Goal: Task Accomplishment & Management: Manage account settings

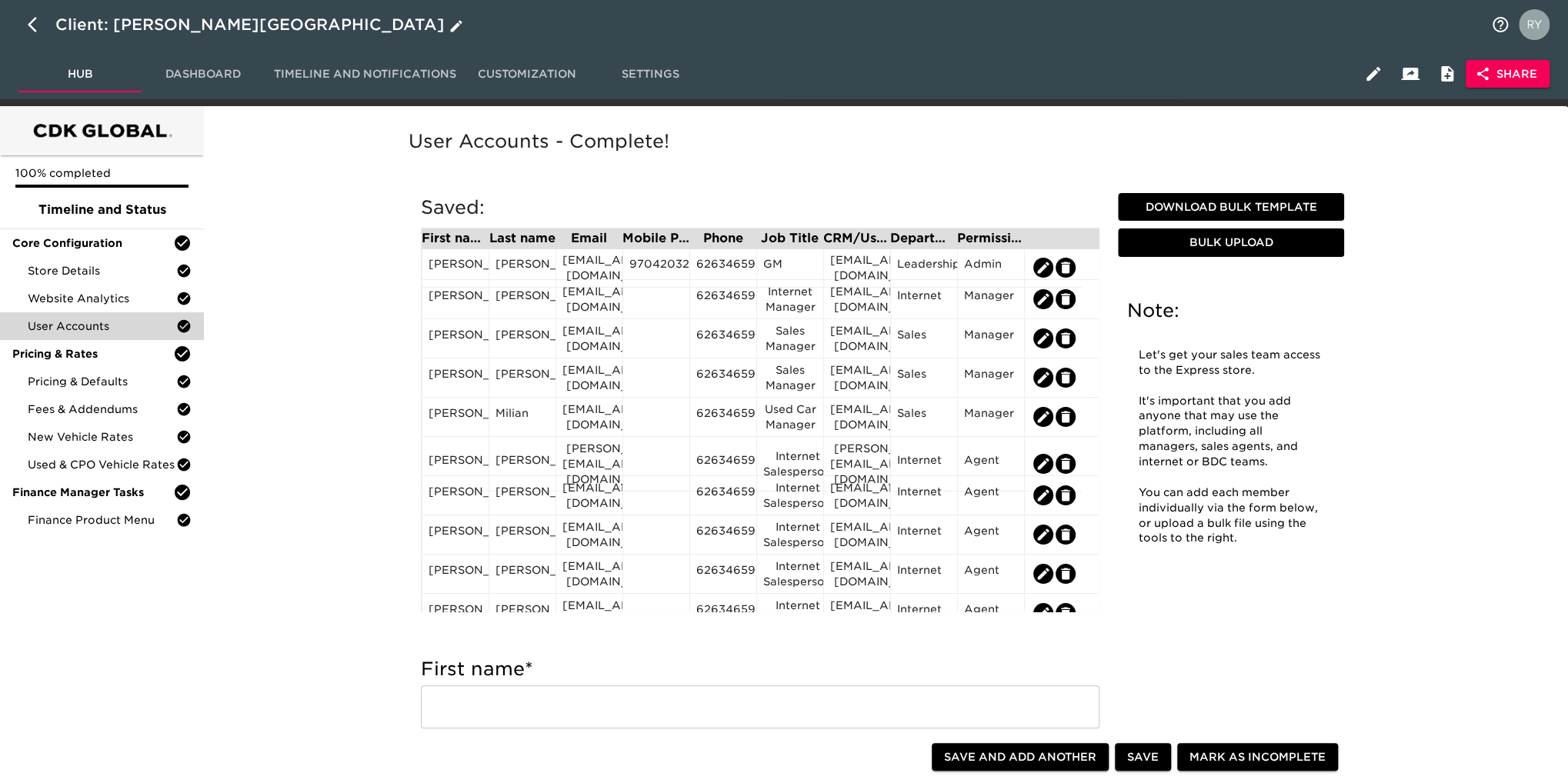
click at [31, 26] on icon "button" at bounding box center [32, 25] width 9 height 16
select select "10"
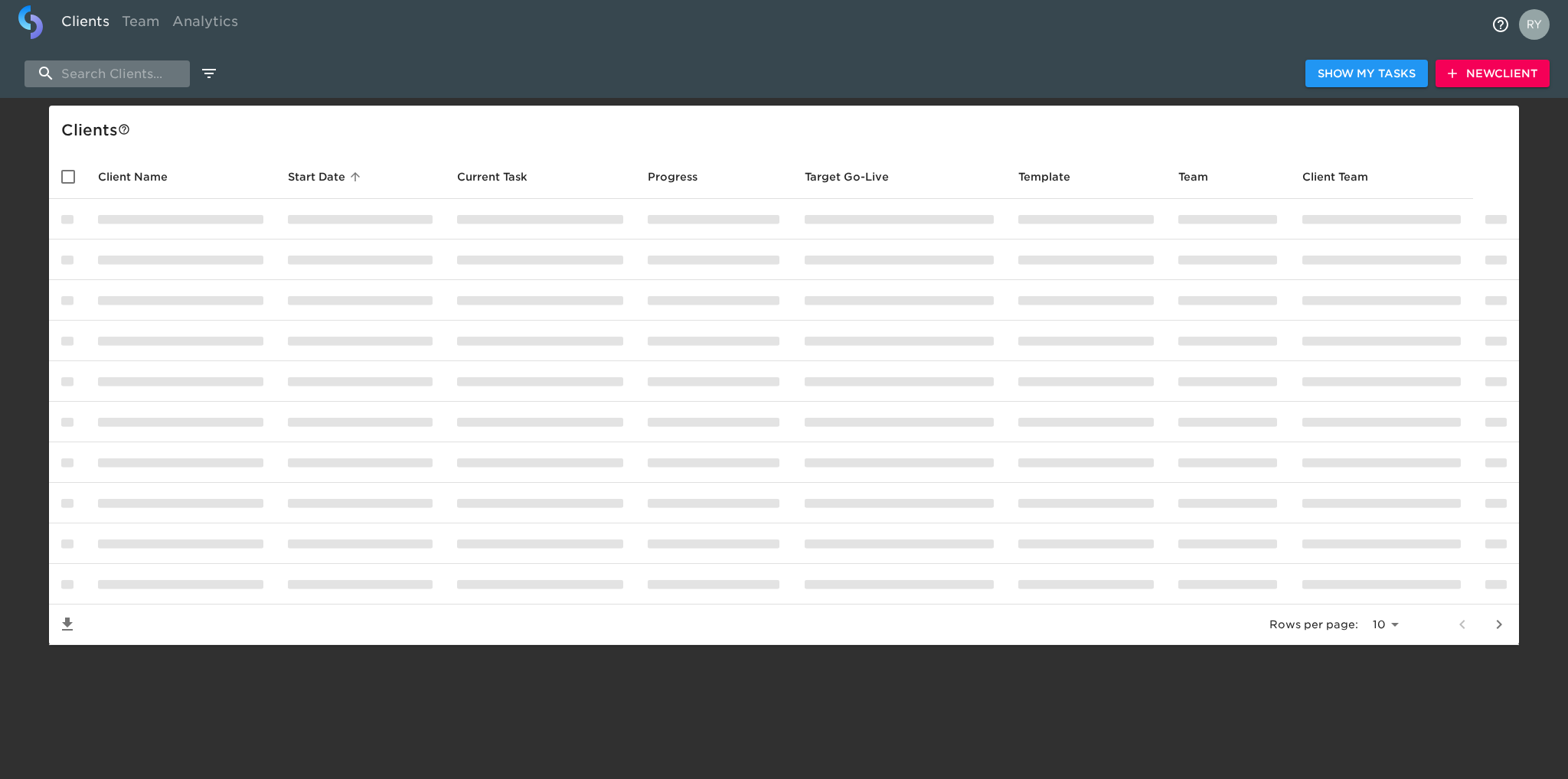
click at [138, 77] on input "search" at bounding box center [107, 73] width 166 height 27
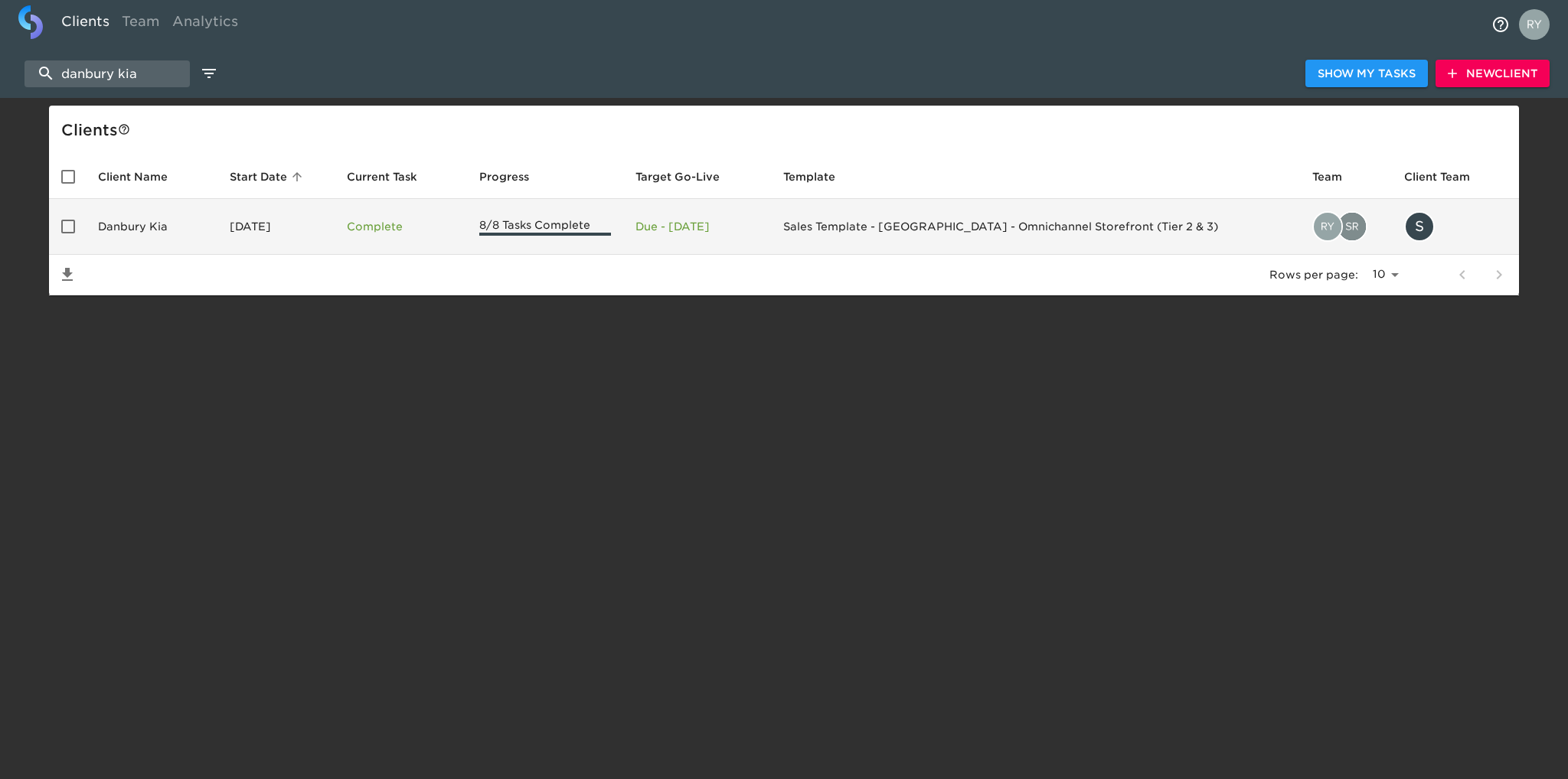
type input "danbury kia"
click at [155, 145] on td "Danbury Kia" at bounding box center [152, 227] width 132 height 56
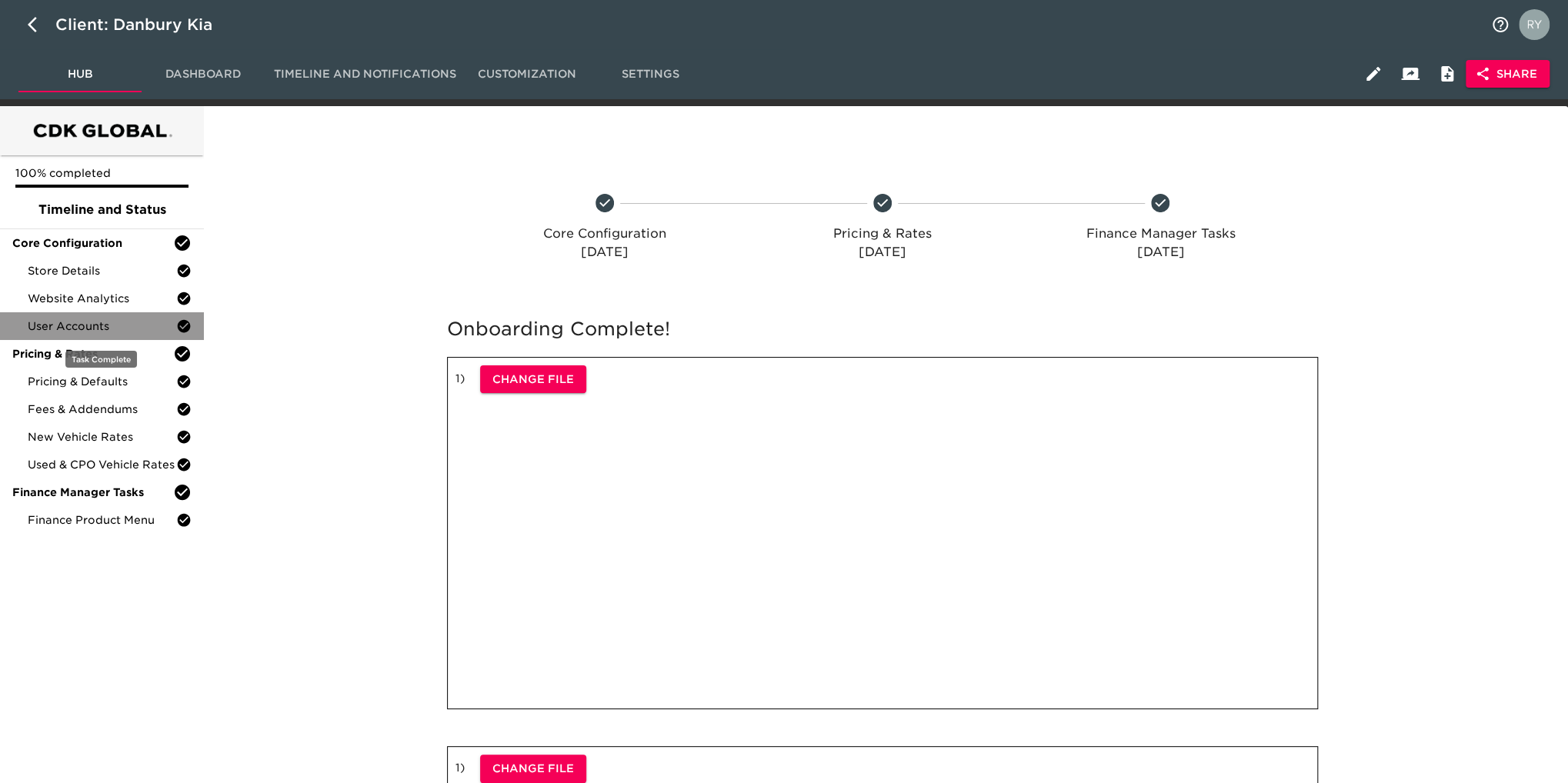
click at [114, 146] on span "User Accounts" at bounding box center [102, 326] width 149 height 16
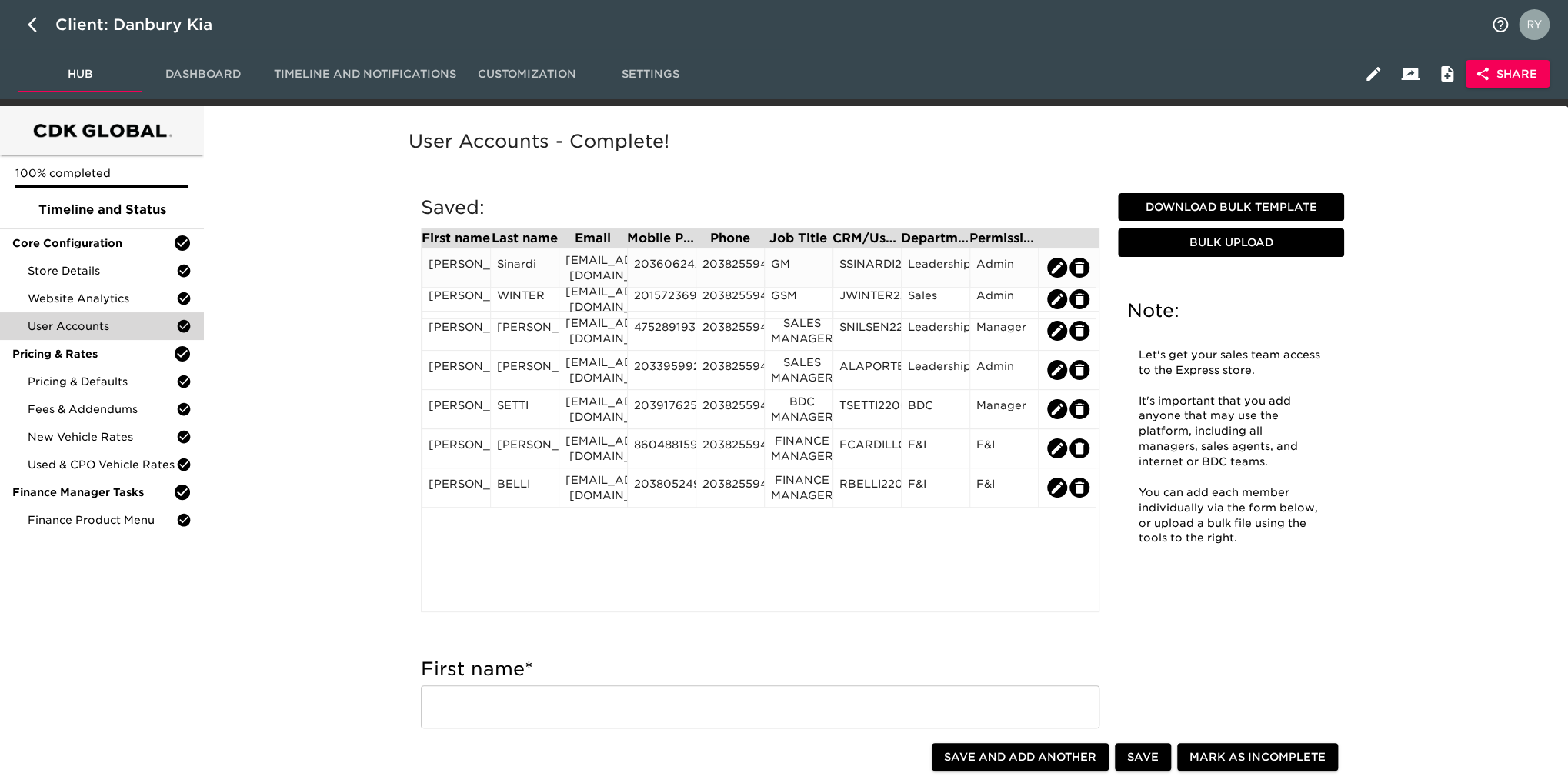
click at [607, 146] on div "SSINARDI@DANBURYAUTO.COM" at bounding box center [594, 268] width 56 height 31
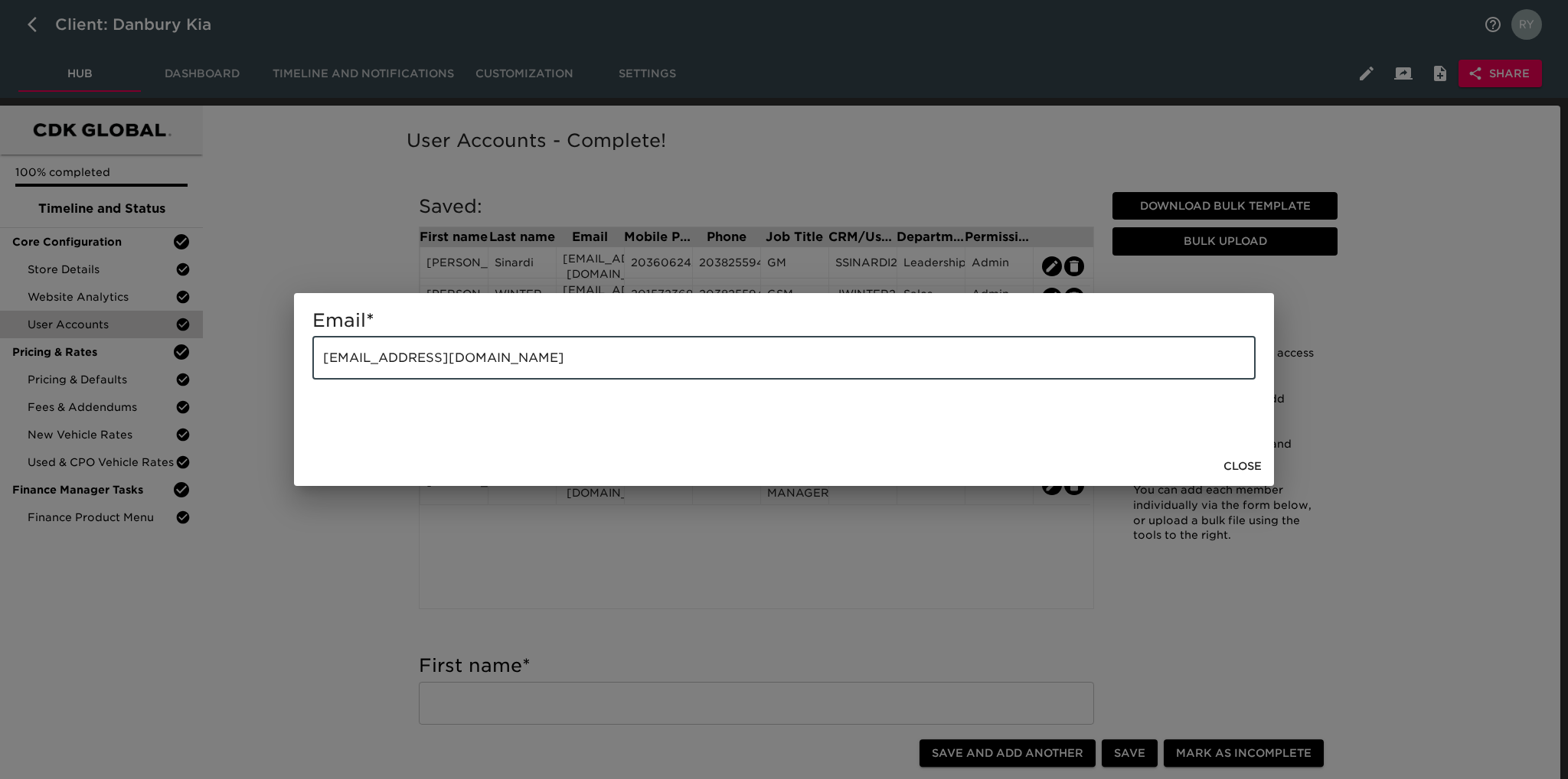
drag, startPoint x: 552, startPoint y: 358, endPoint x: 302, endPoint y: 371, distance: 250.3
click at [302, 145] on div "Email * SSINARDI@DANBURYAUTO.COM ​" at bounding box center [784, 369] width 980 height 153
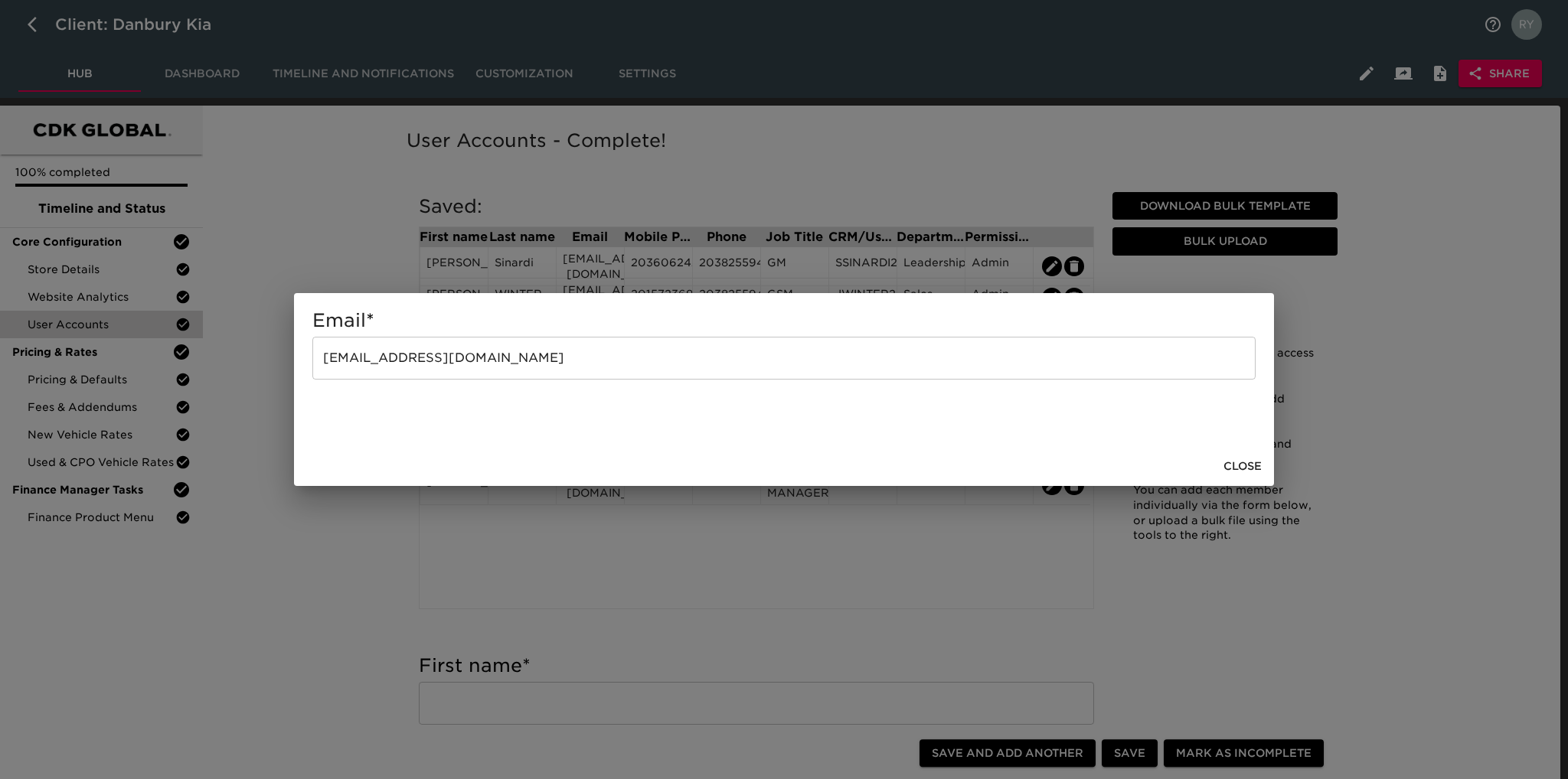
click at [324, 145] on div "Email * SSINARDI@DANBURYAUTO.COM ​ Close" at bounding box center [784, 390] width 1568 height 779
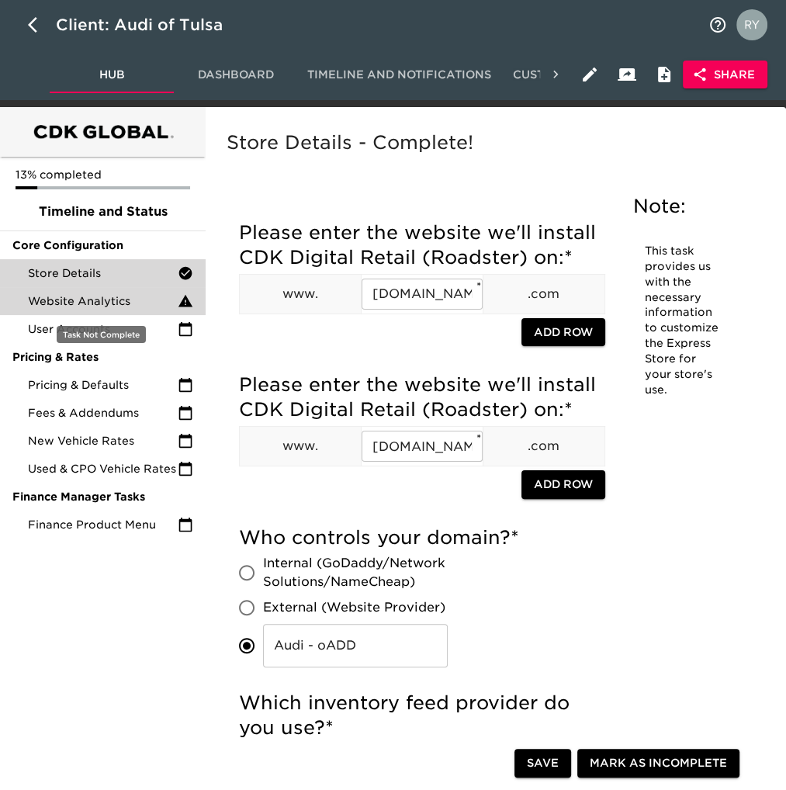
click at [93, 310] on div "Website Analytics" at bounding box center [103, 301] width 206 height 28
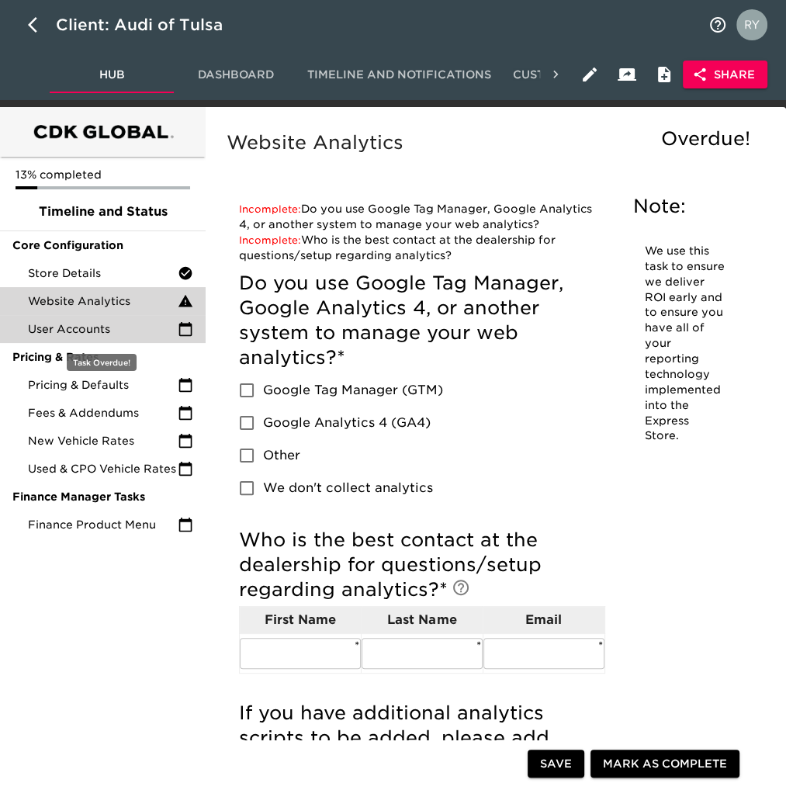
click at [43, 327] on span "User Accounts" at bounding box center [103, 329] width 150 height 16
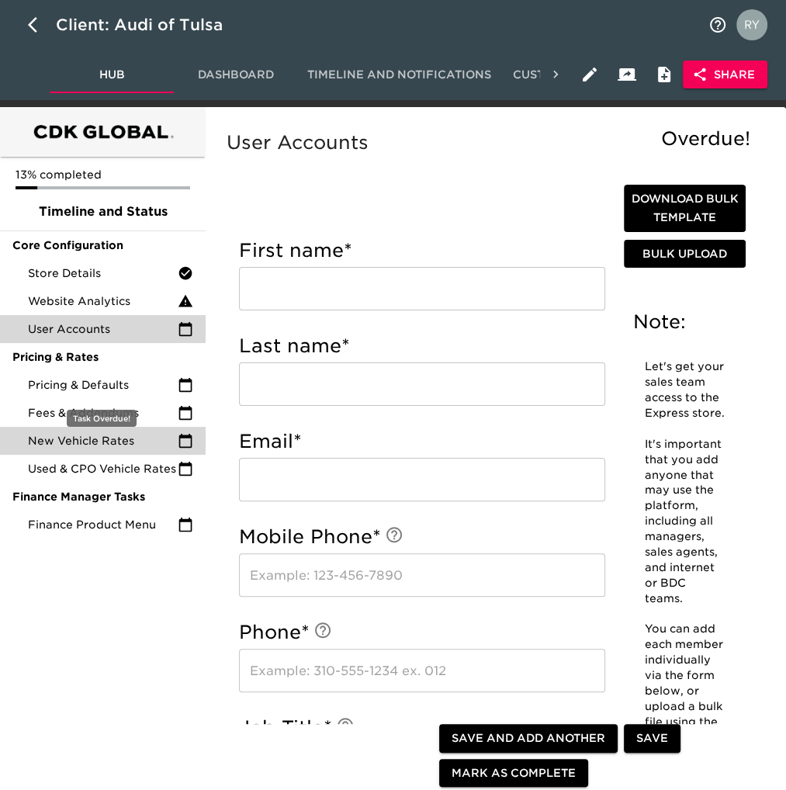
drag, startPoint x: 90, startPoint y: 388, endPoint x: 165, endPoint y: 439, distance: 90.0
click at [90, 388] on span "Pricing & Defaults" at bounding box center [103, 385] width 150 height 16
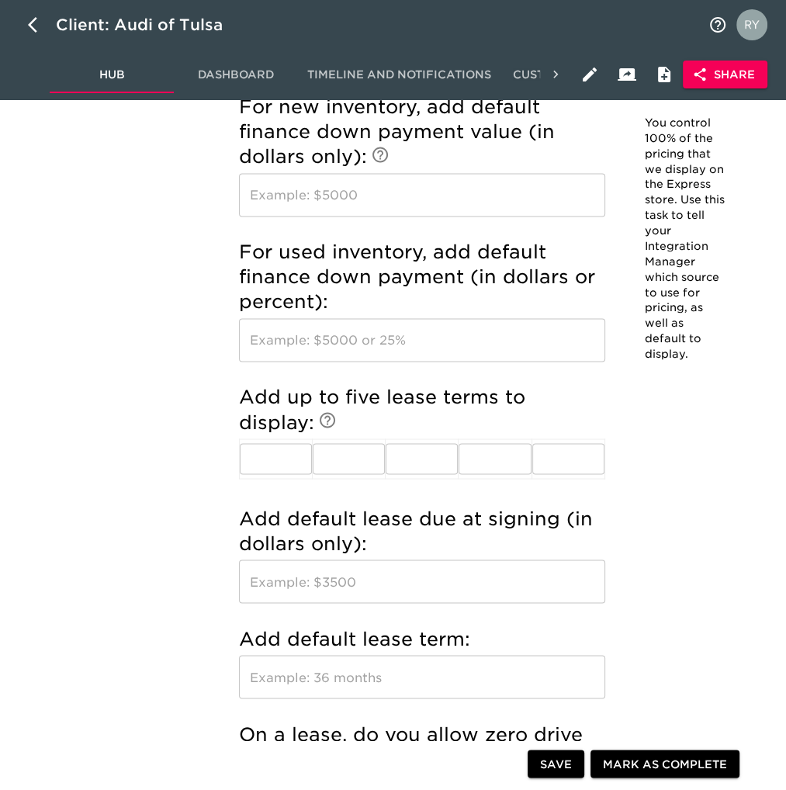
scroll to position [1785, 0]
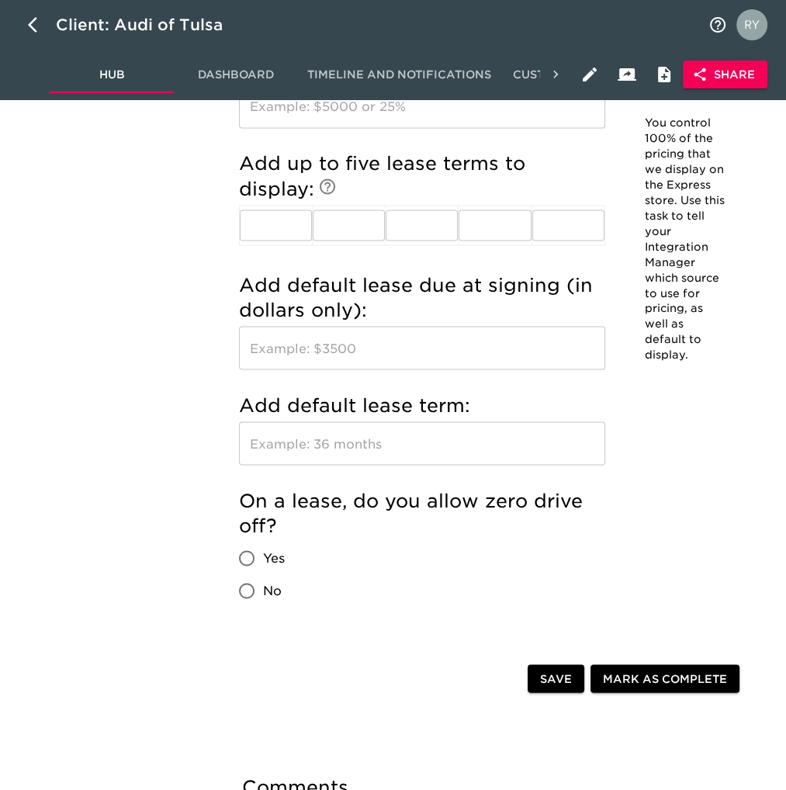
click at [307, 340] on input "text" at bounding box center [422, 347] width 366 height 43
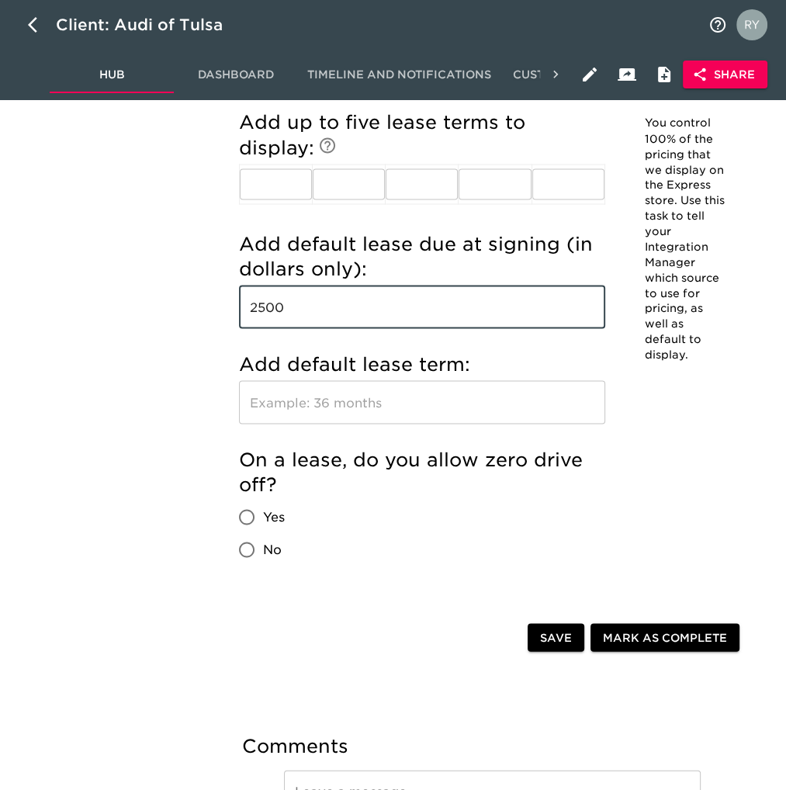
scroll to position [1863, 0]
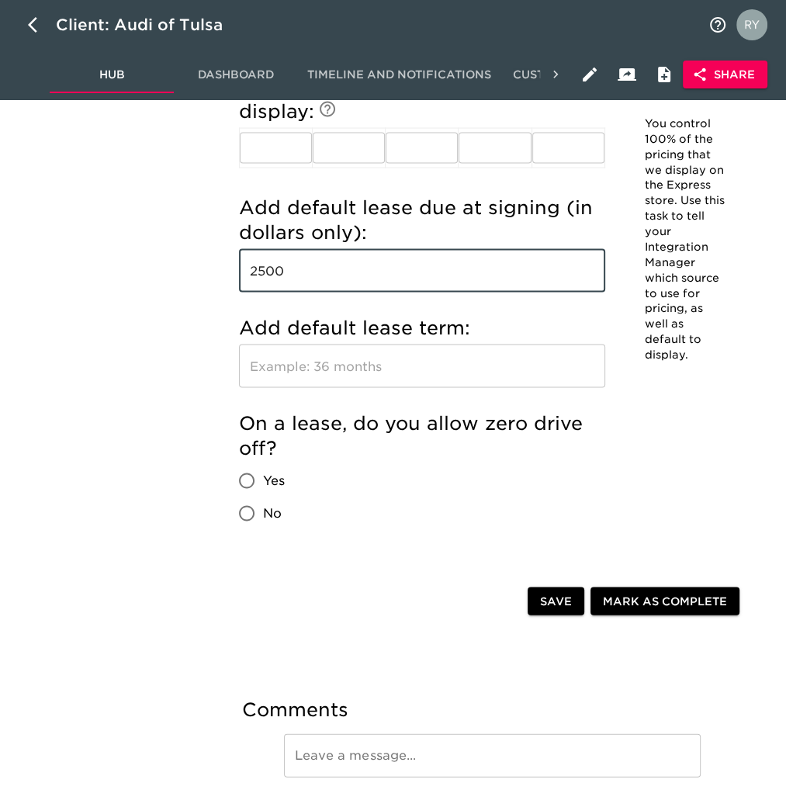
type input "2500"
click at [252, 481] on input "Yes" at bounding box center [247, 480] width 33 height 33
radio input "true"
click at [558, 600] on span "Save" at bounding box center [556, 601] width 32 height 19
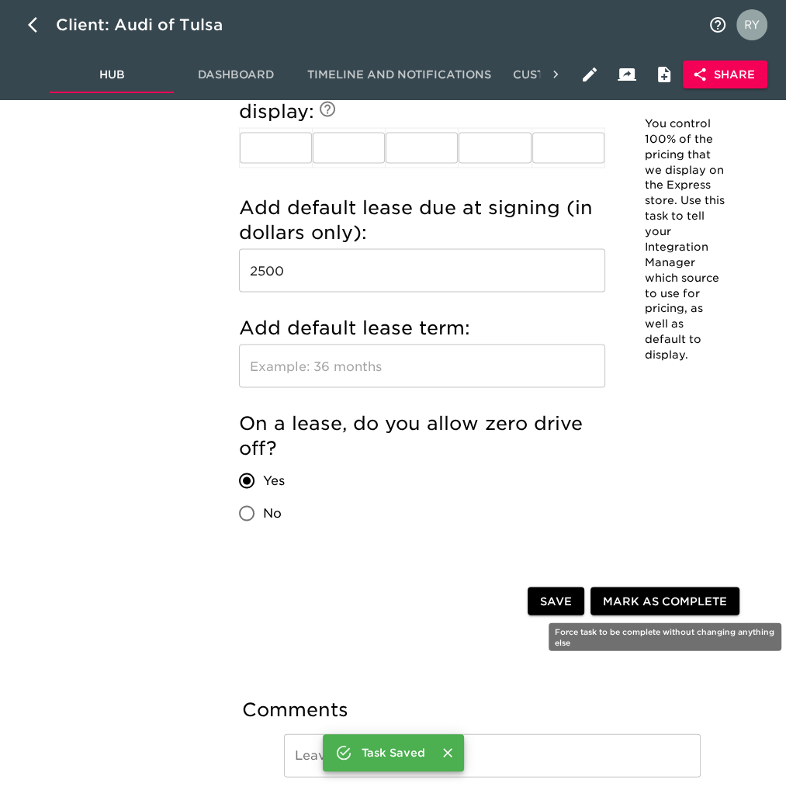
click at [626, 603] on span "Mark as Complete" at bounding box center [665, 601] width 124 height 19
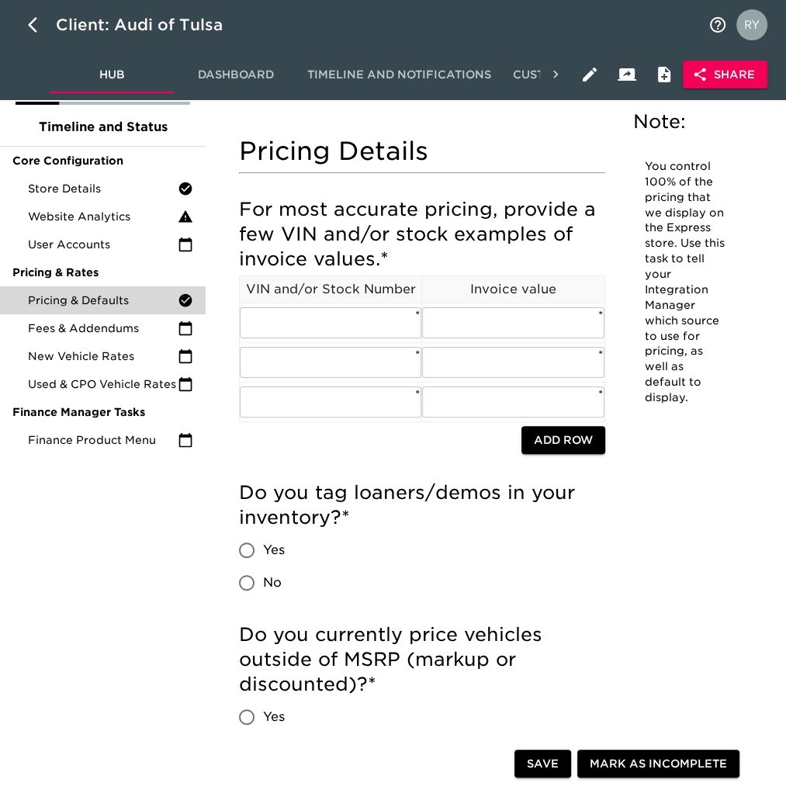
scroll to position [0, 0]
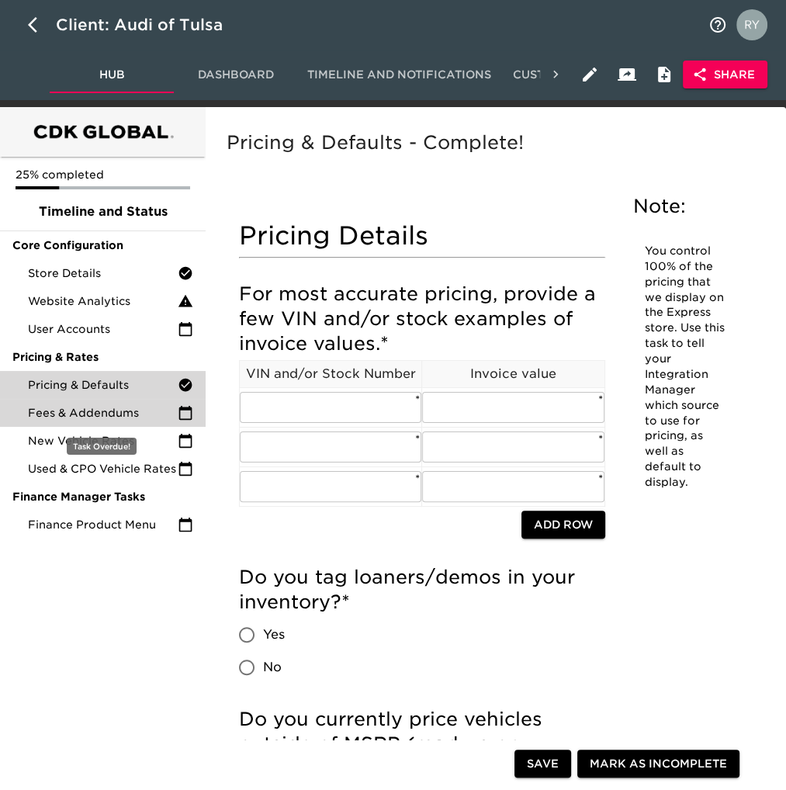
click at [96, 413] on span "Fees & Addendums" at bounding box center [103, 413] width 150 height 16
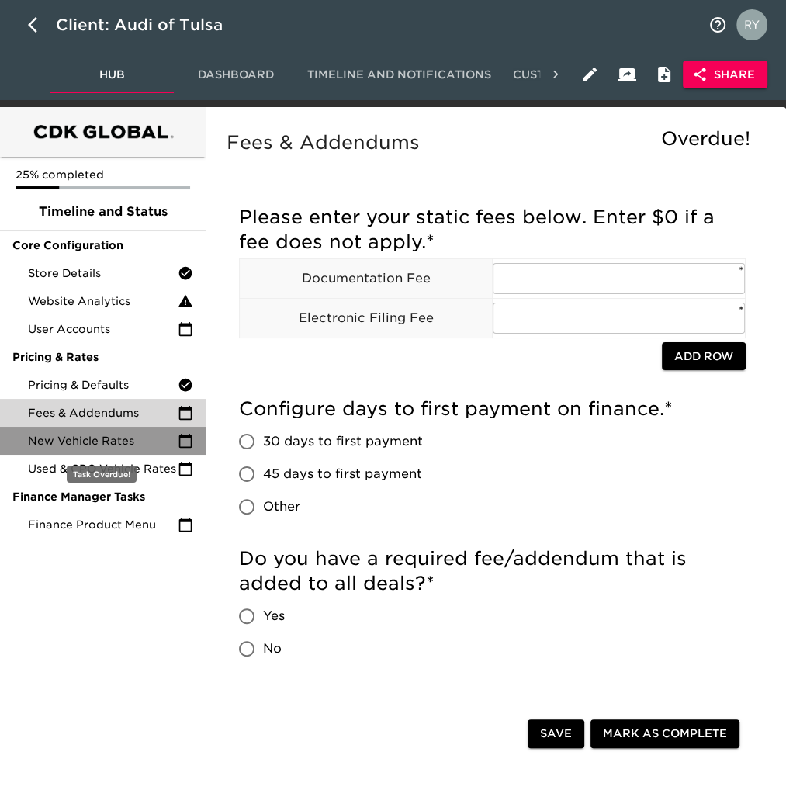
click at [106, 441] on span "New Vehicle Rates" at bounding box center [103, 441] width 150 height 16
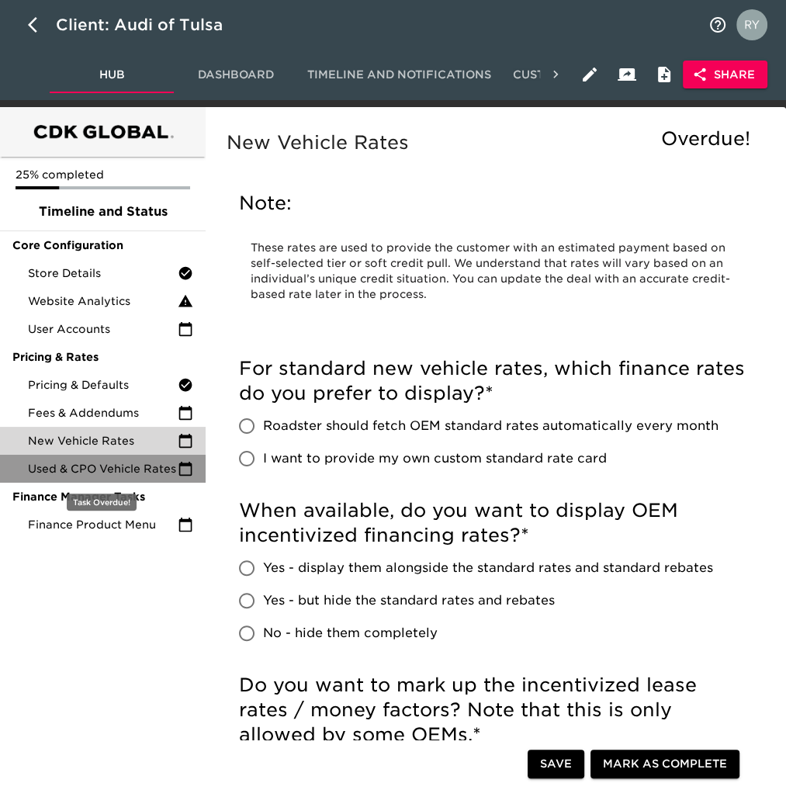
click at [123, 469] on span "Used & CPO Vehicle Rates" at bounding box center [103, 469] width 150 height 16
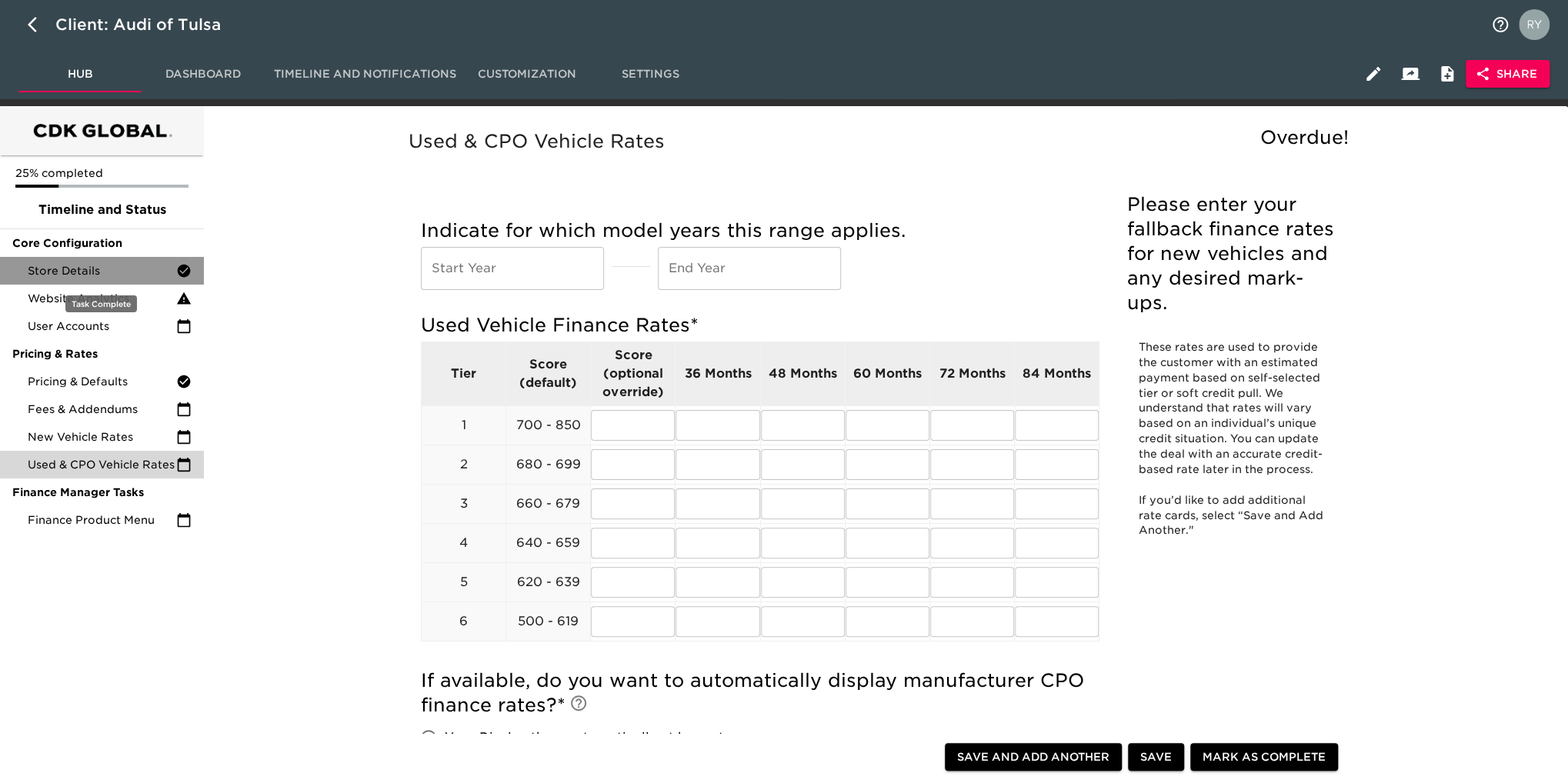
click at [84, 269] on span "Store Details" at bounding box center [102, 271] width 149 height 16
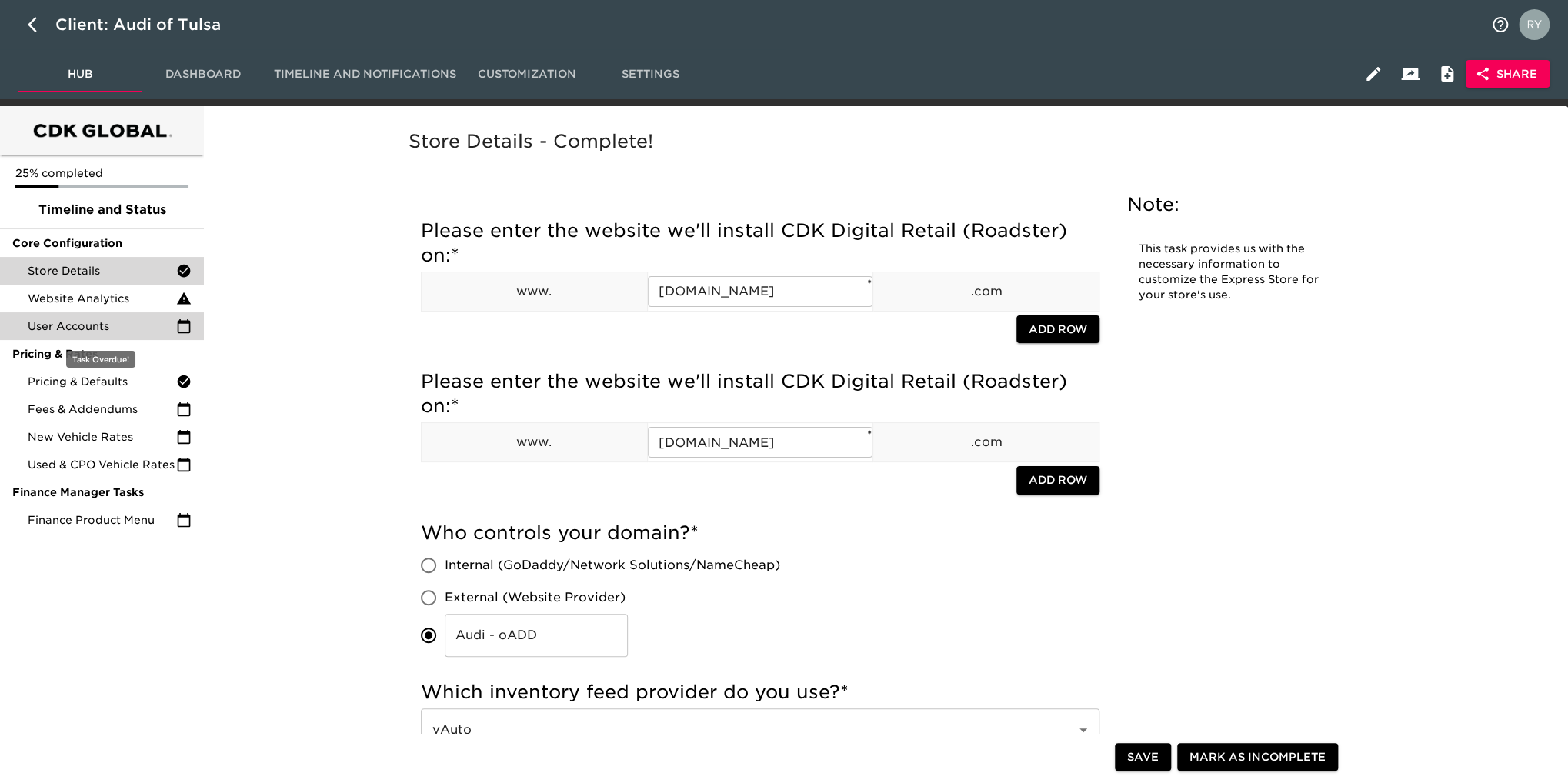
click at [105, 325] on span "User Accounts" at bounding box center [102, 326] width 149 height 16
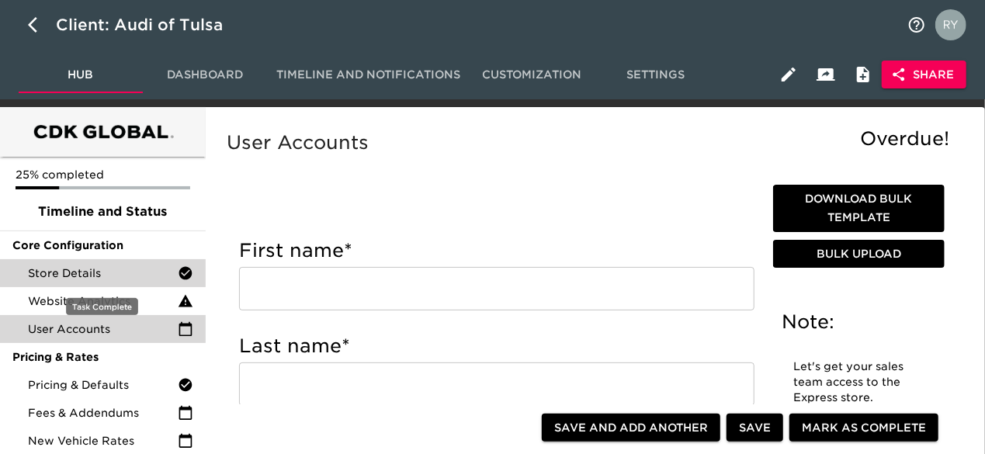
click at [113, 281] on div "Store Details" at bounding box center [103, 273] width 206 height 28
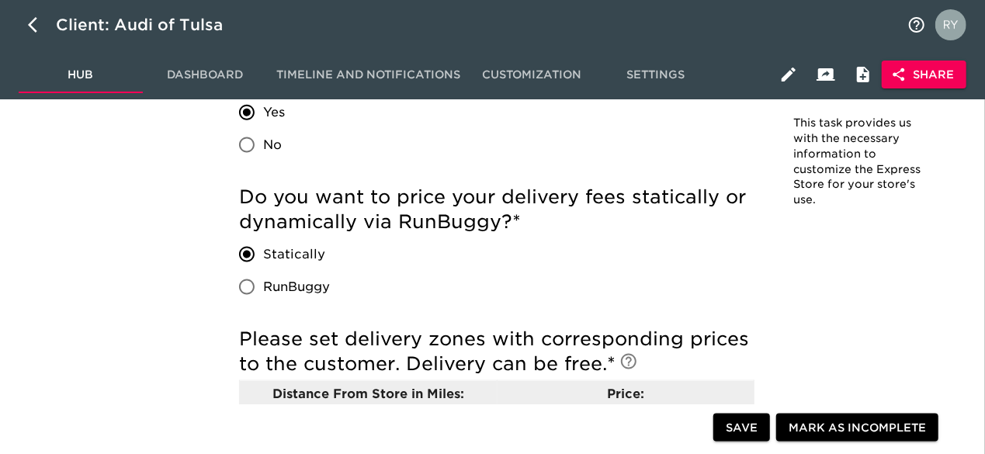
scroll to position [3804, 0]
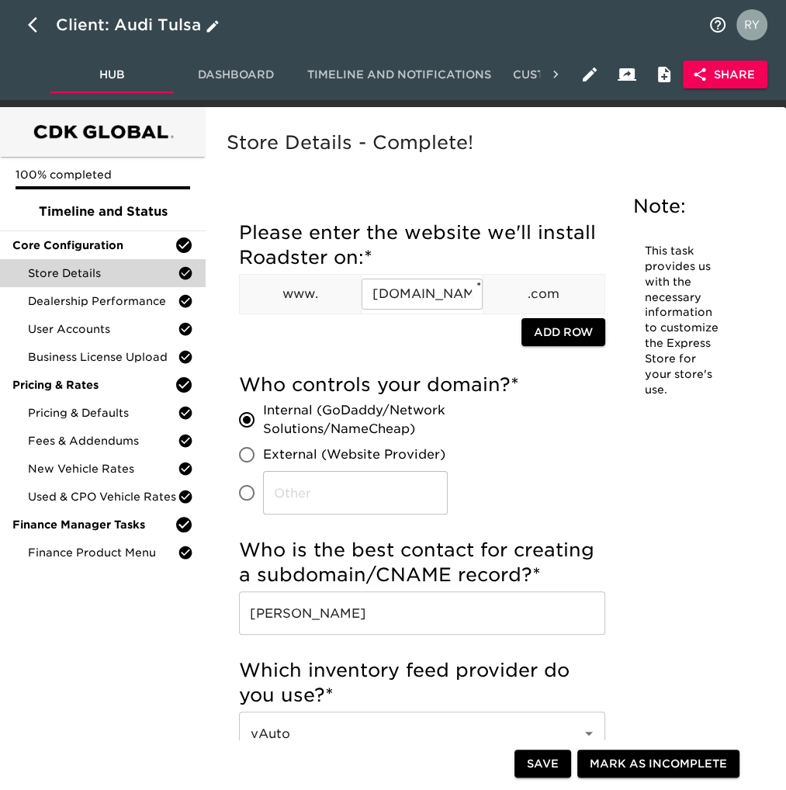
click at [27, 26] on button "button" at bounding box center [37, 24] width 37 height 37
select select "10"
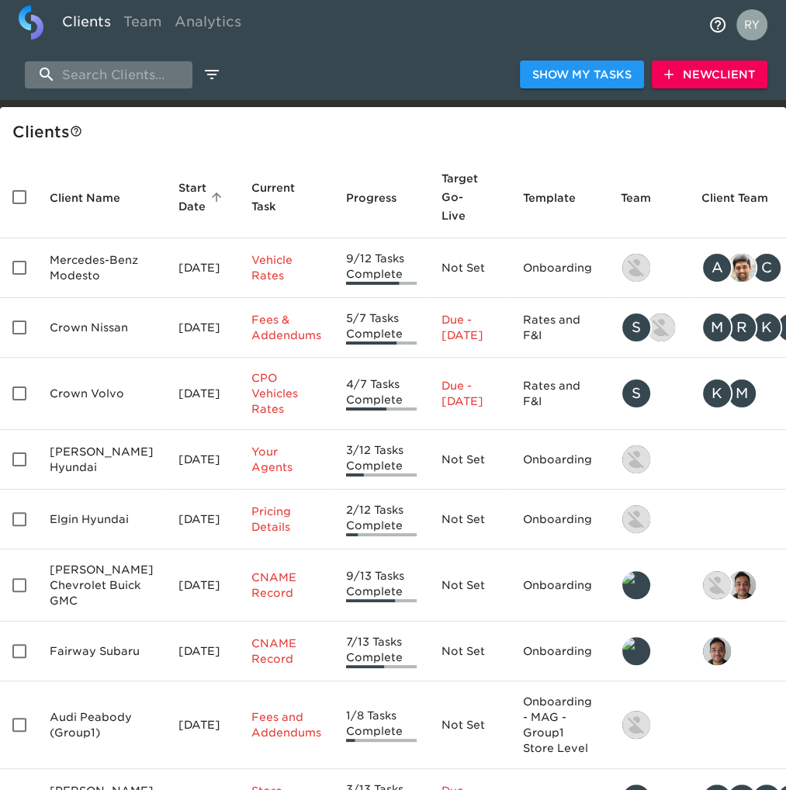
click at [123, 75] on input "search" at bounding box center [109, 74] width 168 height 27
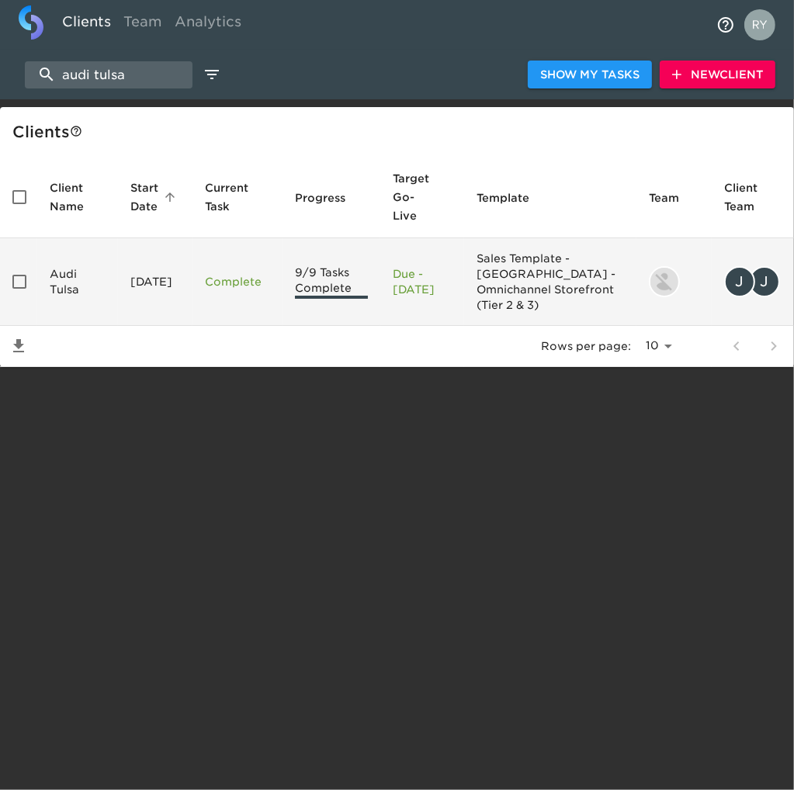
type input "audi tulsa"
click at [61, 255] on td "Audi Tulsa" at bounding box center [77, 282] width 81 height 88
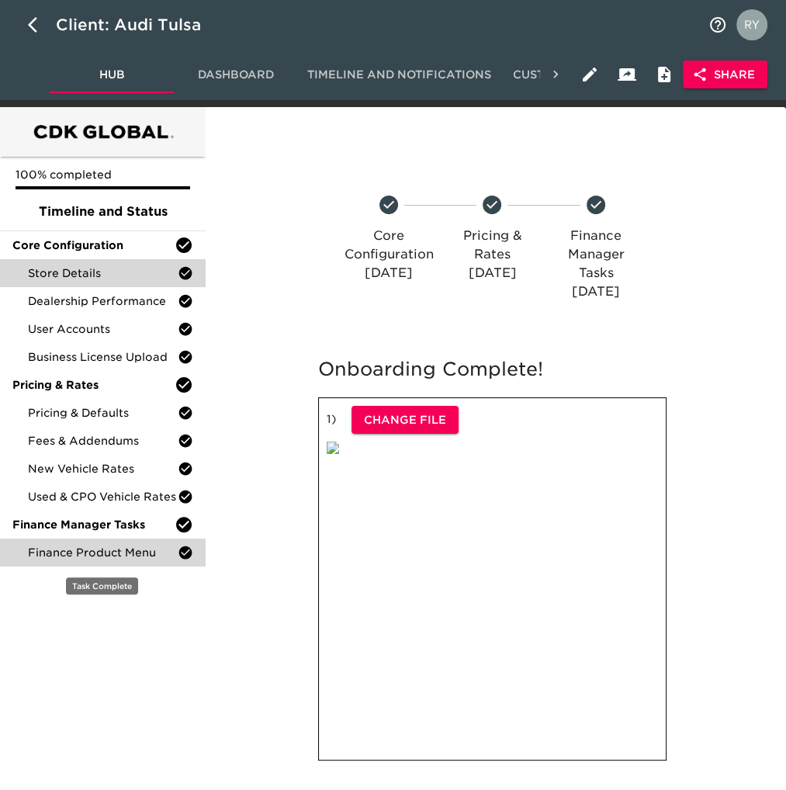
click at [96, 556] on span "Finance Product Menu" at bounding box center [103, 553] width 150 height 16
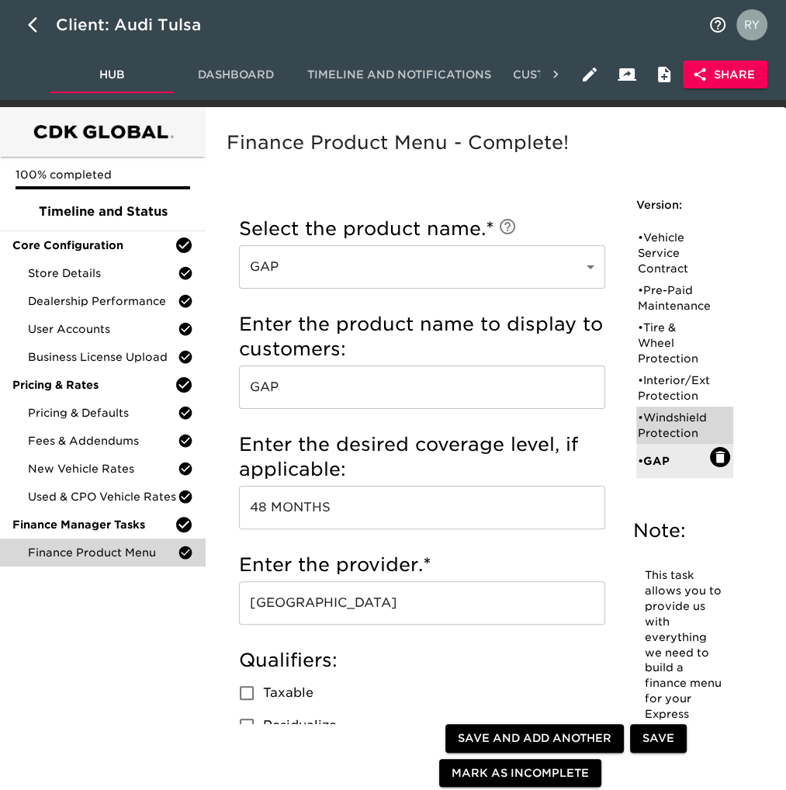
click at [668, 441] on div "• Windshield Protection" at bounding box center [674, 425] width 72 height 31
type input "Windshield Protection"
type input "WINDSHIELD PROTECTION"
type input "5 YEARS"
radio input "true"
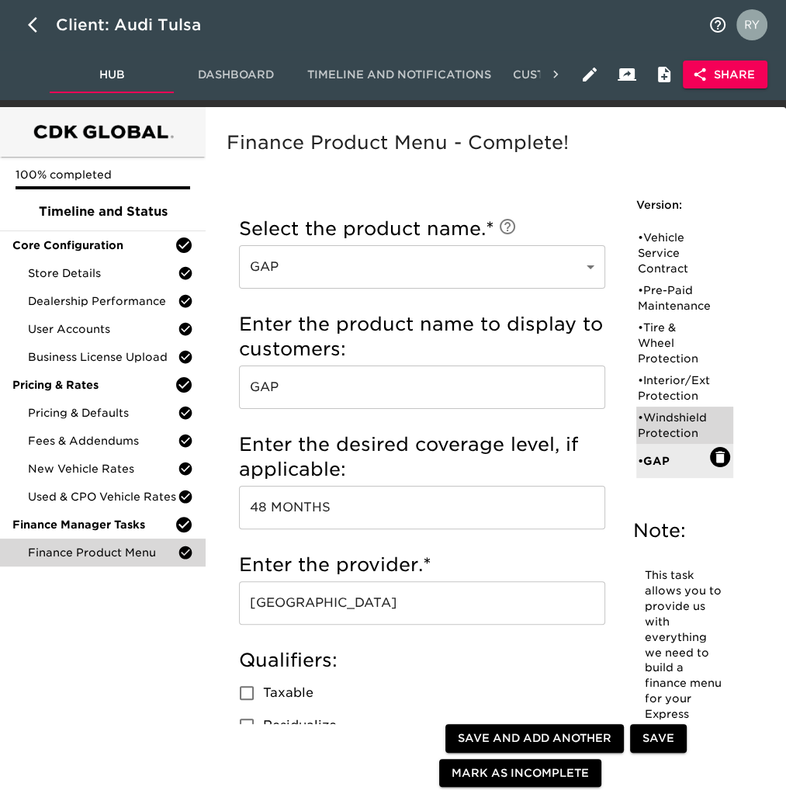
radio input "true"
type input "1500"
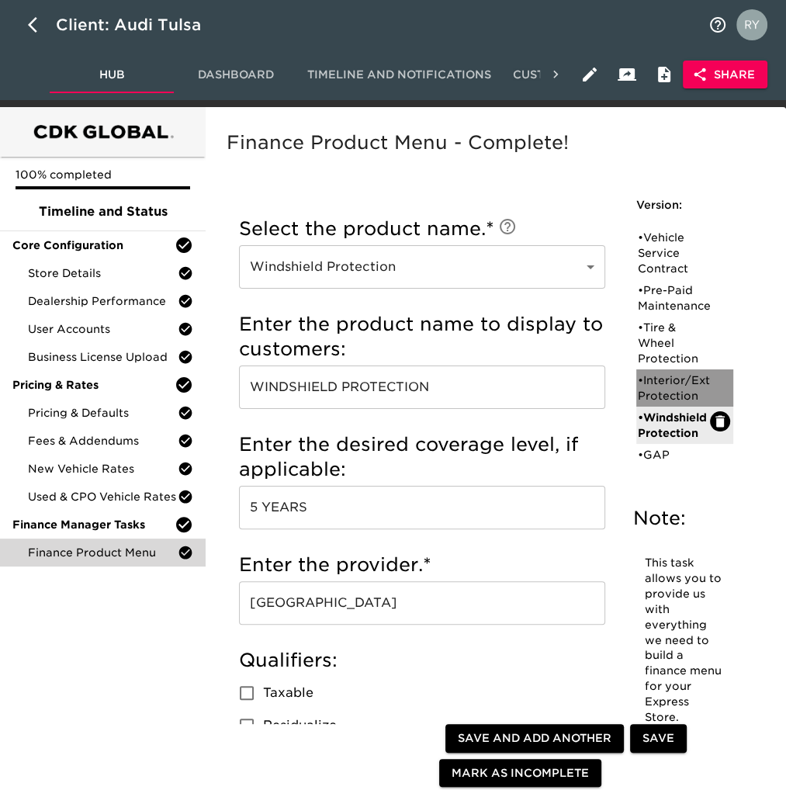
click at [673, 404] on div "• Interior/Exterior Protection" at bounding box center [674, 388] width 72 height 31
type input "Interior/Exterior Protection"
type input "ZURICH PREMIER"
checkbox input "true"
radio input "true"
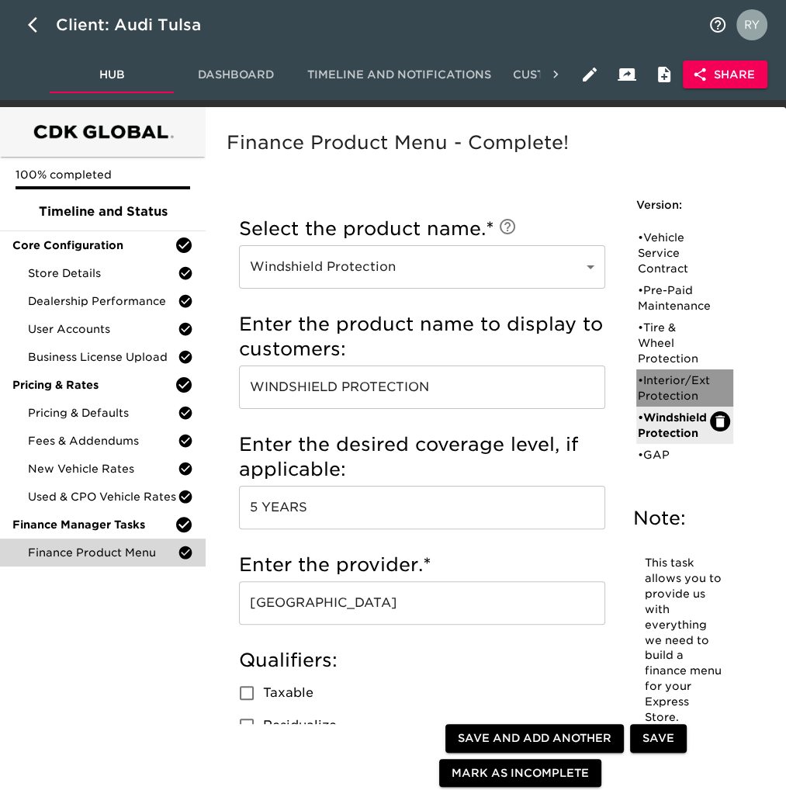
radio input "true"
type input "1,000"
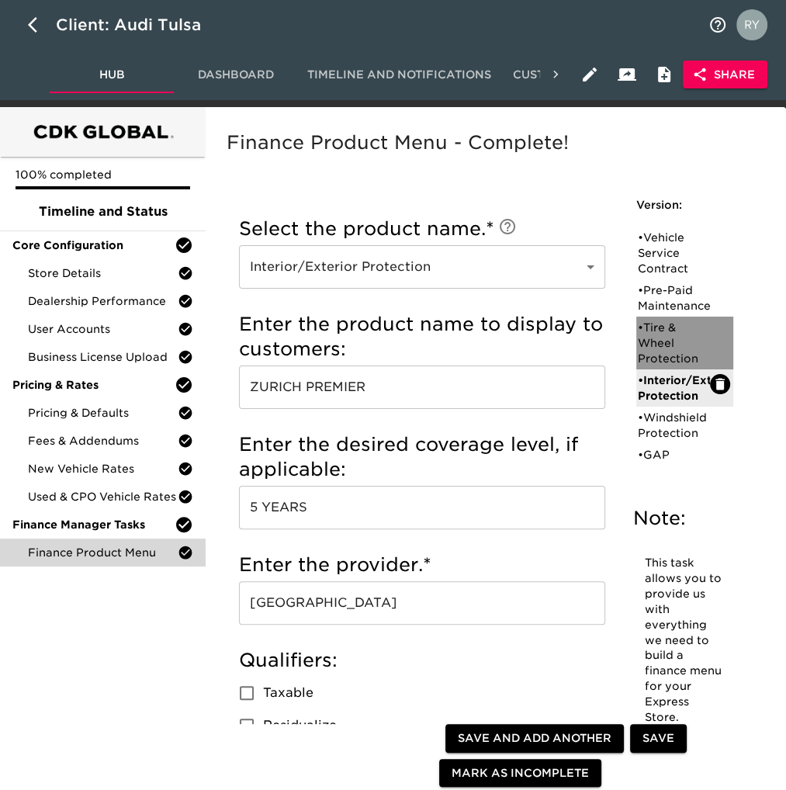
click at [654, 348] on div "• Tire & Wheel Protection" at bounding box center [674, 343] width 72 height 47
type input "Tire & Wheel Protection"
type input "TIRE AND WHEEL"
type input "5 YEARS"
checkbox input "true"
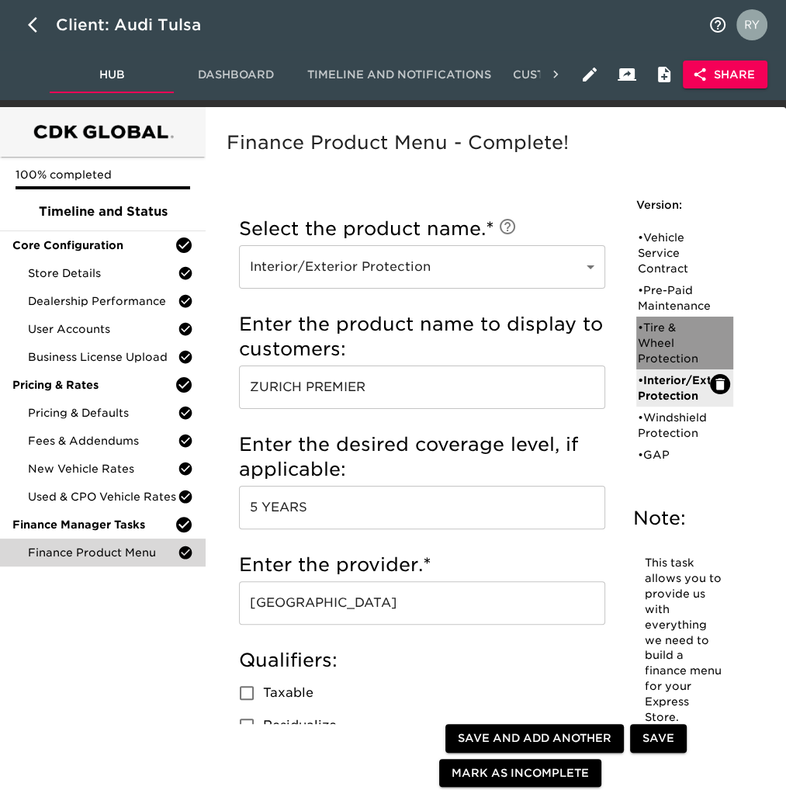
checkbox input "true"
radio input "true"
radio input "false"
radio input "true"
type input "425D11"
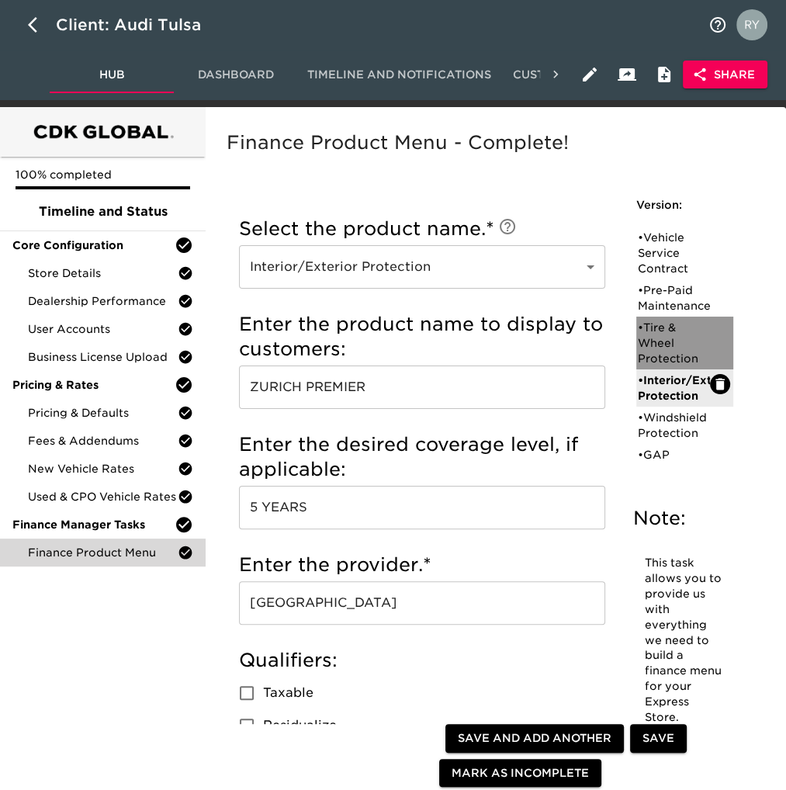
radio input "true"
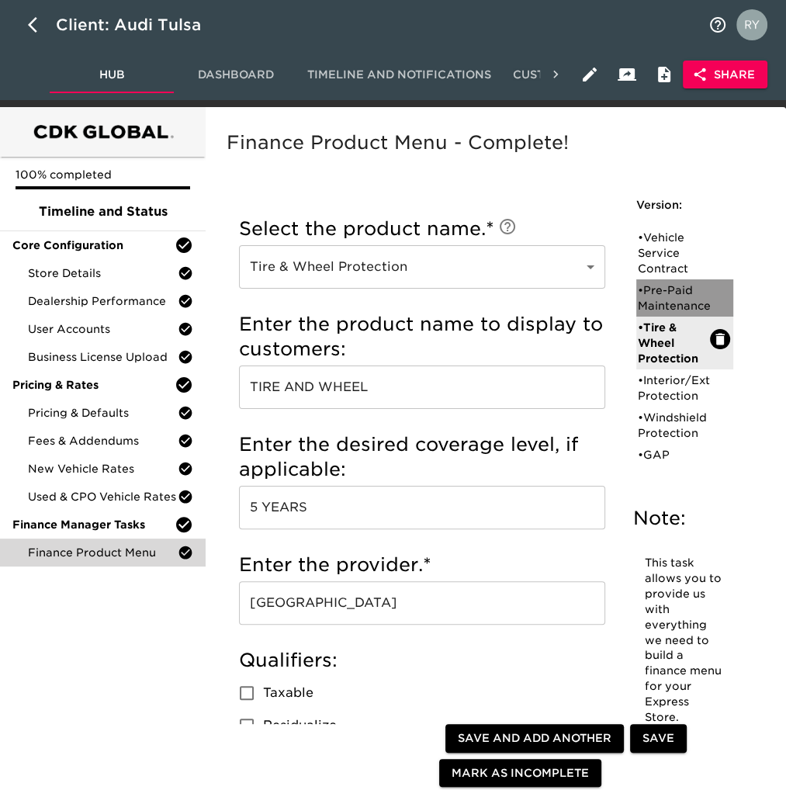
click at [663, 301] on div "• Pre-Paid Maintenance" at bounding box center [674, 298] width 72 height 31
type input "Pre-Paid Maintenance"
type input "AUDI CARE"
type input "48 MONTHS 40,000 MILES"
type input "AUDI"
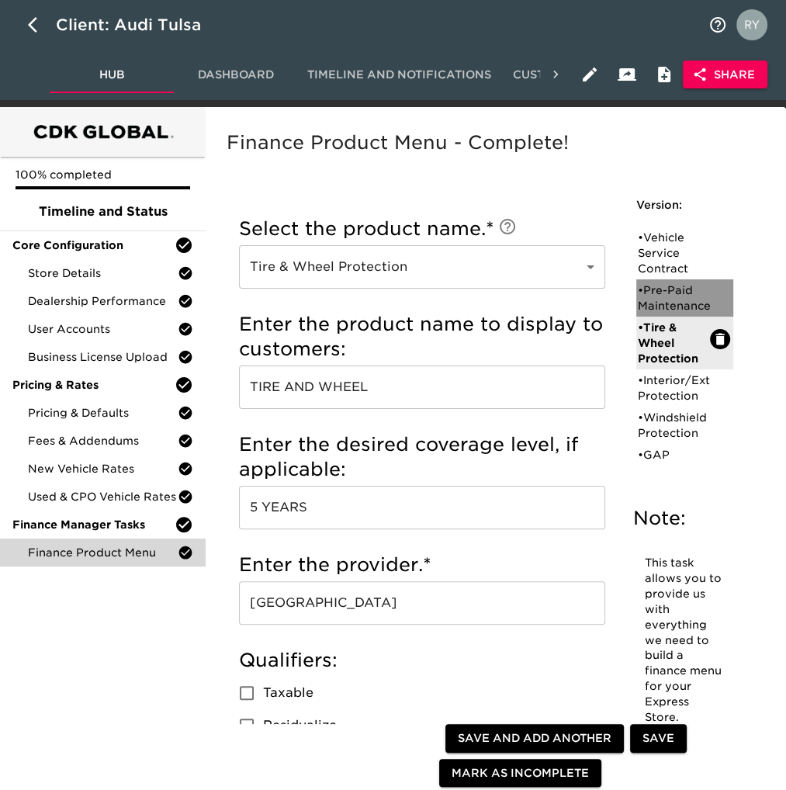
checkbox input "false"
checkbox input "true"
radio input "true"
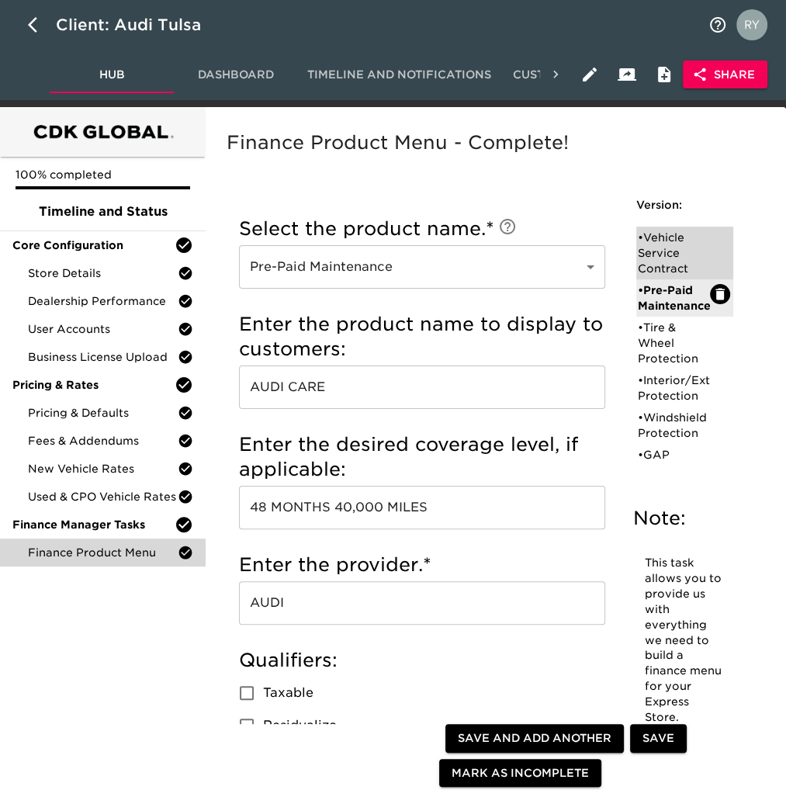
click at [671, 249] on div "• Vehicle Service Contract" at bounding box center [674, 253] width 72 height 47
type input "Vehicle Service Contract"
type input "ZURICH"
type input "3 YEAR 36,000 MILES"
type input "ZURICH"
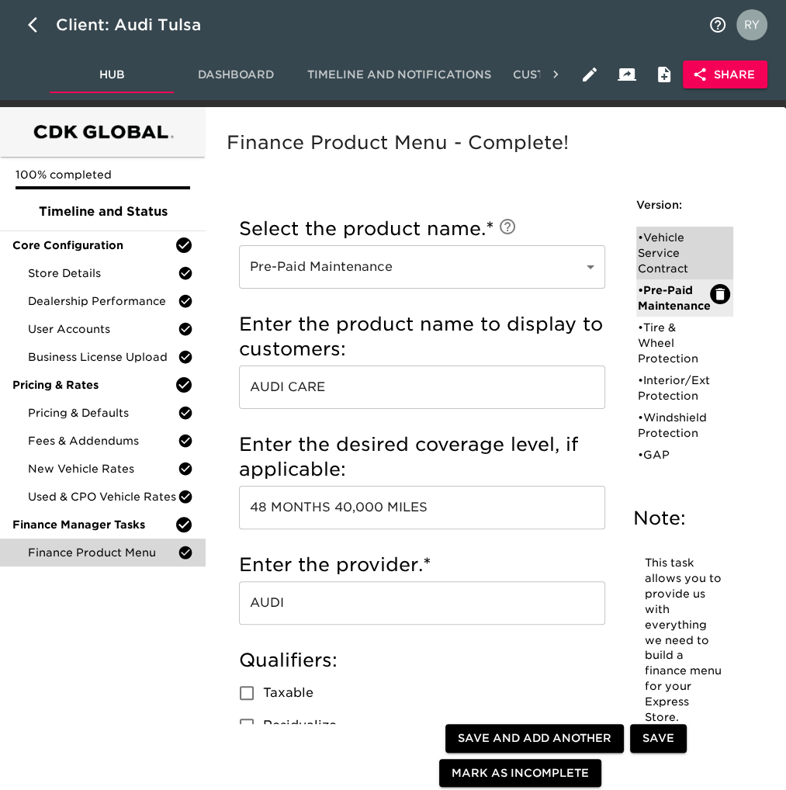
checkbox input "false"
radio input "true"
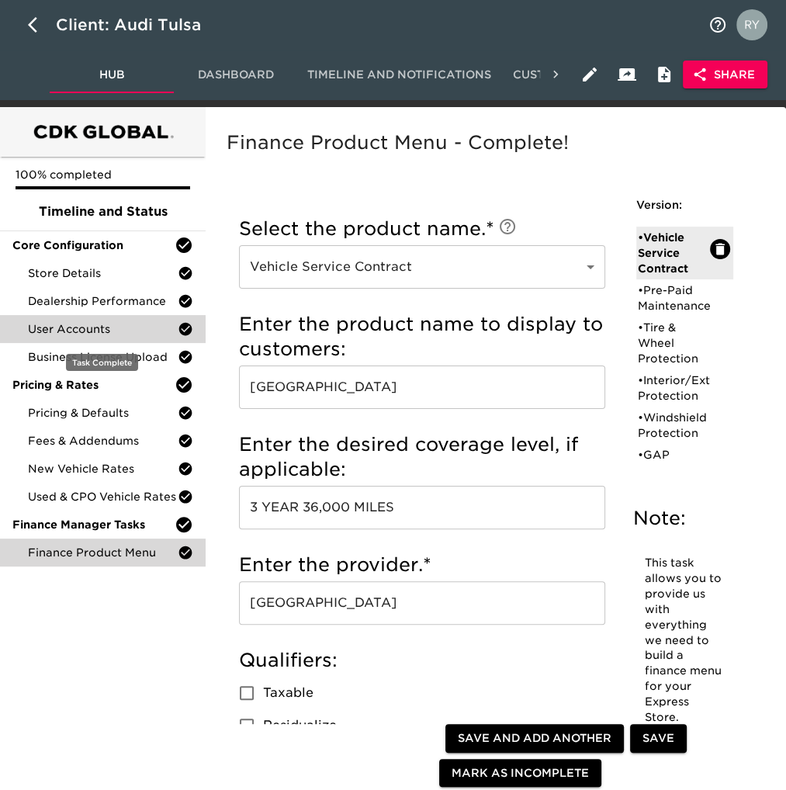
click at [65, 324] on span "User Accounts" at bounding box center [103, 329] width 150 height 16
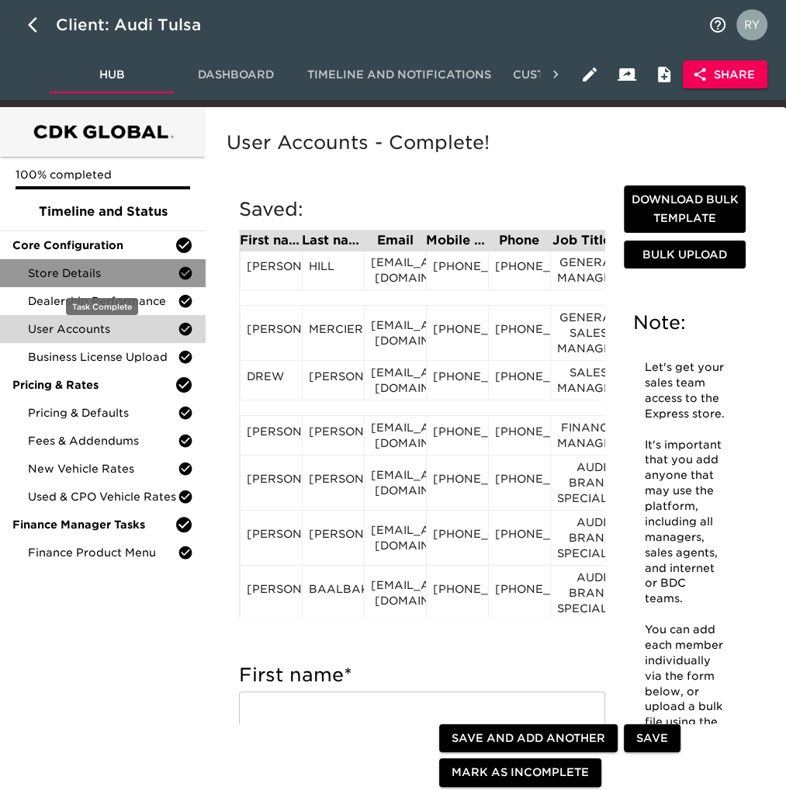
click at [87, 279] on span "Store Details" at bounding box center [103, 273] width 150 height 16
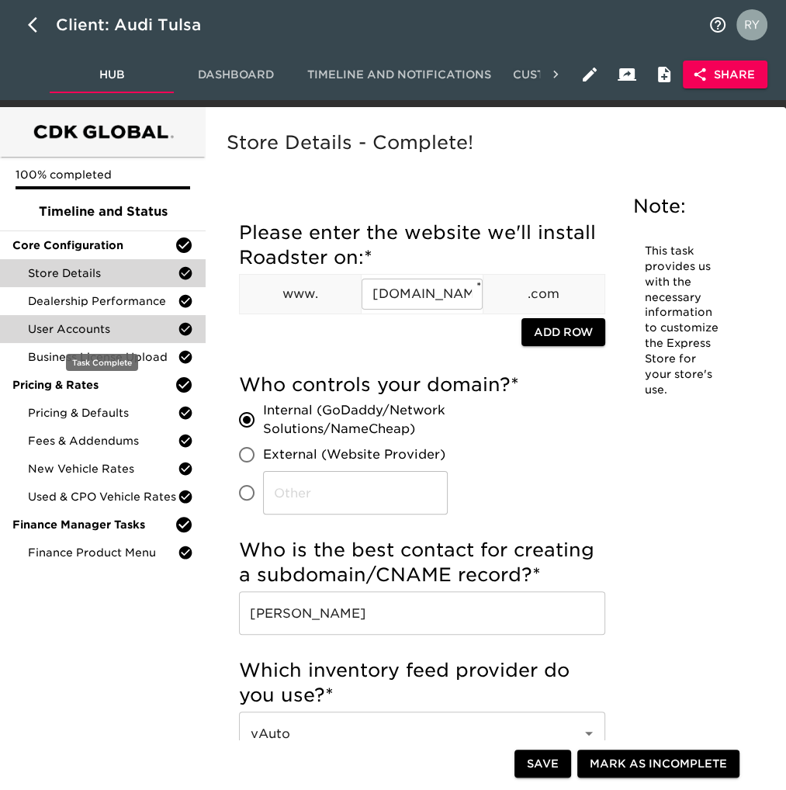
click at [99, 334] on span "User Accounts" at bounding box center [103, 329] width 150 height 16
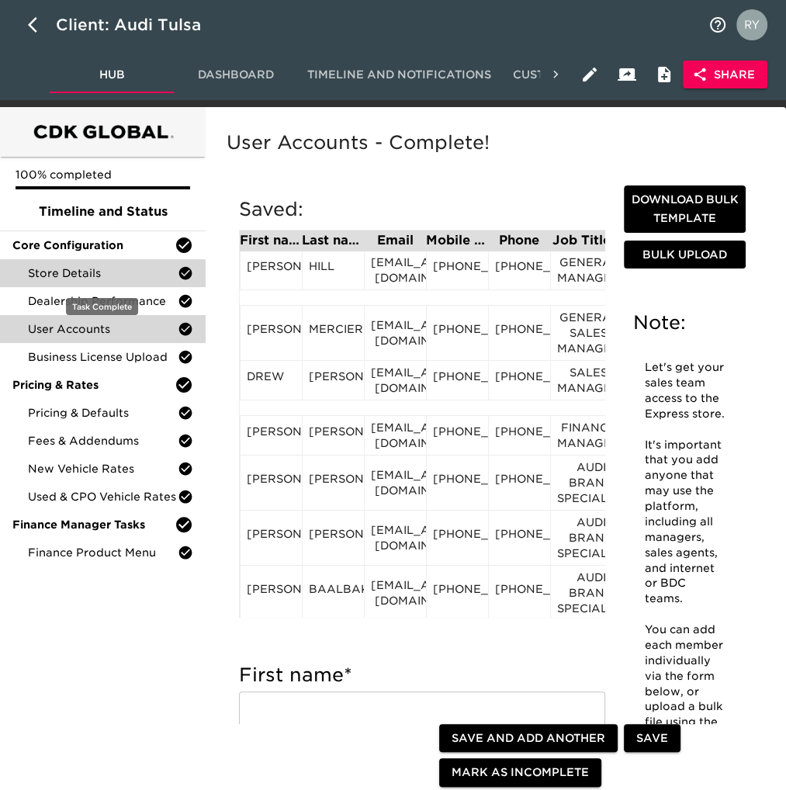
click at [47, 274] on span "Store Details" at bounding box center [103, 273] width 150 height 16
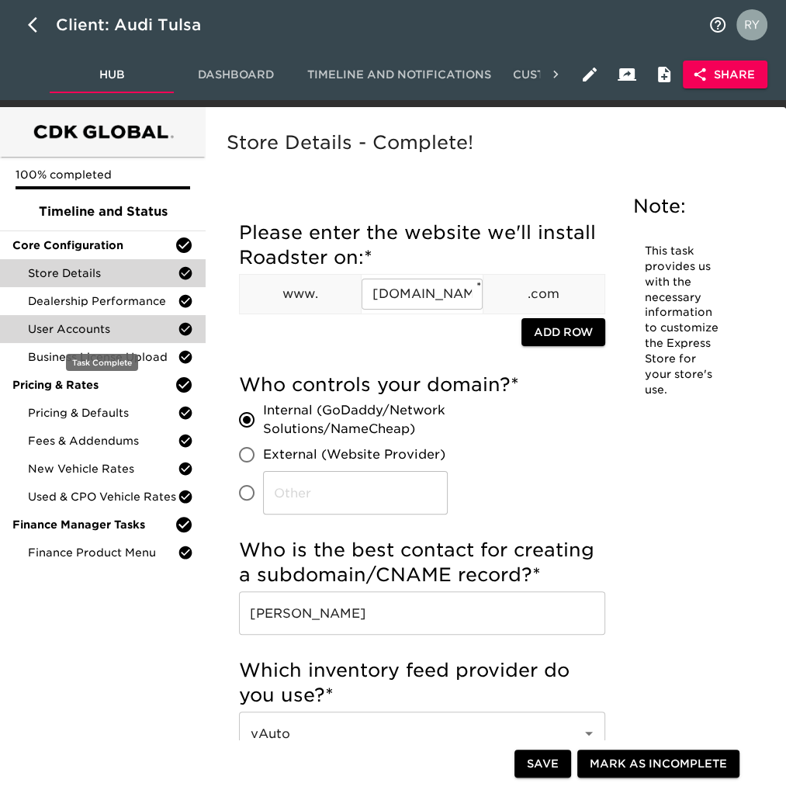
click at [88, 334] on span "User Accounts" at bounding box center [103, 329] width 150 height 16
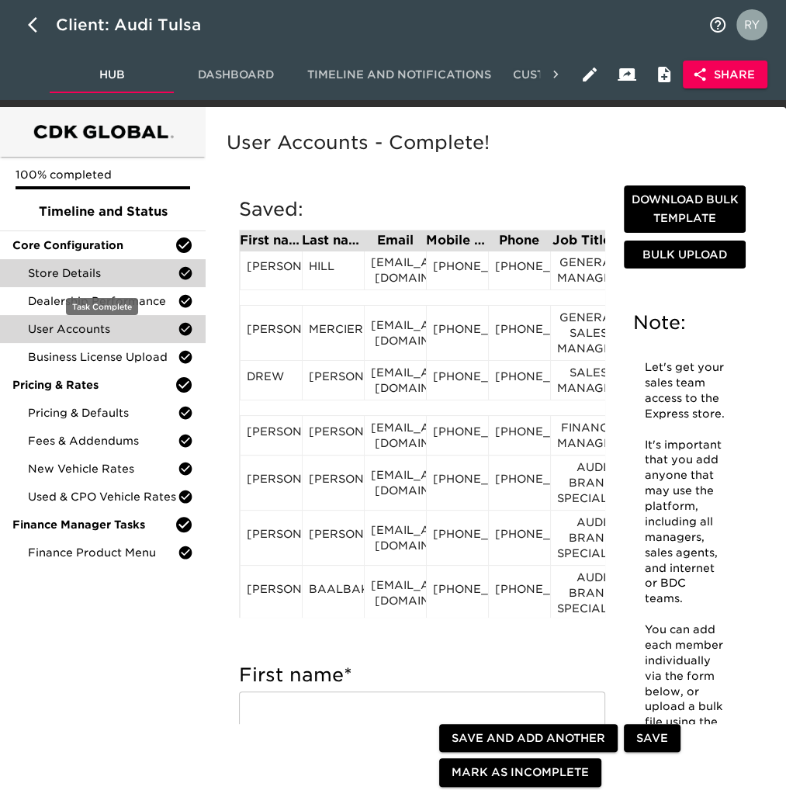
click at [85, 268] on span "Store Details" at bounding box center [103, 273] width 150 height 16
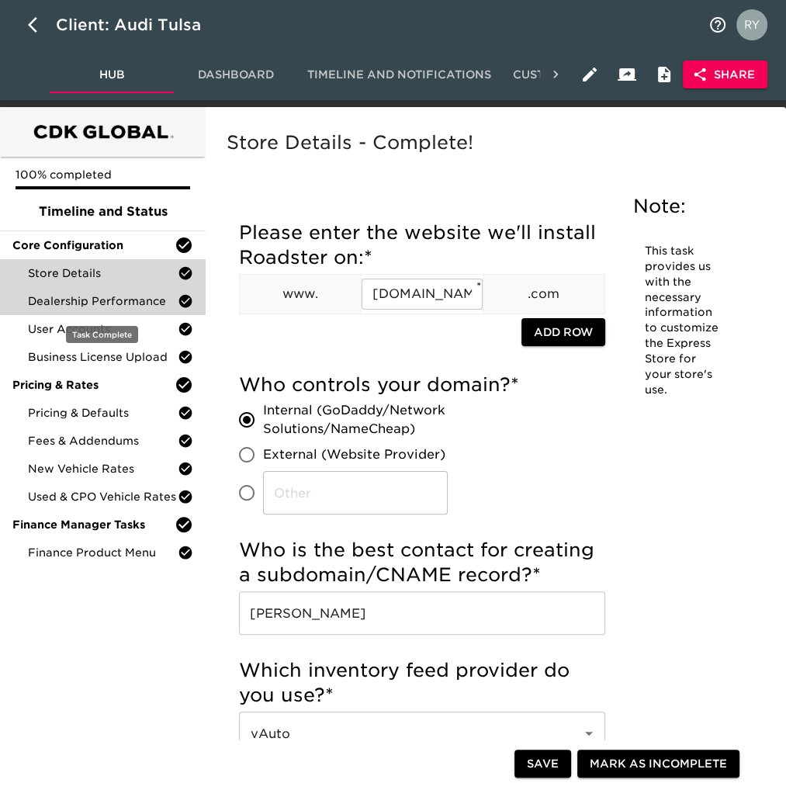
click at [36, 307] on span "Dealership Performance" at bounding box center [103, 301] width 150 height 16
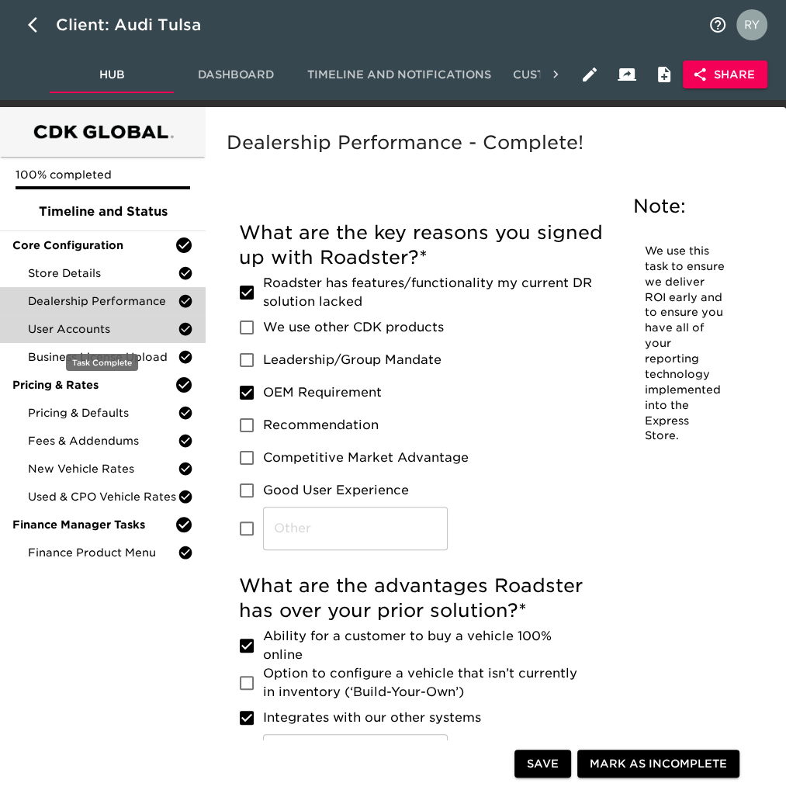
click at [86, 331] on span "User Accounts" at bounding box center [103, 329] width 150 height 16
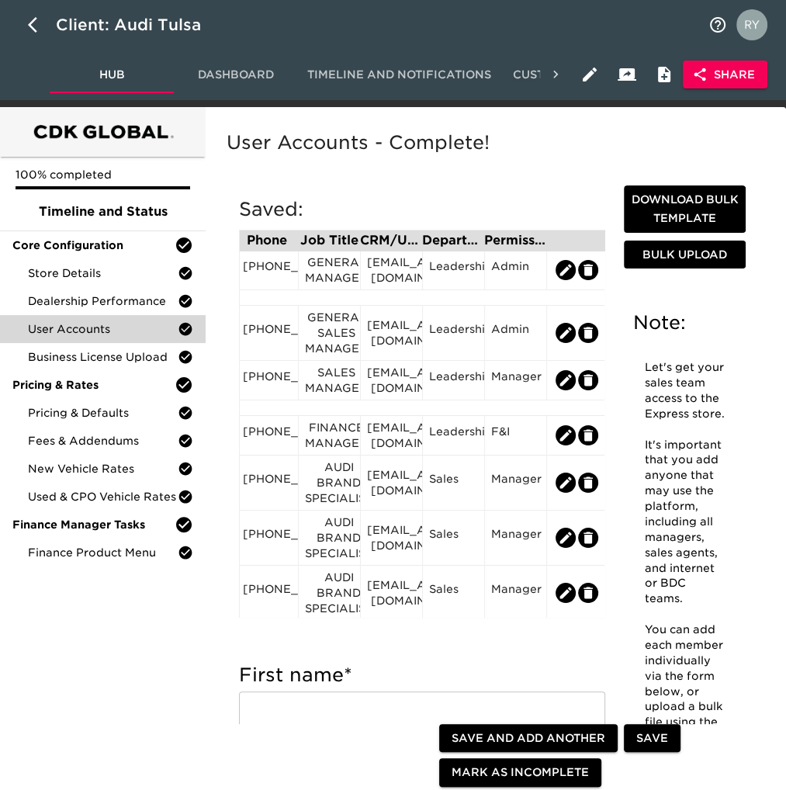
scroll to position [0, 264]
click at [584, 333] on icon "edit" at bounding box center [588, 333] width 9 height 12
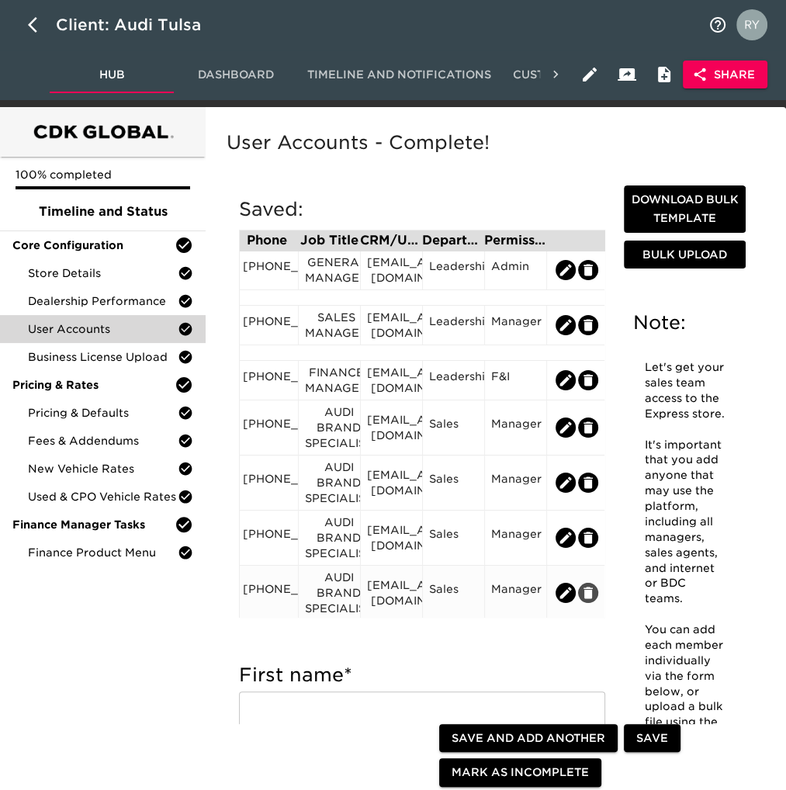
click at [584, 595] on icon "edit" at bounding box center [588, 593] width 9 height 12
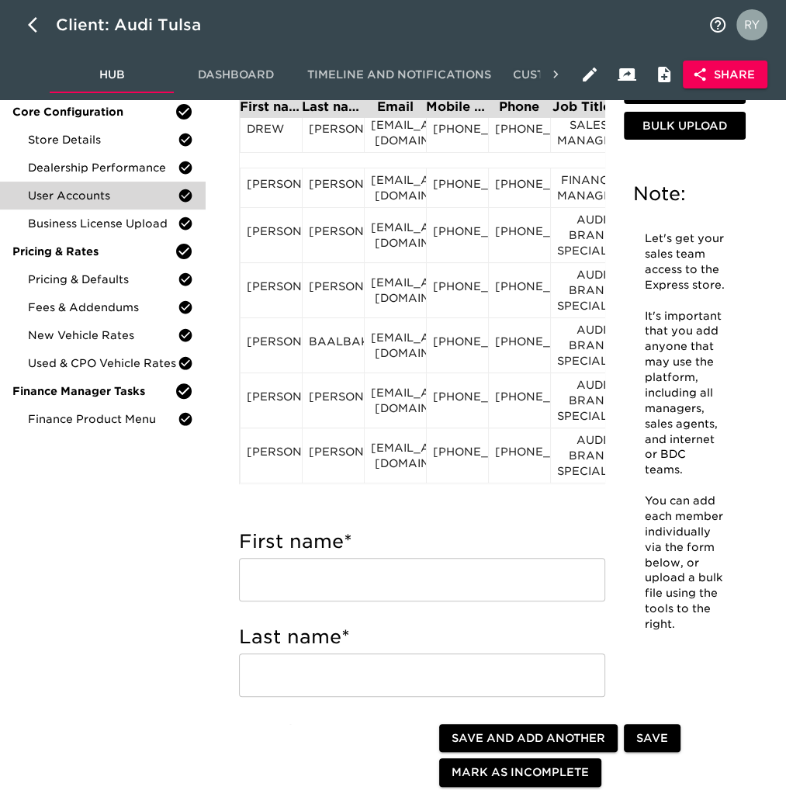
scroll to position [233, 0]
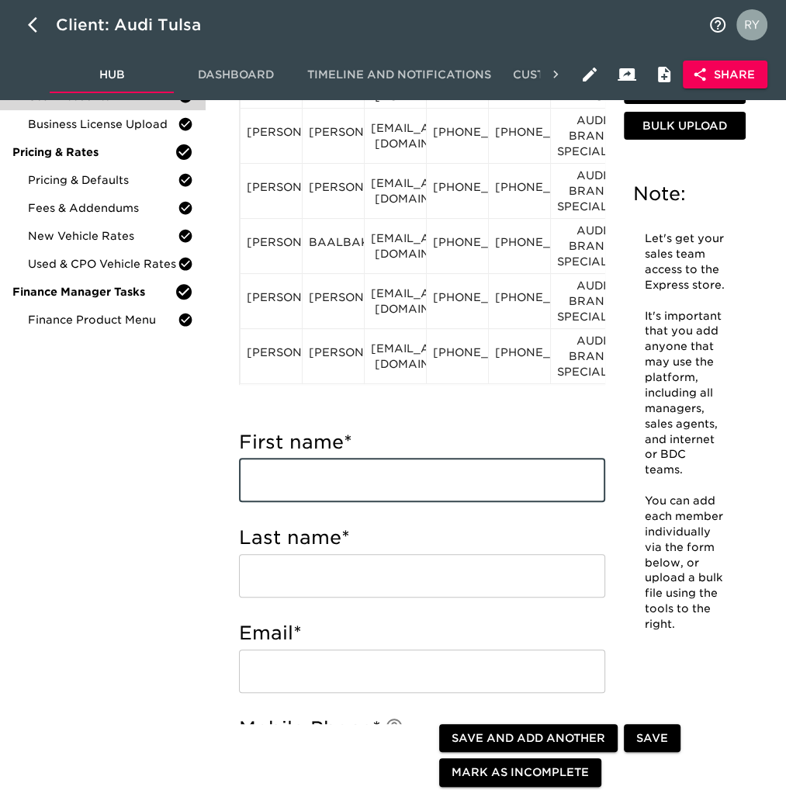
click at [334, 485] on input "text" at bounding box center [422, 480] width 366 height 43
type input "Doug"
click at [293, 577] on input "text" at bounding box center [422, 575] width 366 height 43
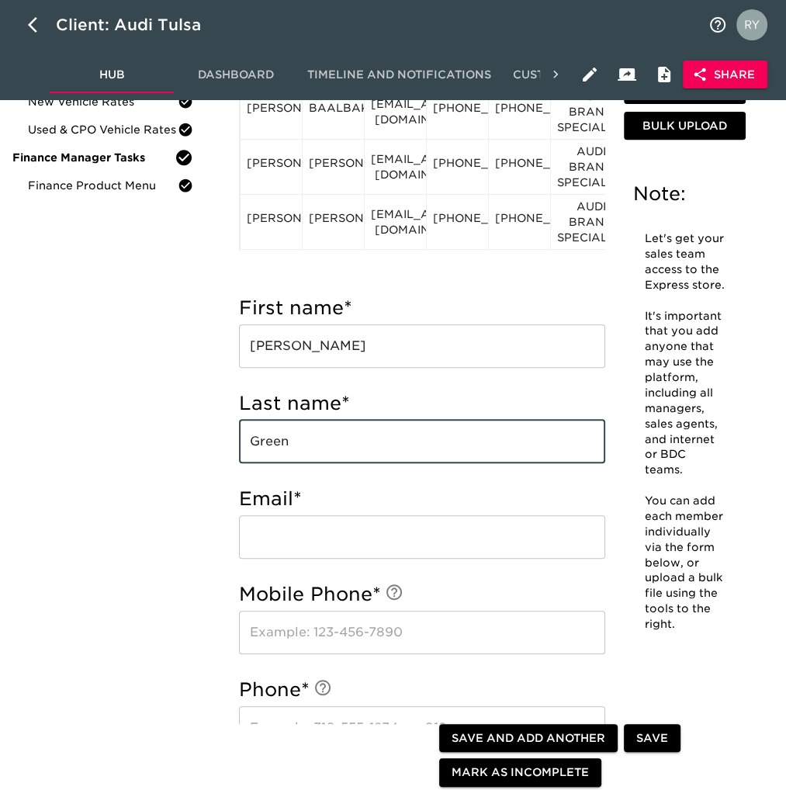
scroll to position [388, 0]
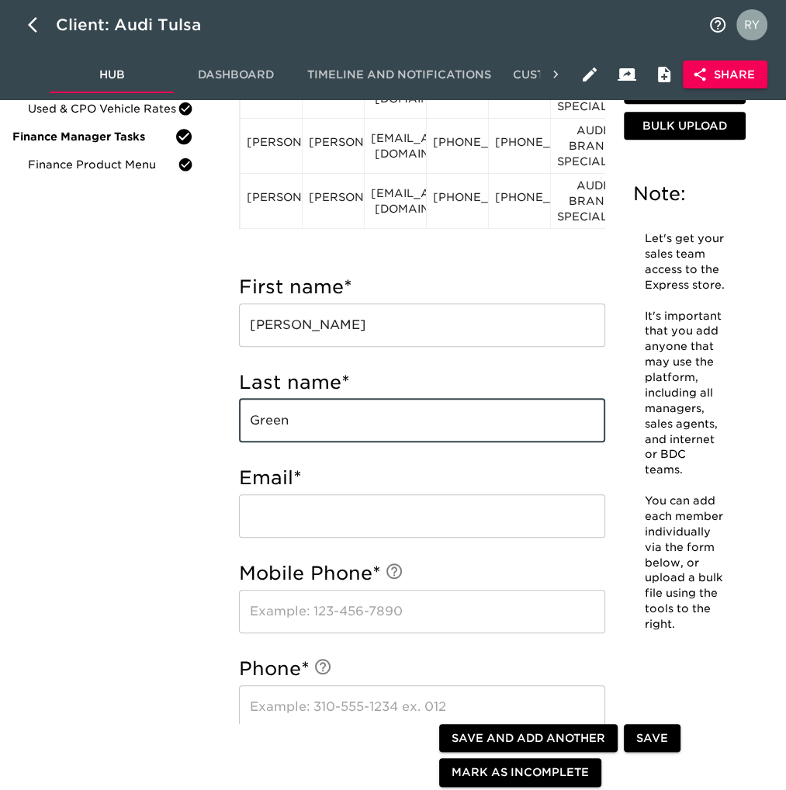
type input "Green"
drag, startPoint x: 290, startPoint y: 520, endPoint x: 283, endPoint y: 507, distance: 14.6
click at [290, 520] on input "email" at bounding box center [422, 515] width 366 height 43
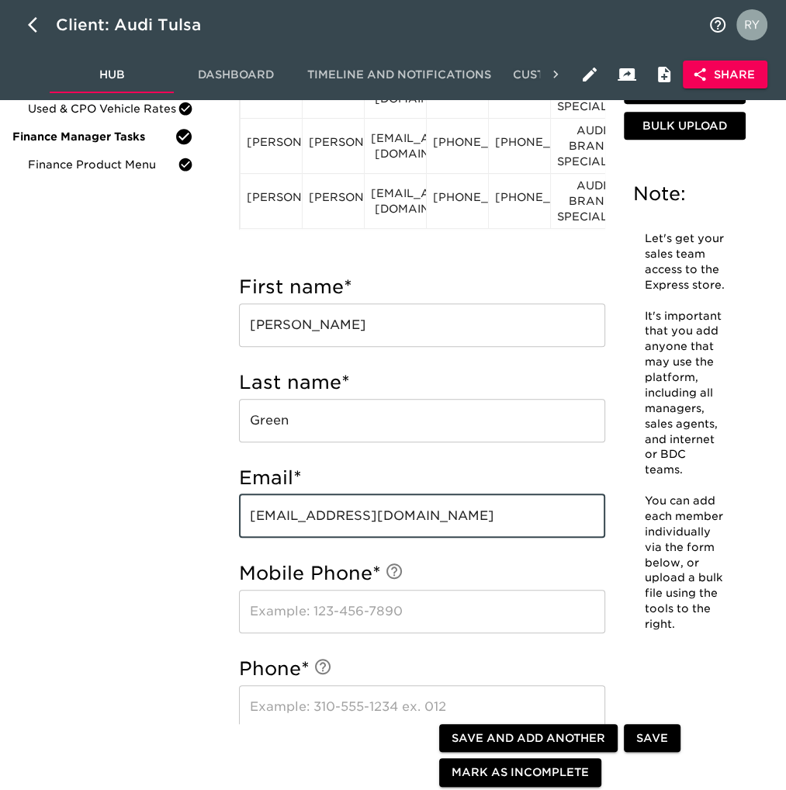
scroll to position [543, 0]
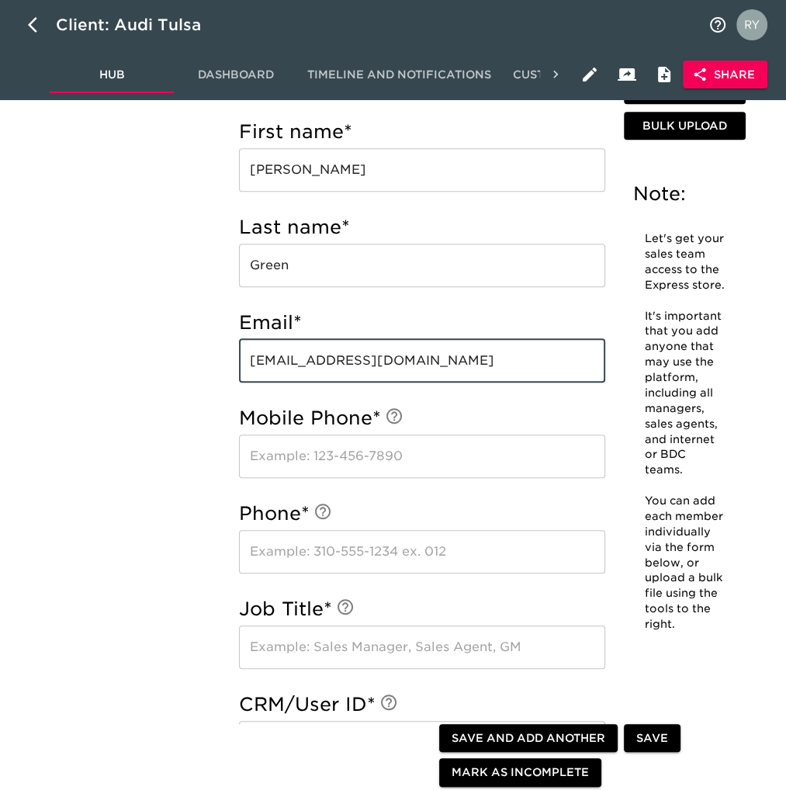
type input "dgreen@auditulsa.com"
click at [273, 454] on input "text" at bounding box center [422, 456] width 366 height 43
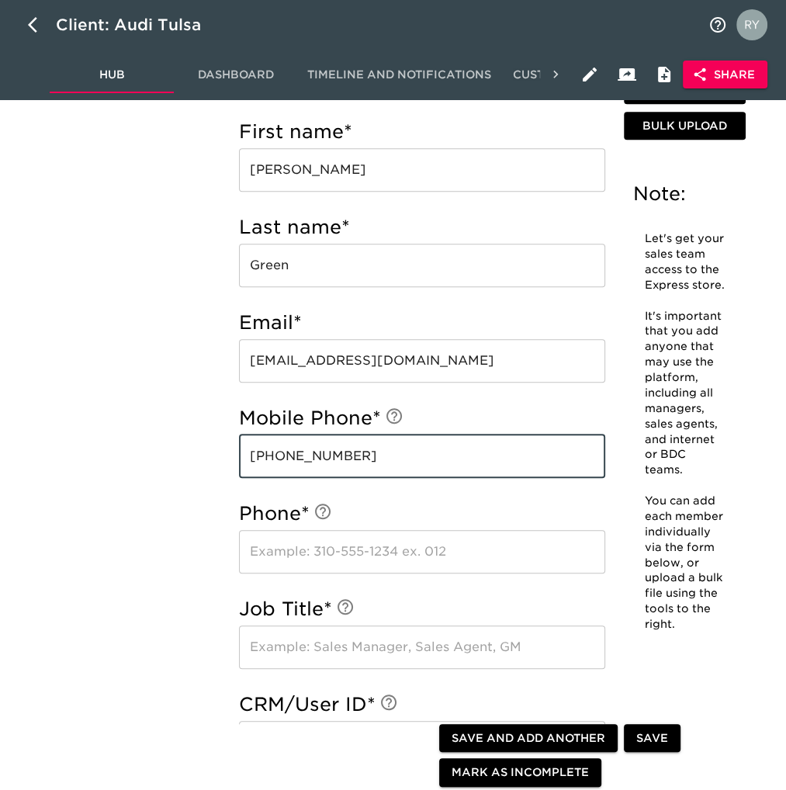
scroll to position [621, 0]
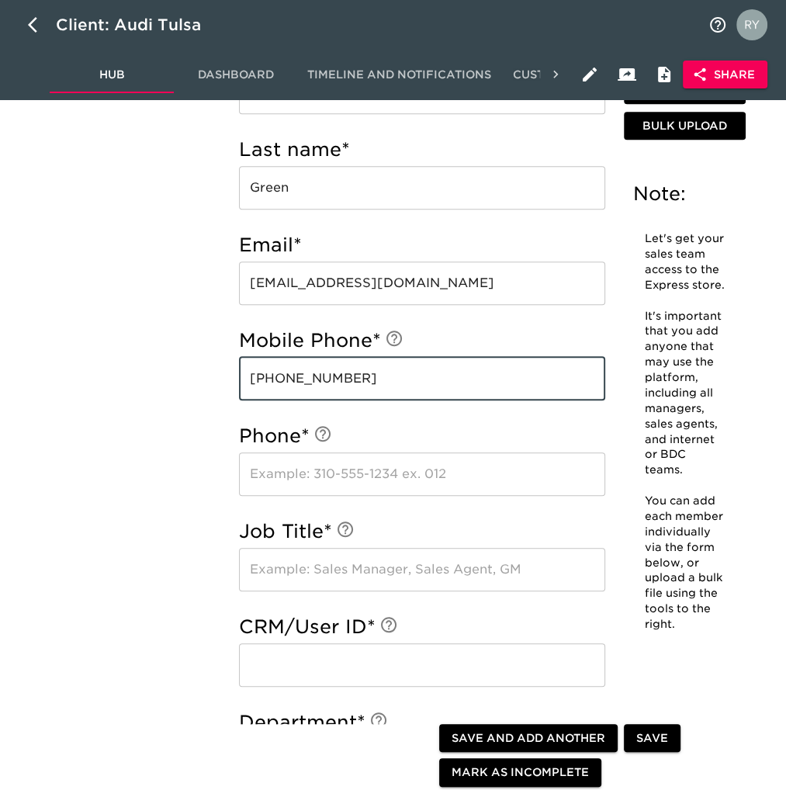
type input "918-899-6189"
click at [254, 474] on input "text" at bounding box center [422, 474] width 366 height 43
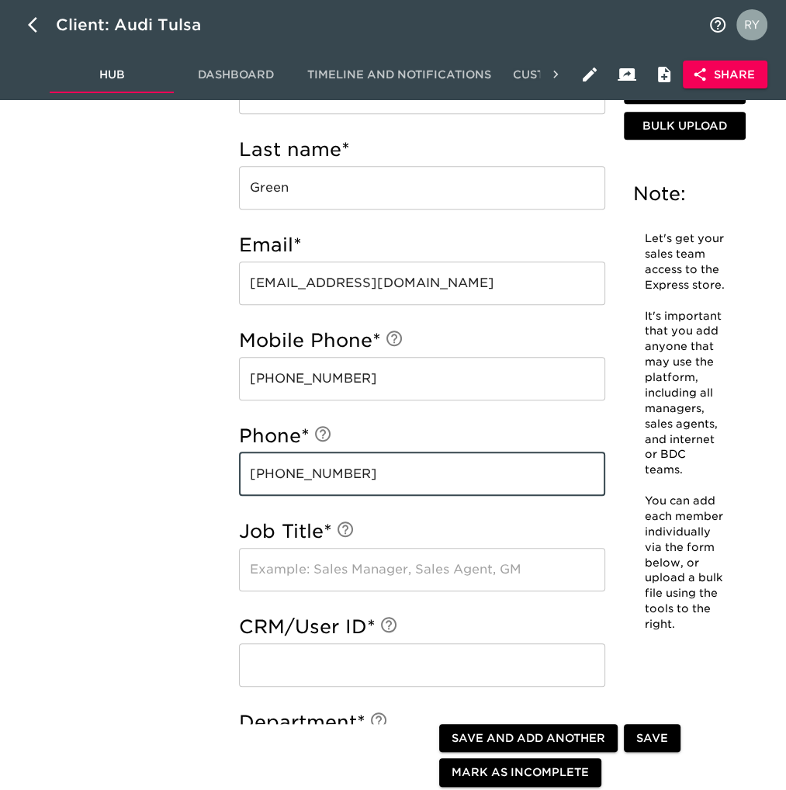
type input "918-712-2834"
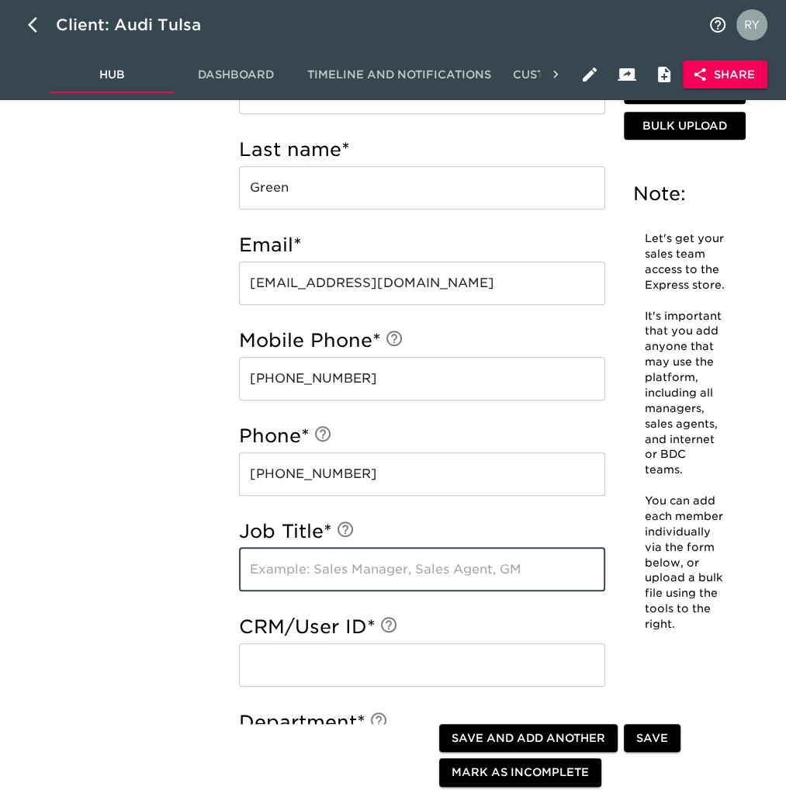
click at [277, 566] on input "text" at bounding box center [422, 569] width 366 height 43
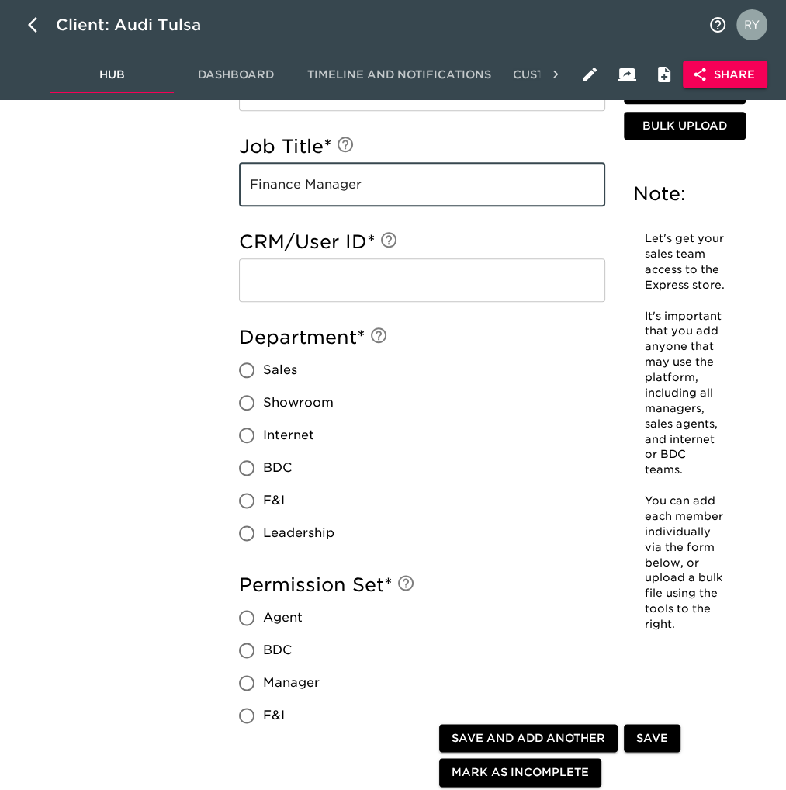
scroll to position [1087, 0]
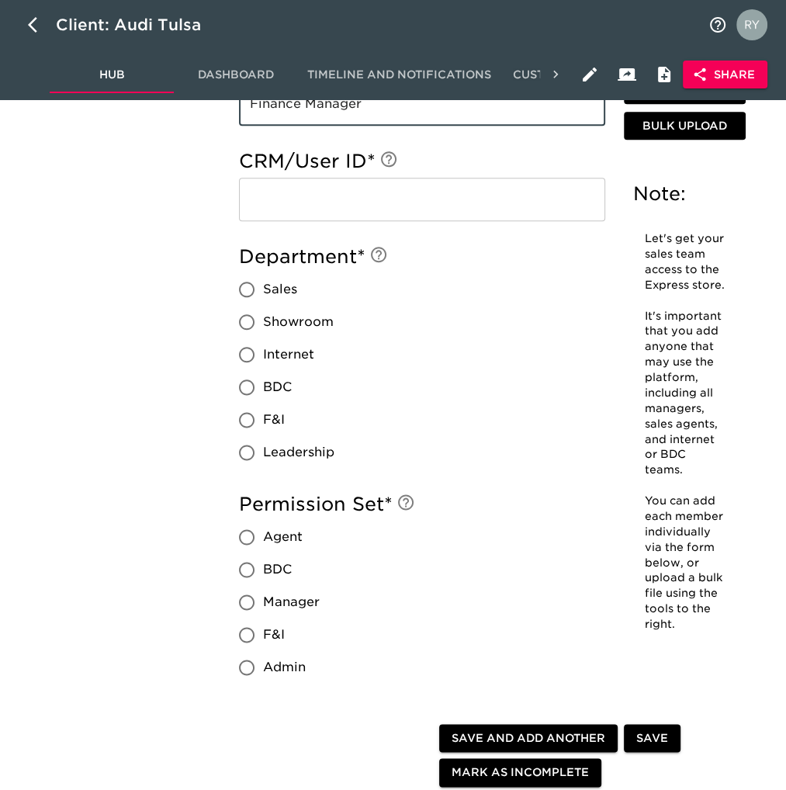
type input "Finance Manager"
click at [252, 291] on input "Sales" at bounding box center [247, 289] width 33 height 33
radio input "true"
click at [248, 630] on input "F&I" at bounding box center [247, 635] width 33 height 33
radio input "true"
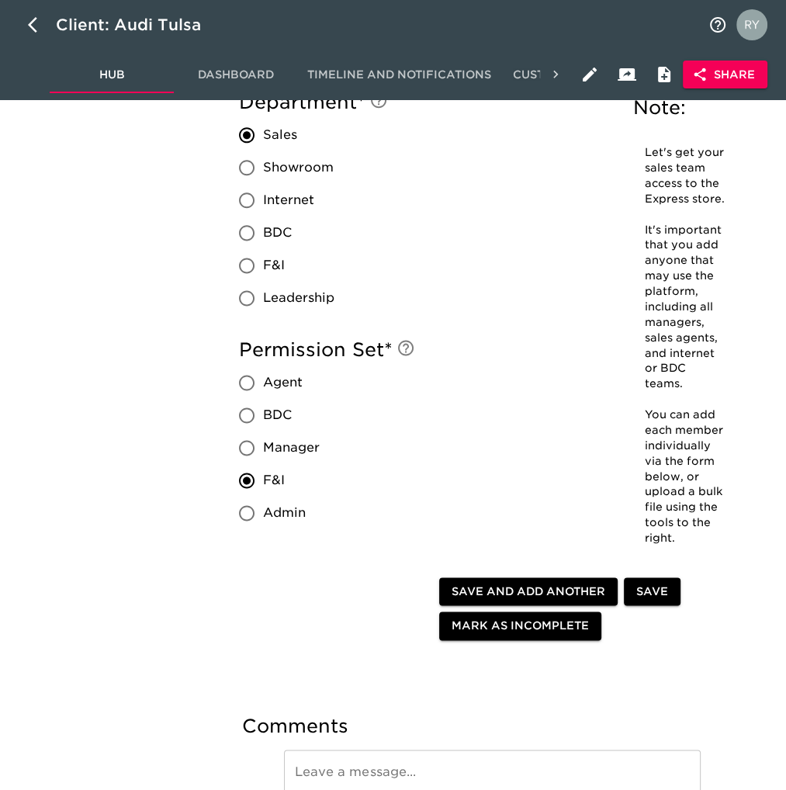
scroll to position [1242, 0]
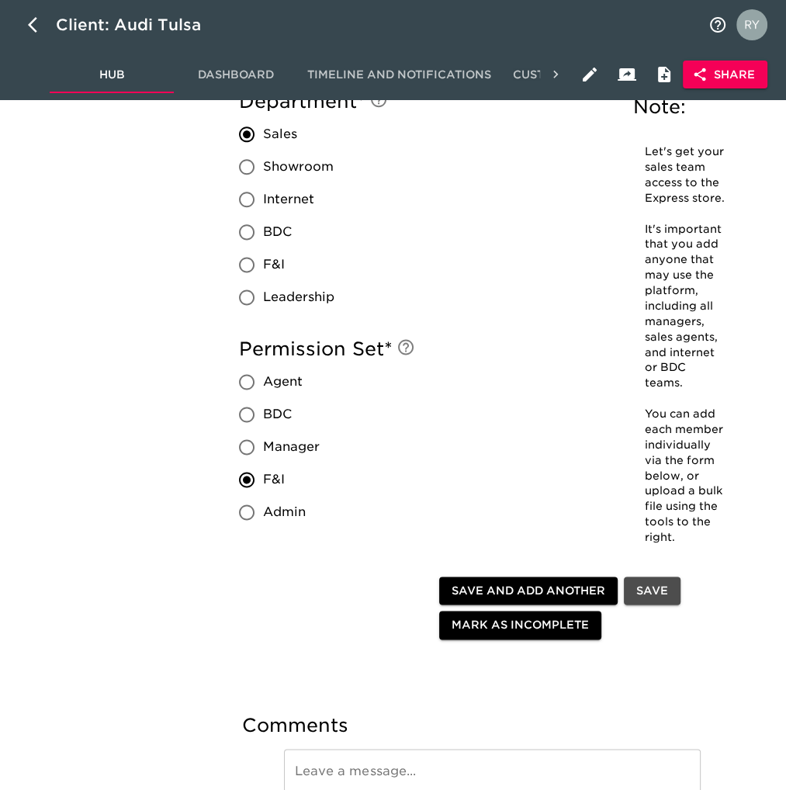
click at [654, 589] on span "Save" at bounding box center [653, 590] width 32 height 19
radio input "true"
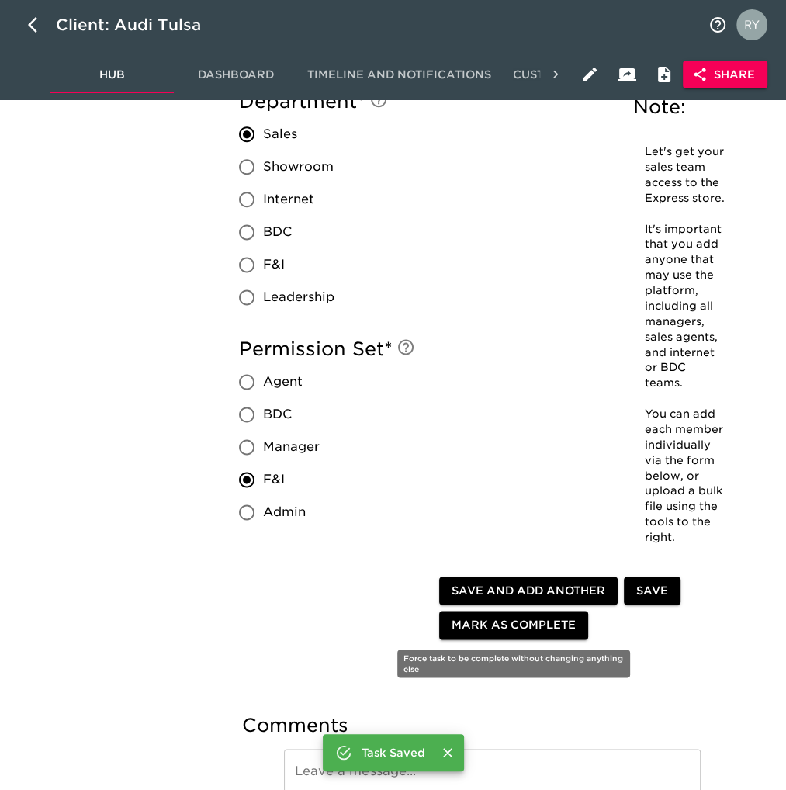
click at [510, 628] on span "Mark as Complete" at bounding box center [514, 625] width 124 height 19
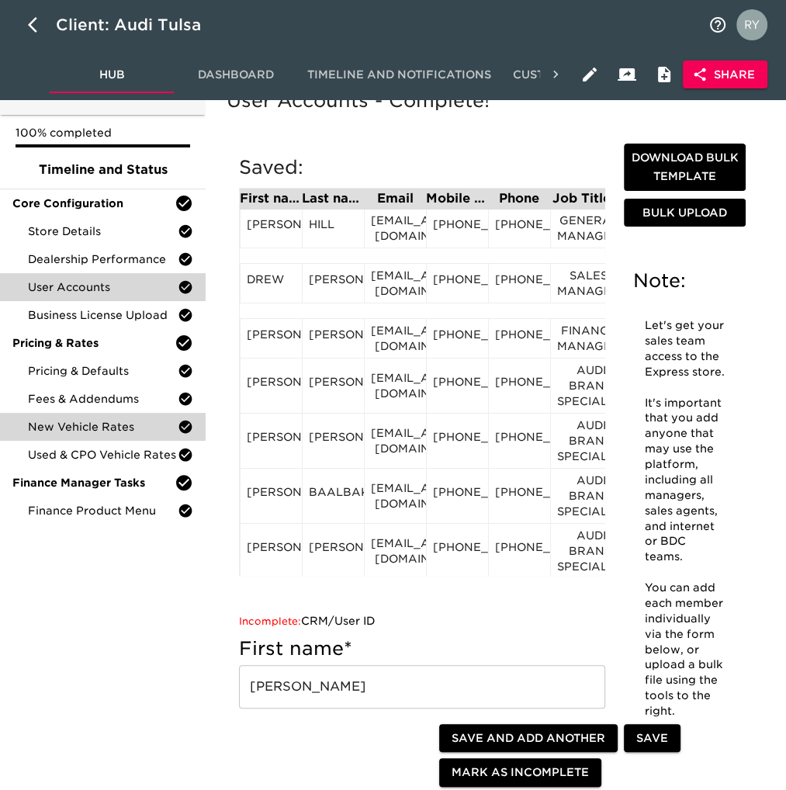
scroll to position [78, 0]
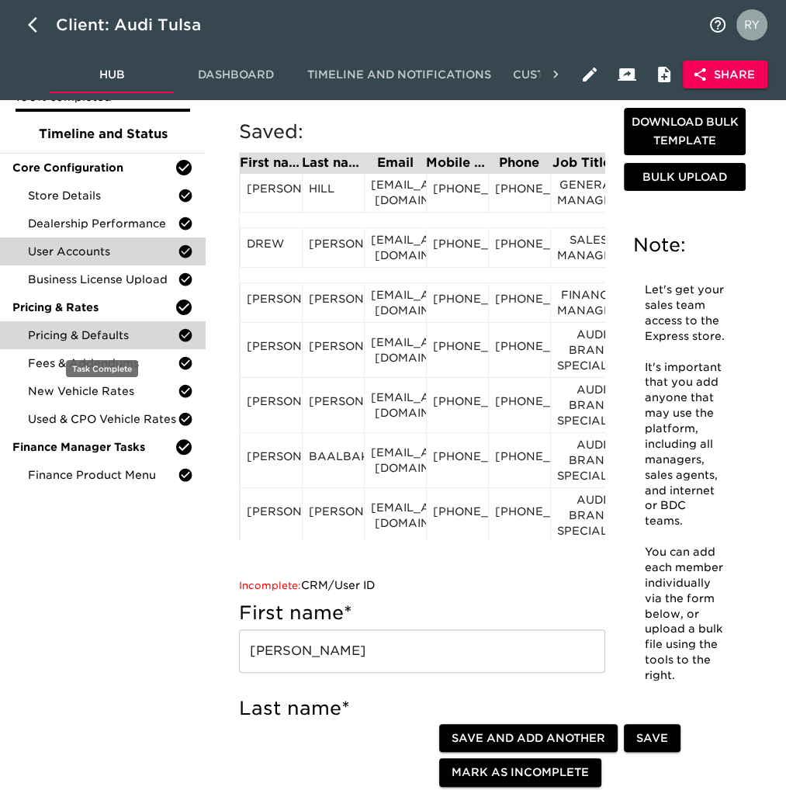
click at [90, 333] on span "Pricing & Defaults" at bounding box center [103, 336] width 150 height 16
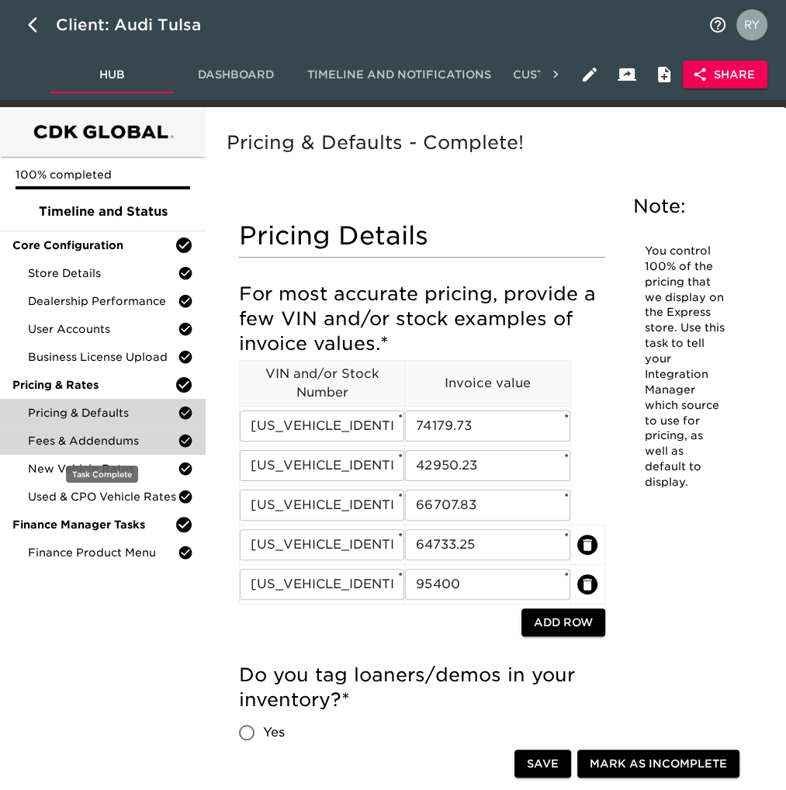
click at [130, 439] on span "Fees & Addendums" at bounding box center [103, 441] width 150 height 16
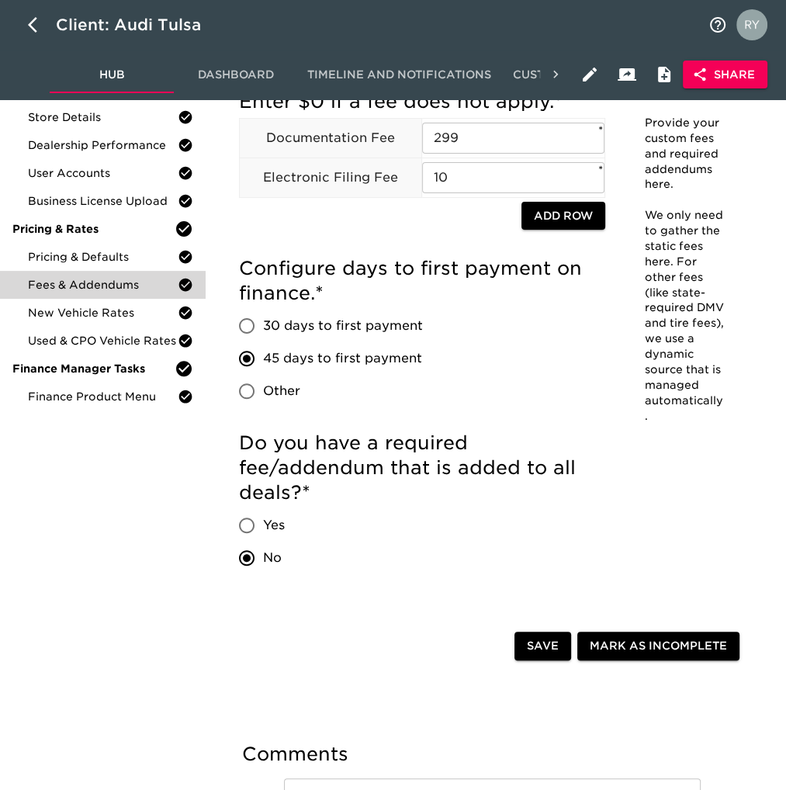
scroll to position [155, 0]
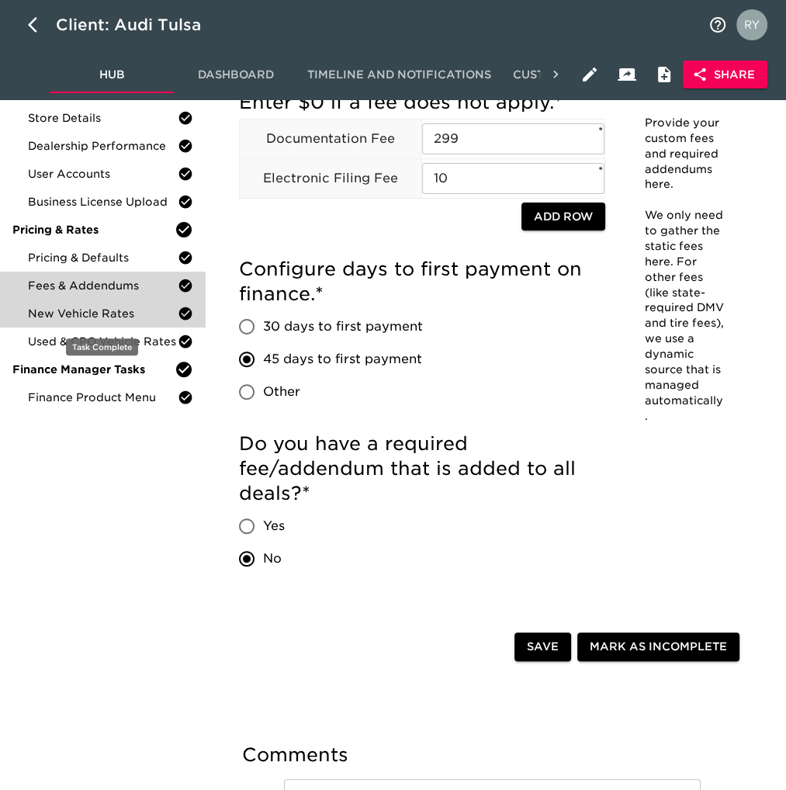
click at [74, 311] on span "New Vehicle Rates" at bounding box center [103, 314] width 150 height 16
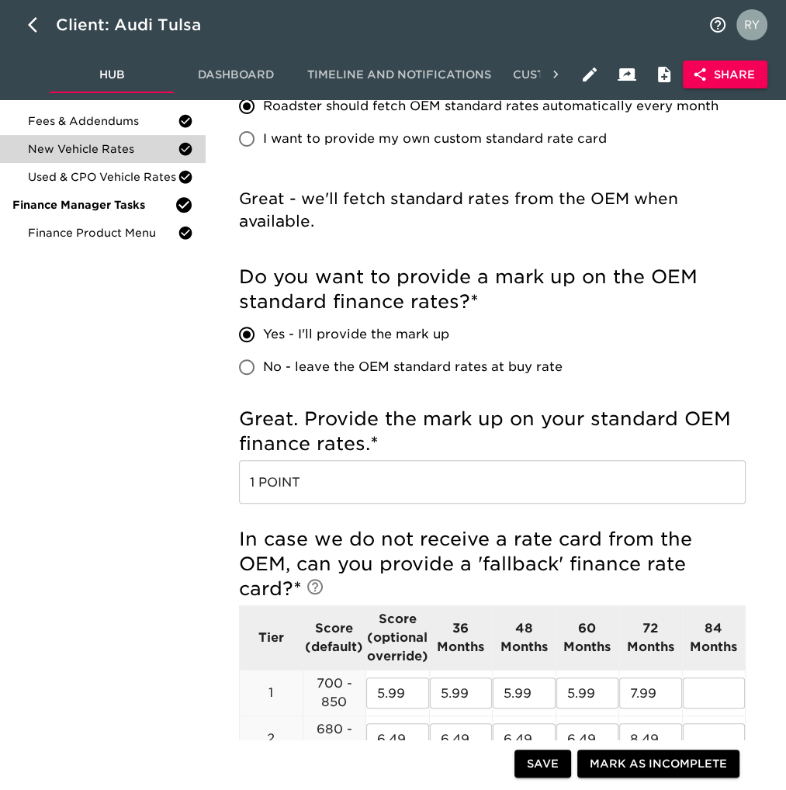
scroll to position [155, 0]
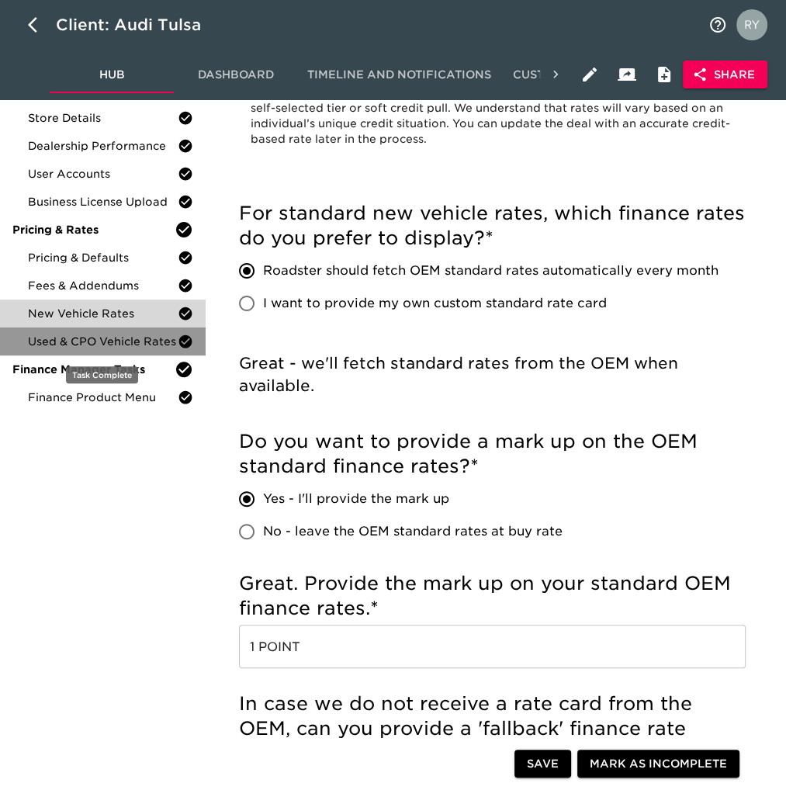
click at [109, 348] on span "Used & CPO Vehicle Rates" at bounding box center [103, 342] width 150 height 16
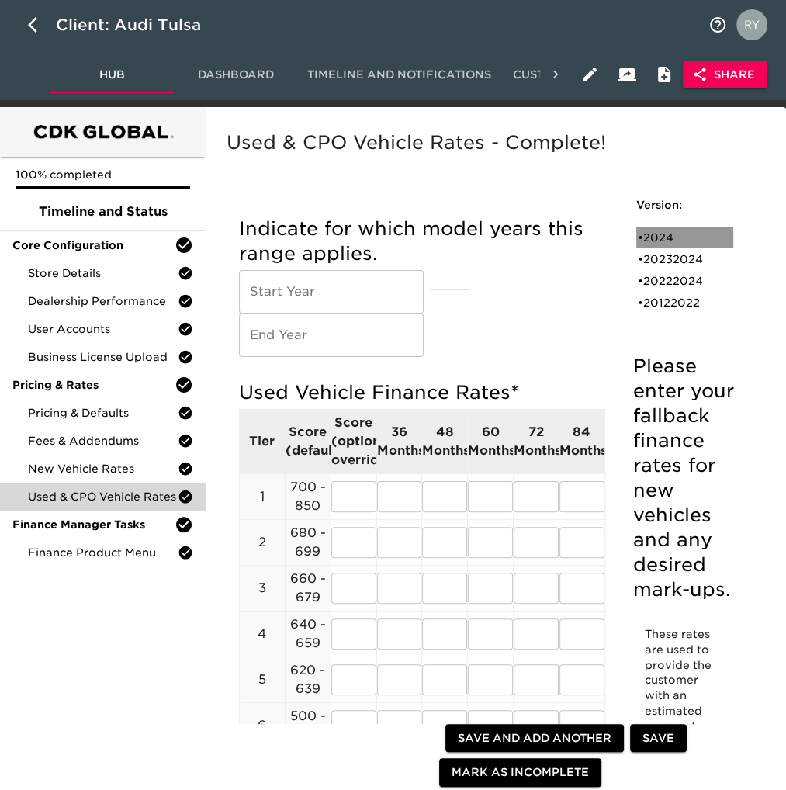
click at [657, 238] on div "• 2024" at bounding box center [674, 238] width 72 height 16
type input "2024"
radio input "true"
type input "1 POINT"
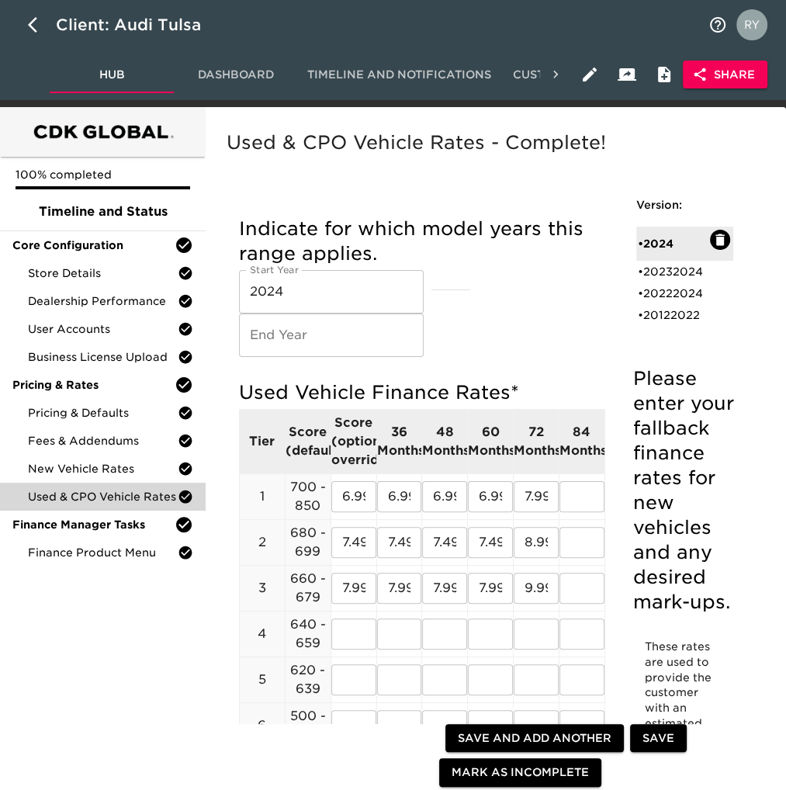
click at [283, 340] on input "text" at bounding box center [331, 335] width 185 height 43
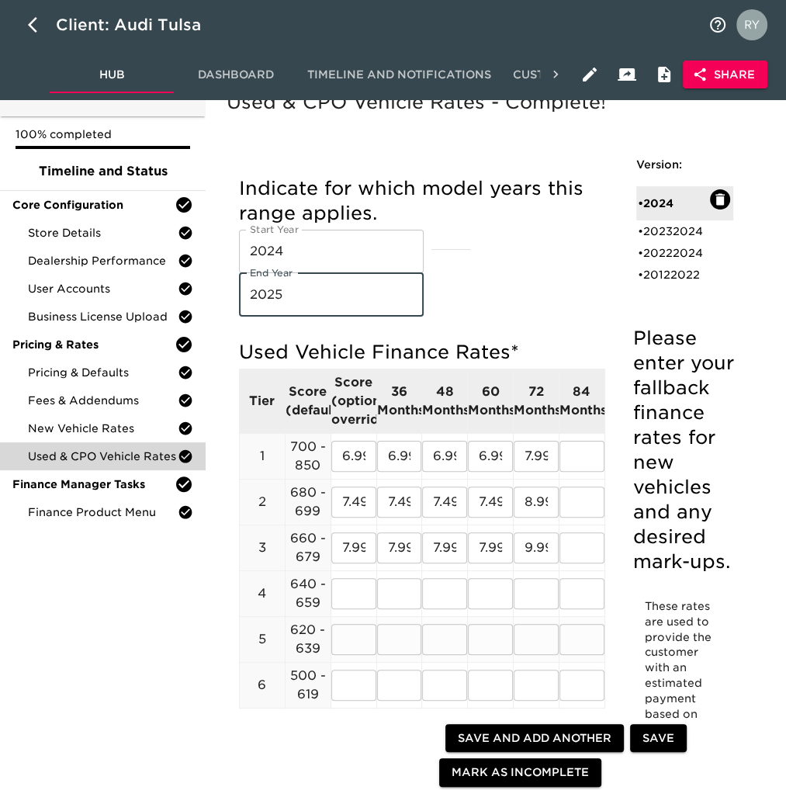
scroll to position [78, 0]
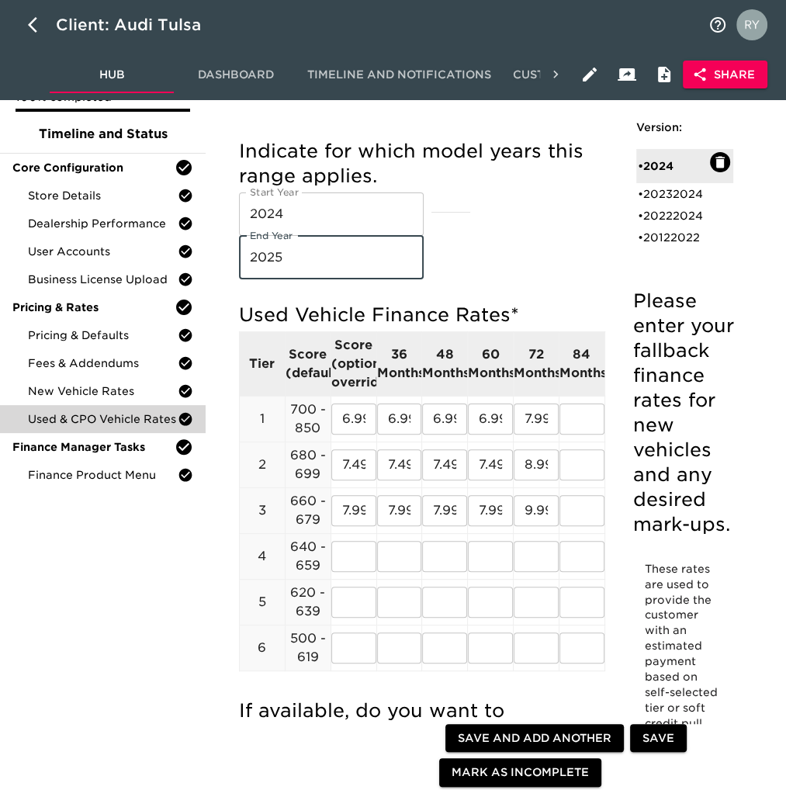
type input "2025"
click at [664, 737] on span "Save" at bounding box center [659, 738] width 32 height 19
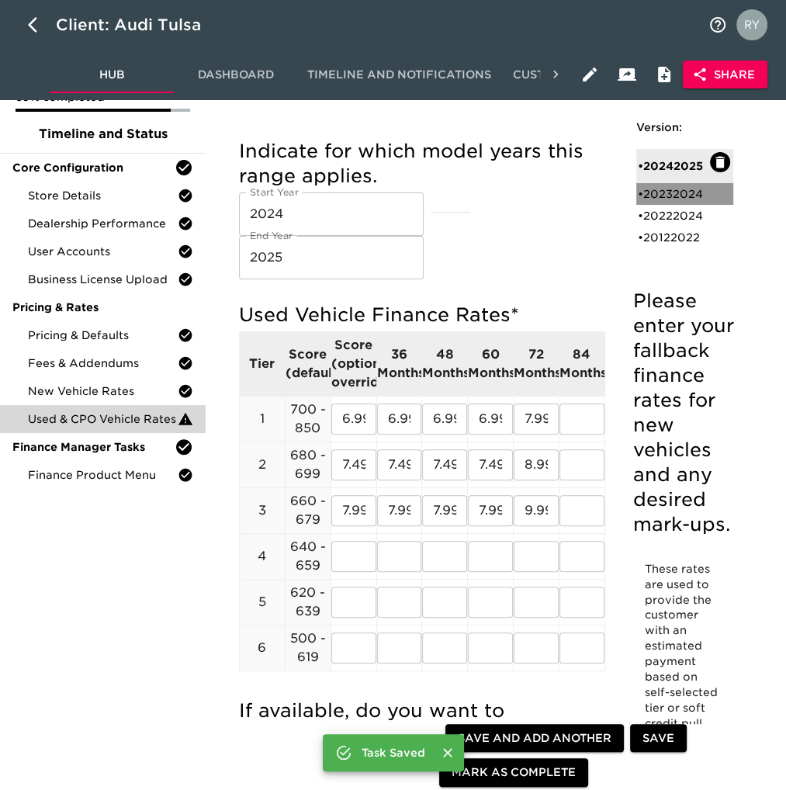
click at [661, 193] on div "• 20232024" at bounding box center [674, 194] width 72 height 16
type input "2023"
type input "2024"
radio input "false"
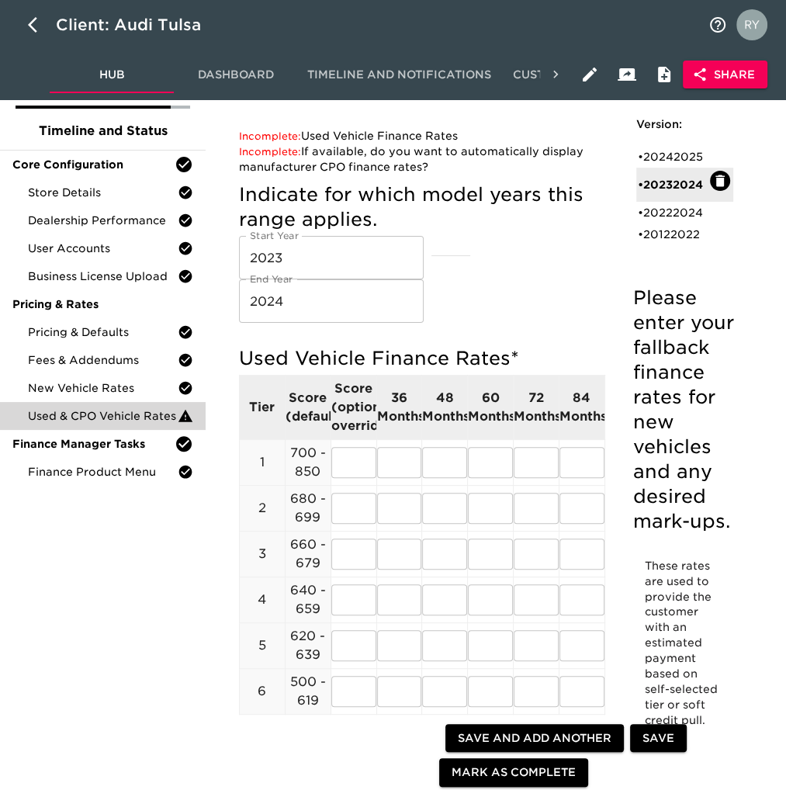
scroll to position [0, 0]
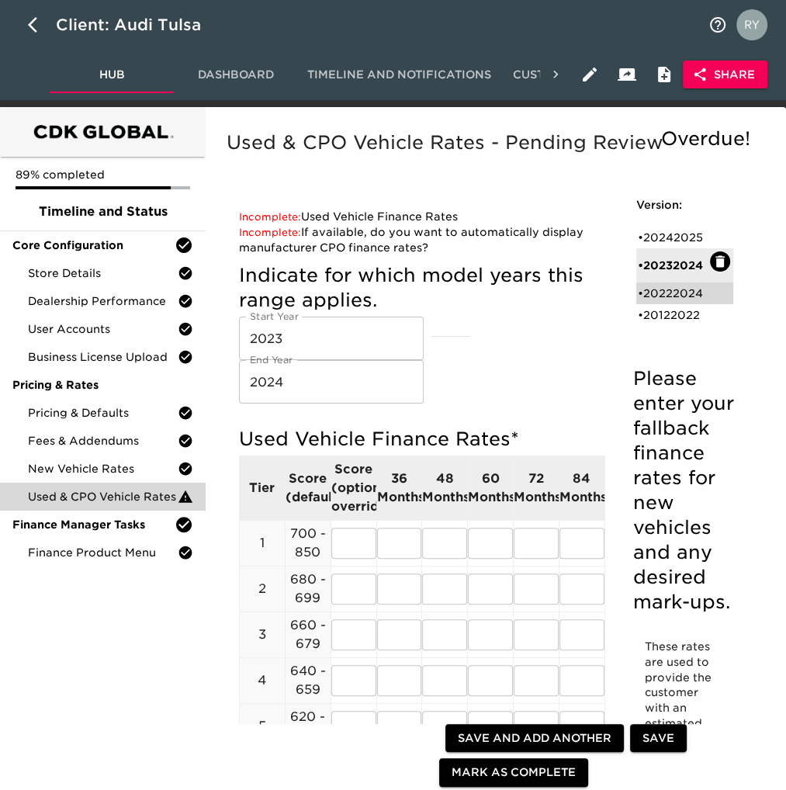
click at [664, 295] on div "• 20222024" at bounding box center [674, 294] width 72 height 16
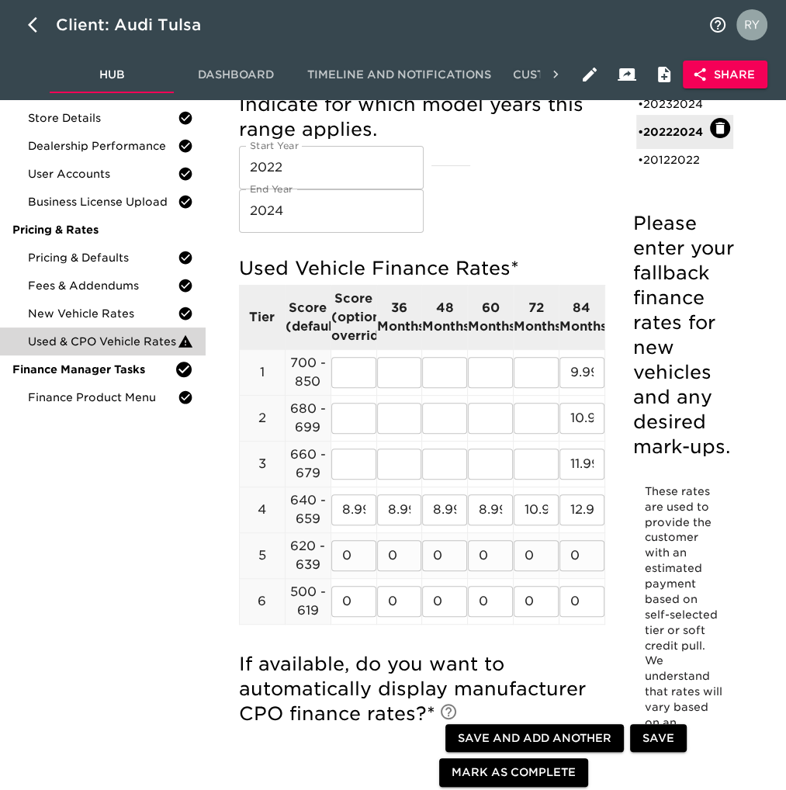
scroll to position [78, 0]
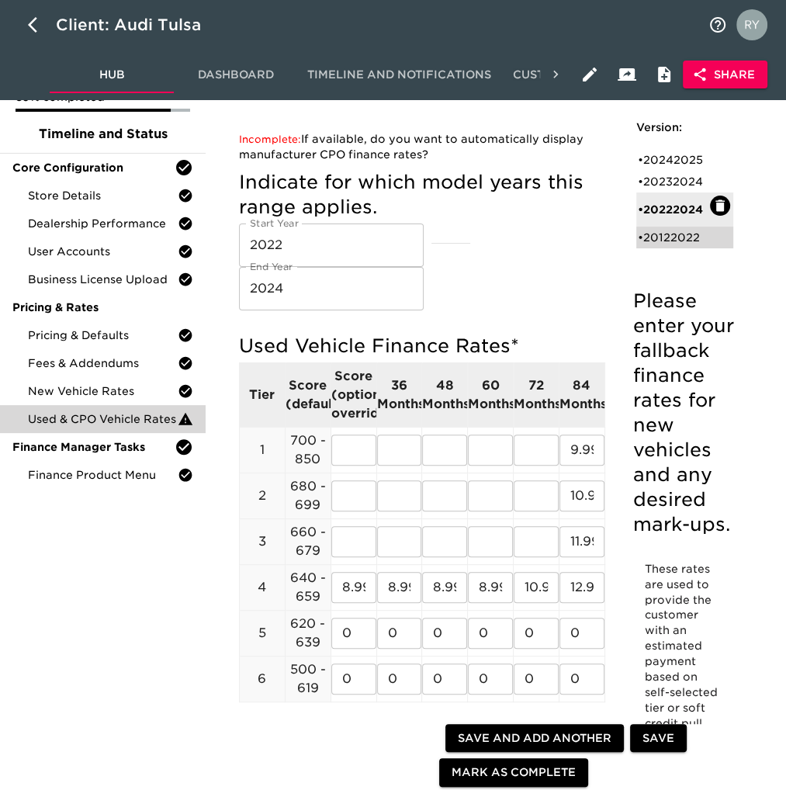
click at [679, 244] on div "• 20122022" at bounding box center [674, 238] width 72 height 16
type input "2012"
type input "2022"
radio input "true"
type input "1 POINT"
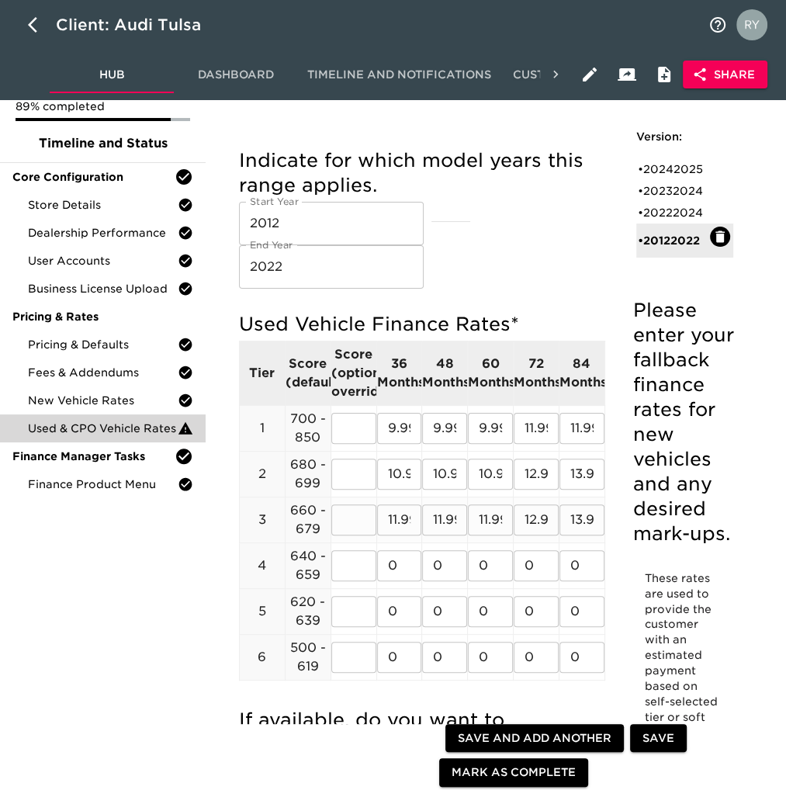
scroll to position [155, 0]
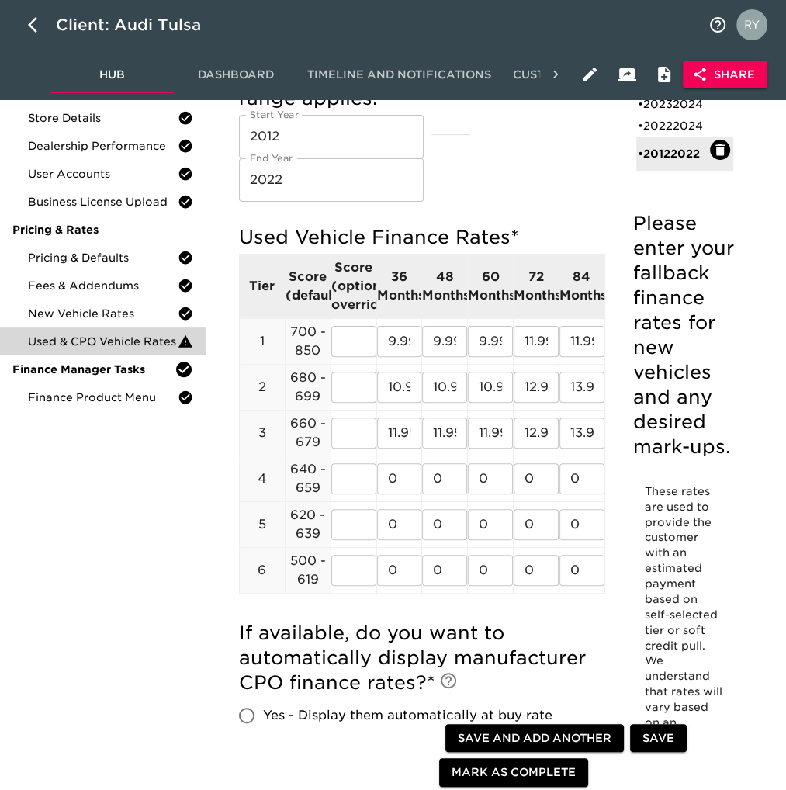
click at [663, 737] on span "Save" at bounding box center [659, 738] width 32 height 19
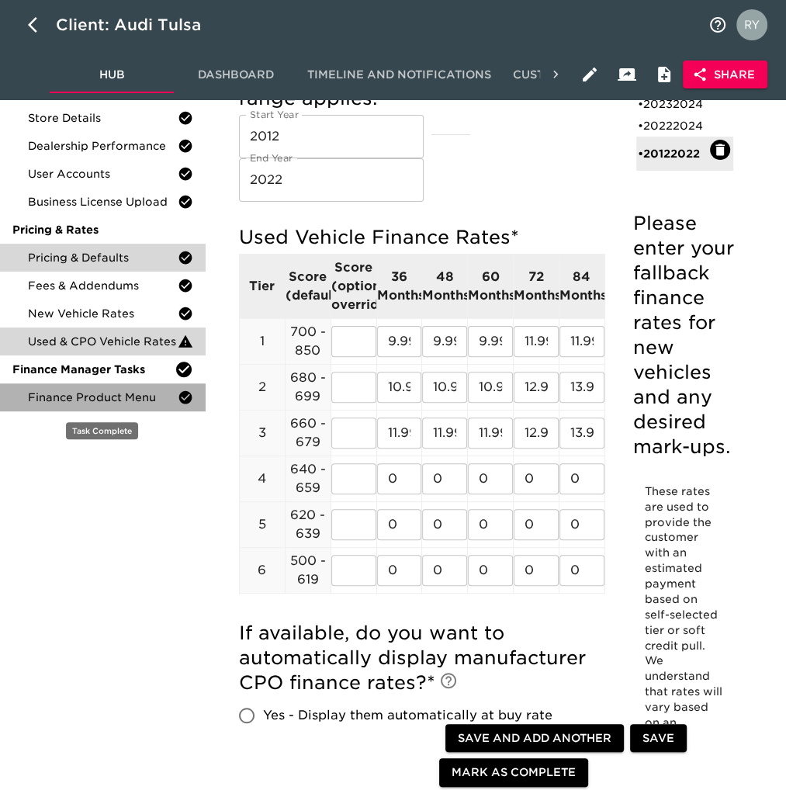
click at [149, 406] on div "Finance Product Menu" at bounding box center [103, 397] width 206 height 28
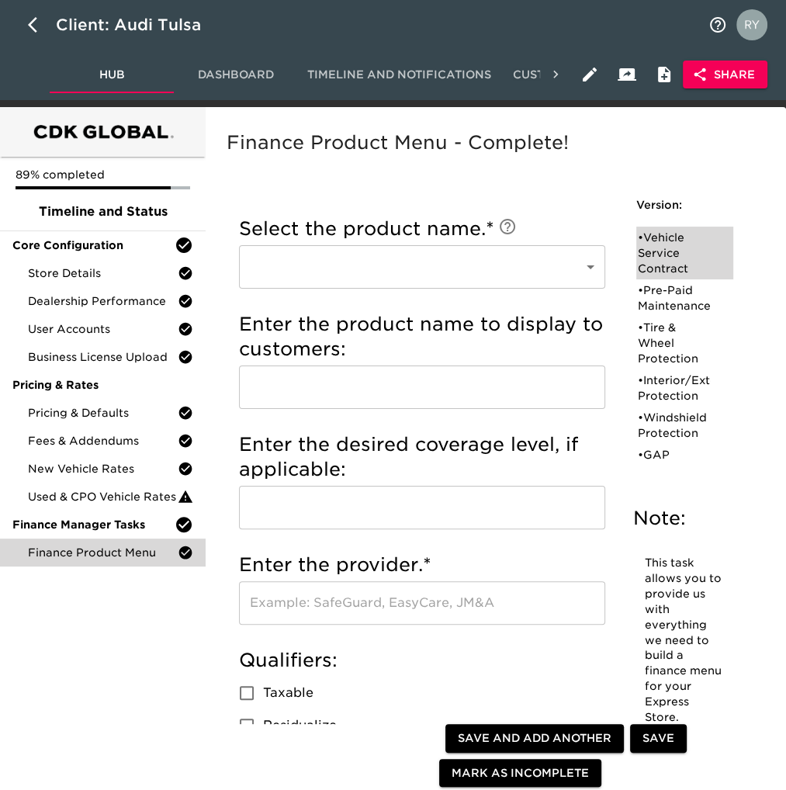
click at [661, 252] on div "• Vehicle Service Contract" at bounding box center [674, 253] width 72 height 47
type input "Vehicle Service Contract"
type input "ZURICH"
type input "3 YEAR 36,000 MILES"
type input "ZURICH"
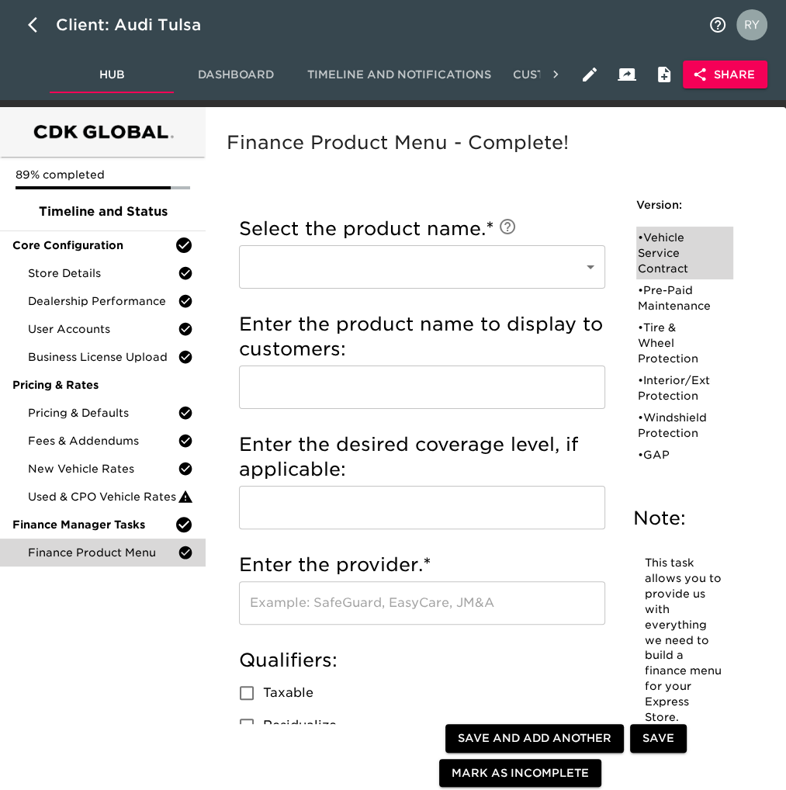
radio input "true"
type input "425D11"
radio input "true"
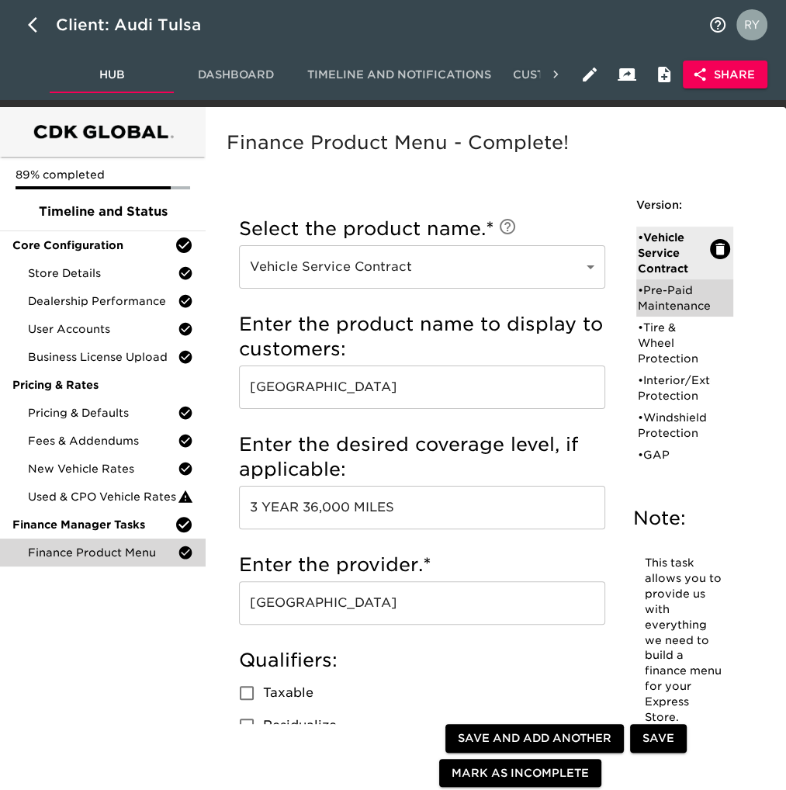
click at [665, 305] on div "• Pre-Paid Maintenance" at bounding box center [674, 298] width 72 height 31
type input "Pre-Paid Maintenance"
type input "AUDI CARE"
type input "48 MONTHS 40,000 MILES"
type input "AUDI"
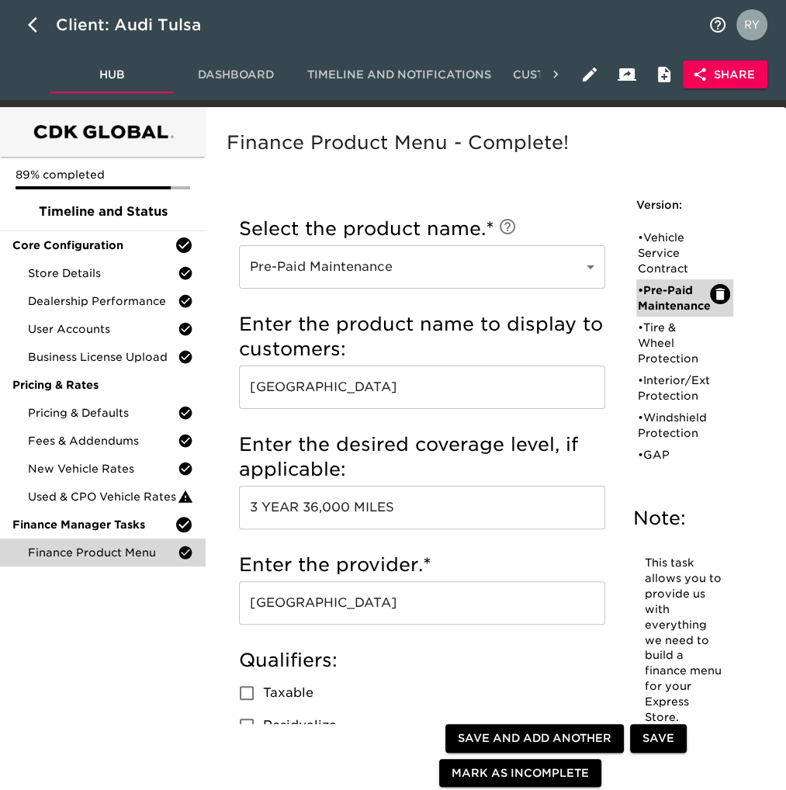
checkbox input "true"
radio input "true"
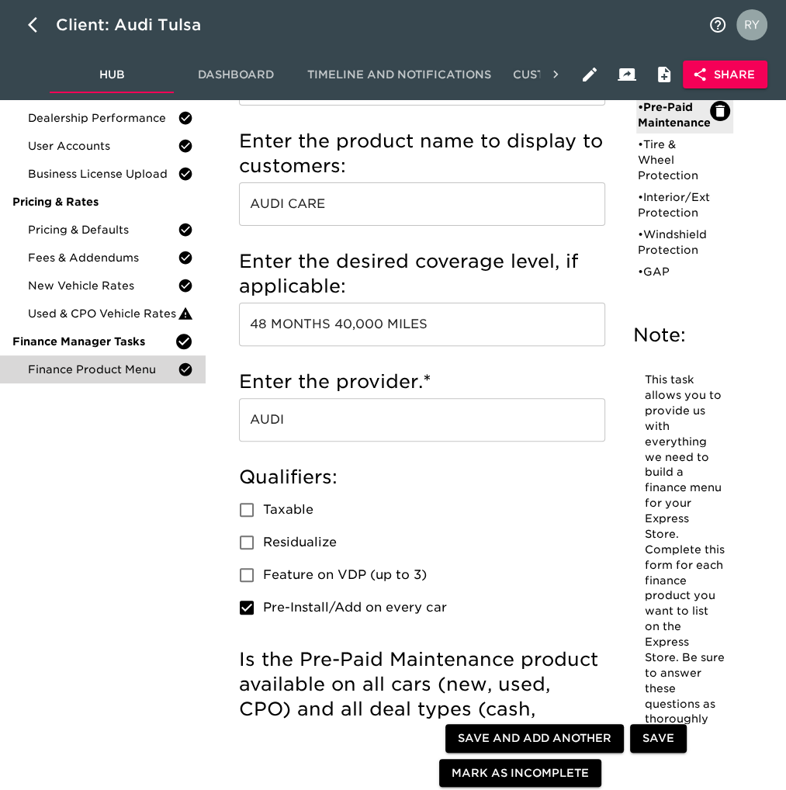
scroll to position [78, 0]
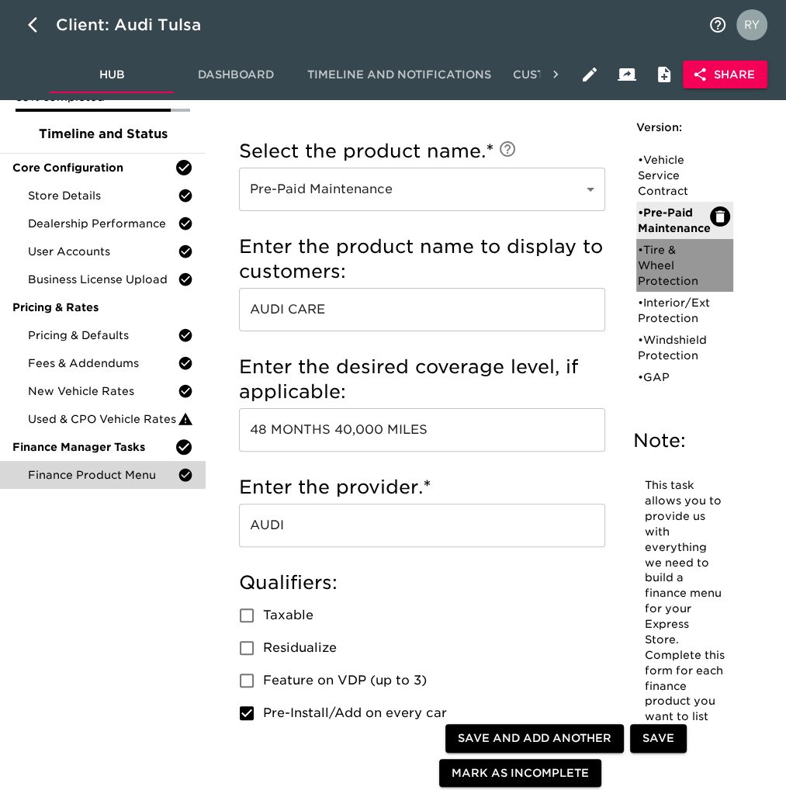
click at [664, 277] on div "• Tire & Wheel Protection" at bounding box center [674, 265] width 72 height 47
type input "Tire & Wheel Protection"
type input "TIRE AND WHEEL"
type input "5 YEARS"
type input "ZURICH"
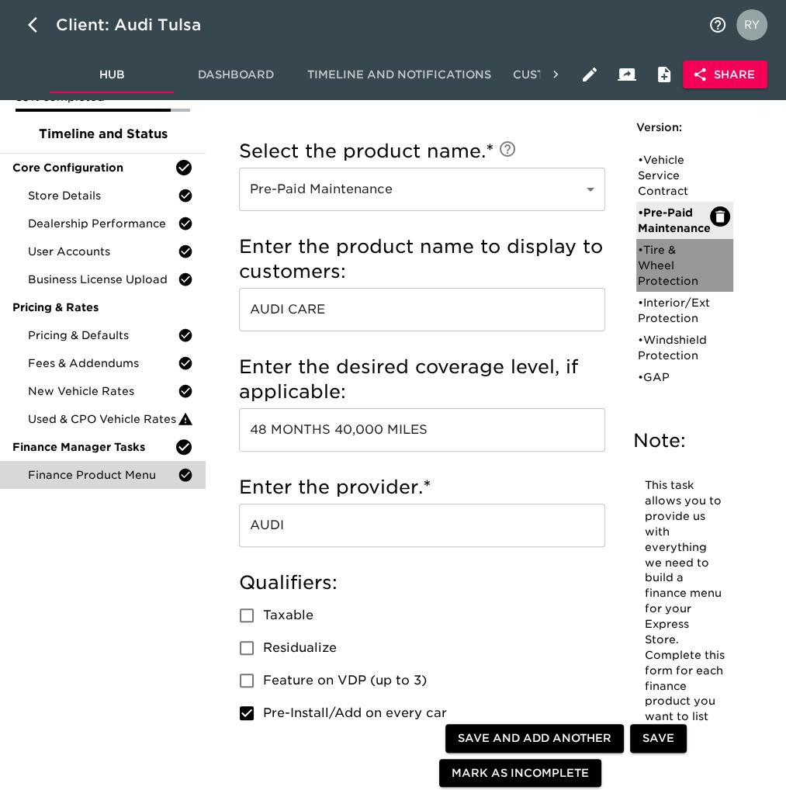
checkbox input "true"
radio input "true"
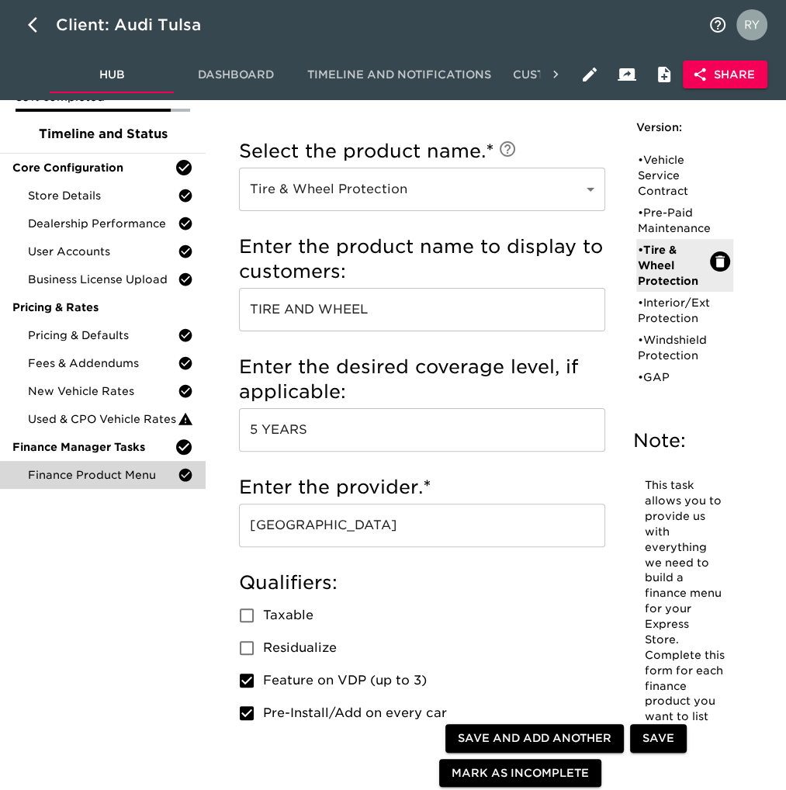
scroll to position [0, 0]
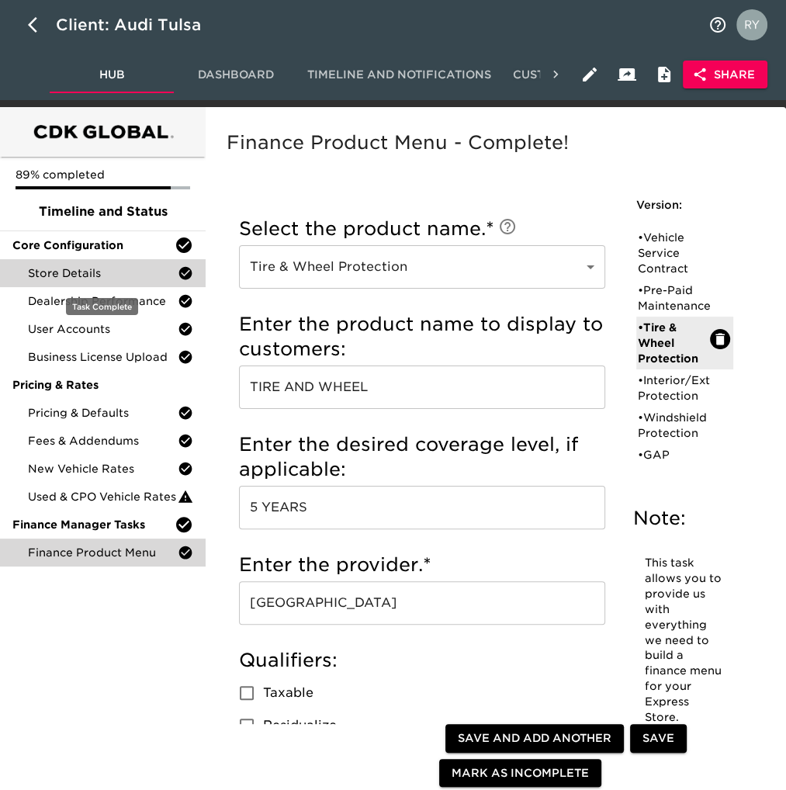
click at [87, 270] on span "Store Details" at bounding box center [103, 273] width 150 height 16
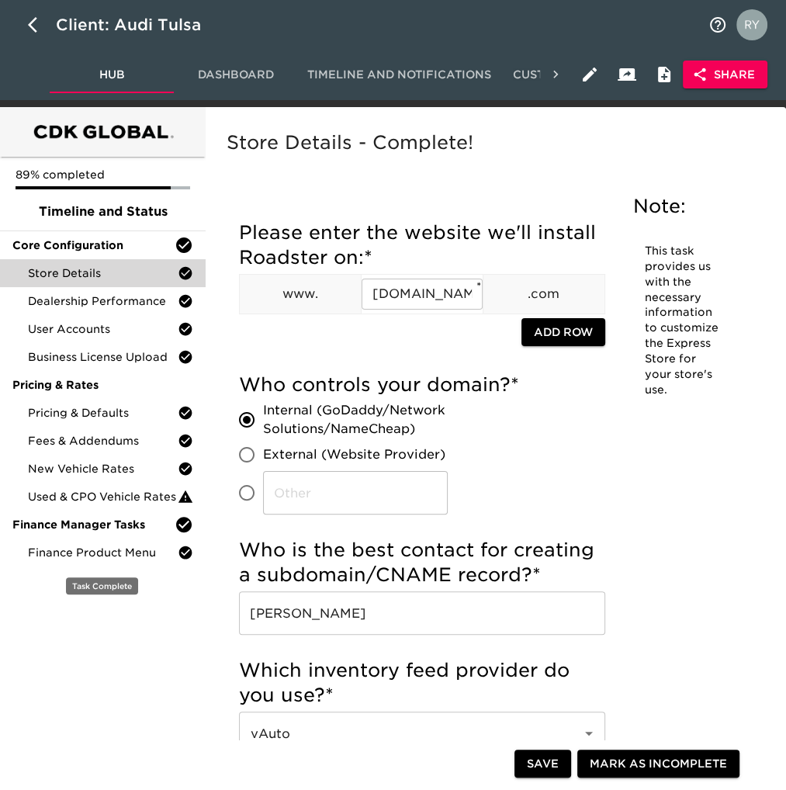
drag, startPoint x: 136, startPoint y: 553, endPoint x: 208, endPoint y: 553, distance: 72.2
click at [136, 556] on span "Finance Product Menu" at bounding box center [103, 553] width 150 height 16
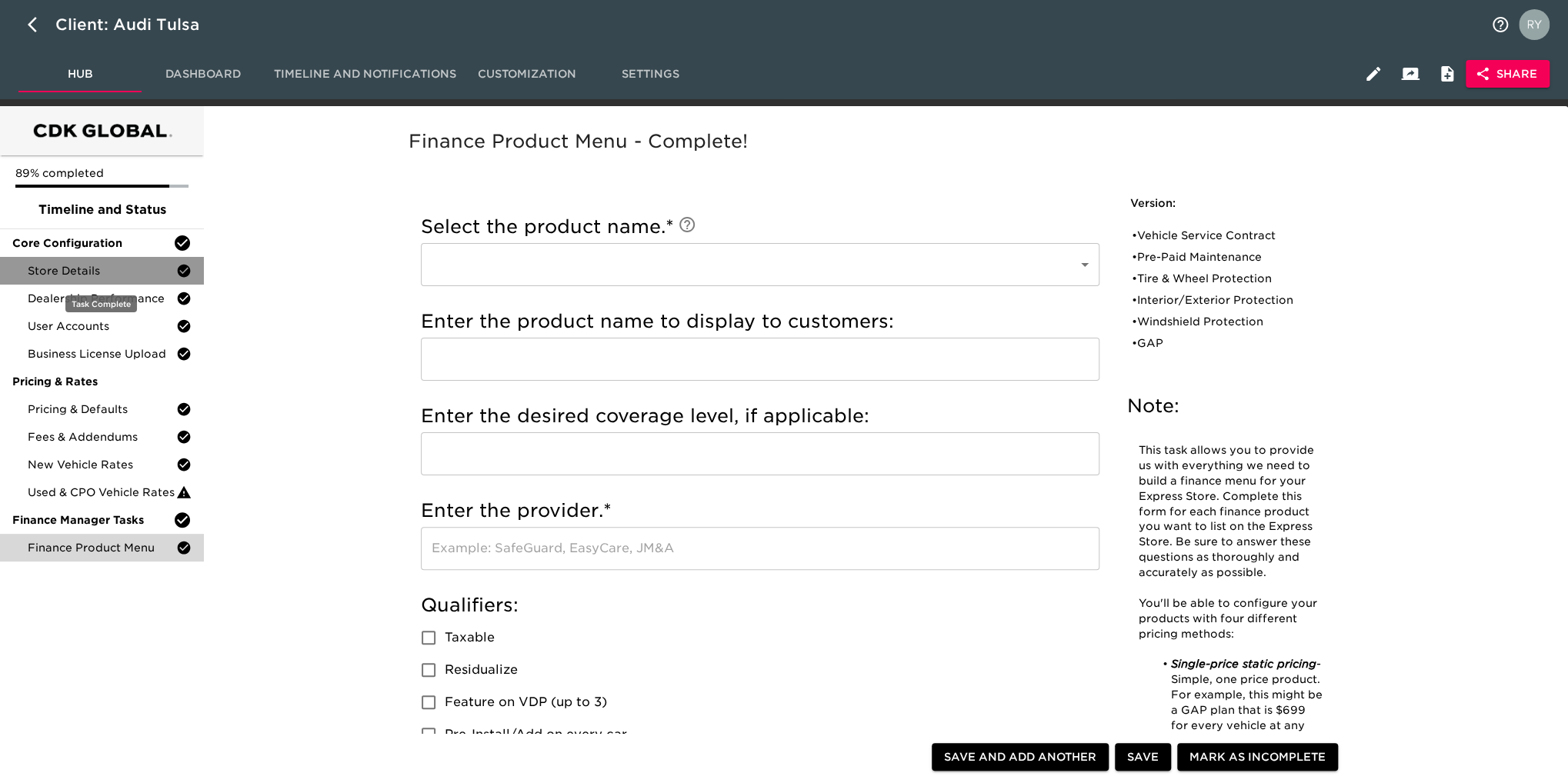
click at [112, 272] on span "Store Details" at bounding box center [102, 271] width 149 height 16
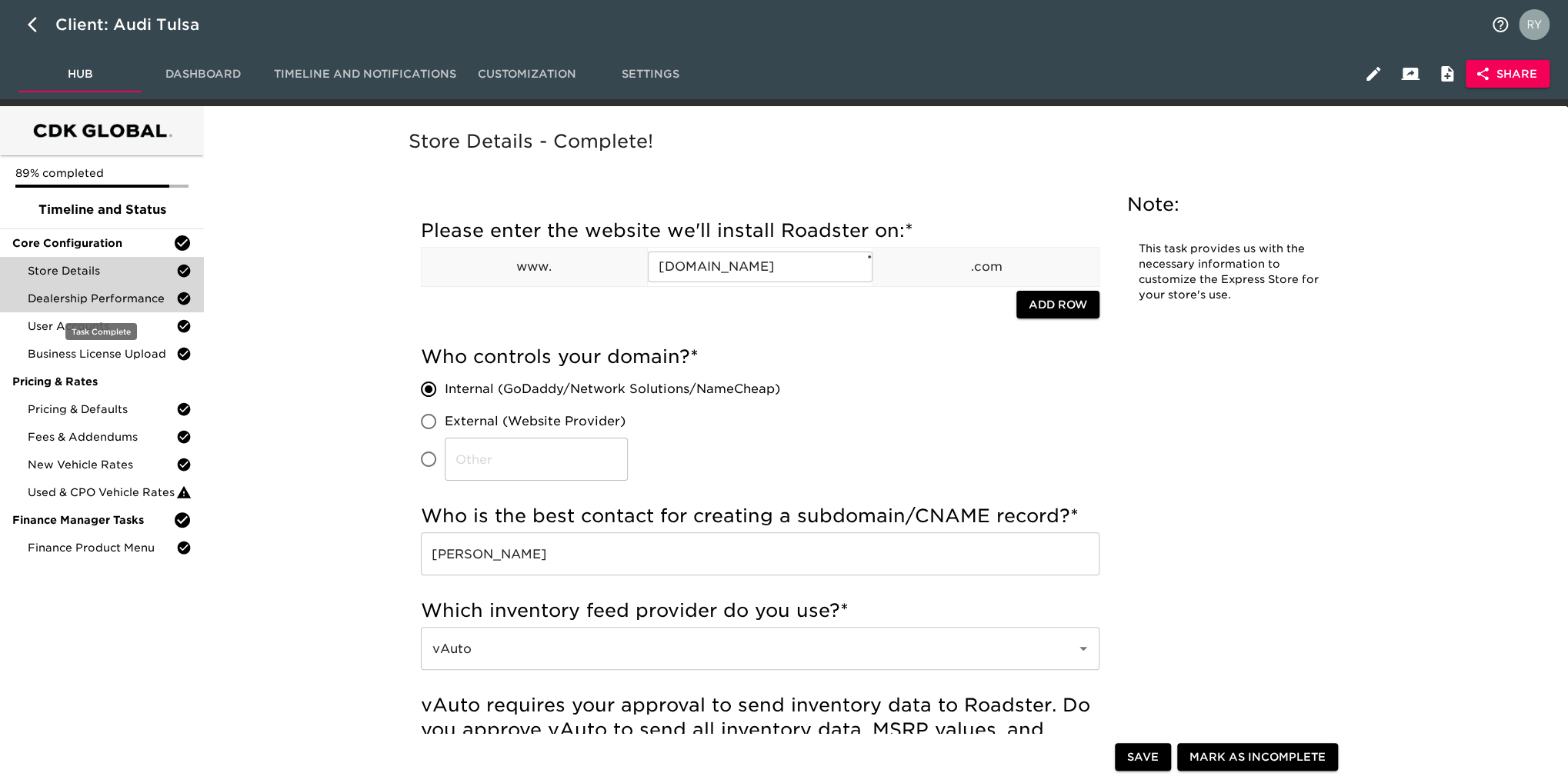
click at [108, 297] on span "Dealership Performance" at bounding box center [102, 298] width 149 height 16
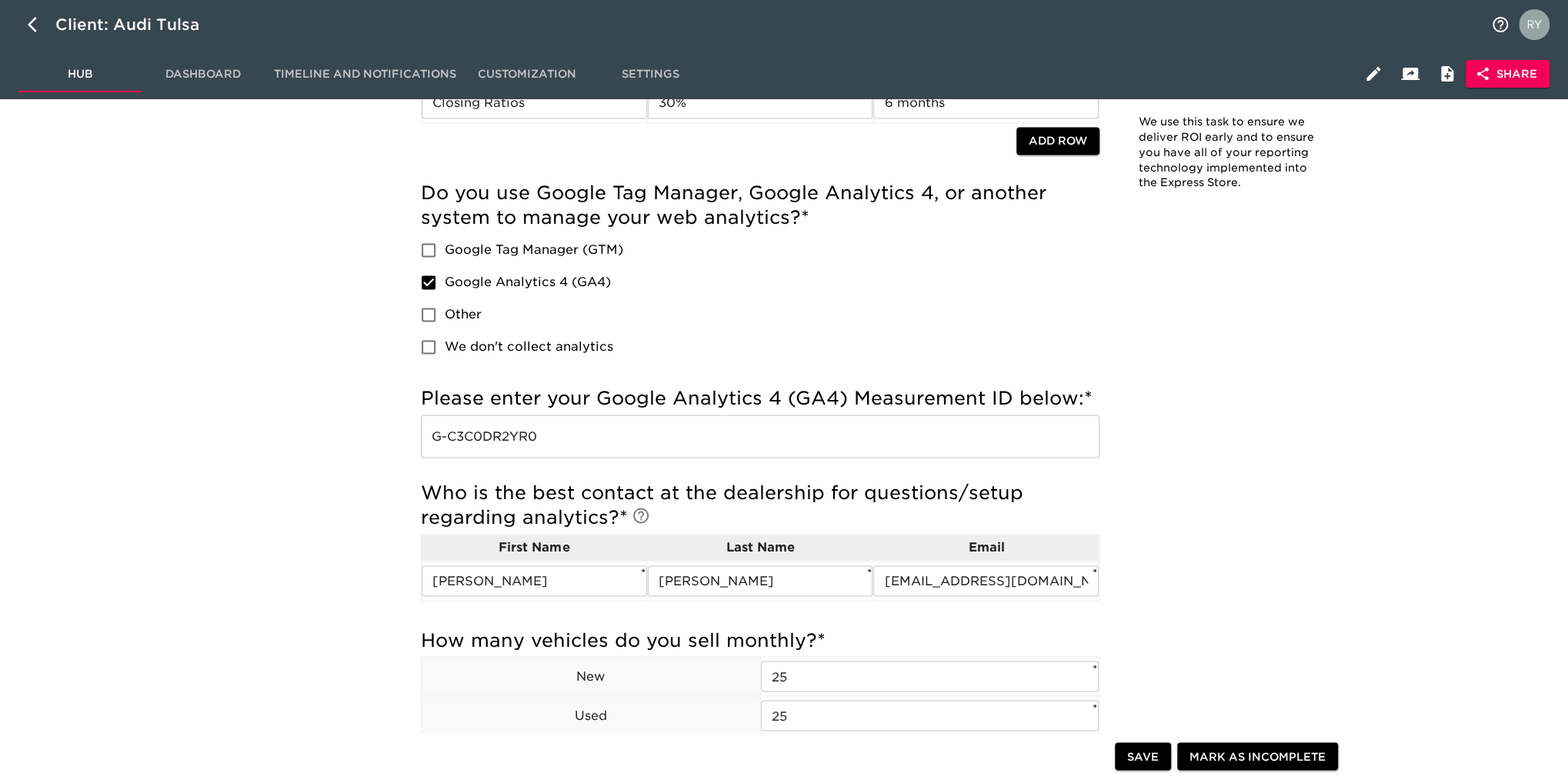
scroll to position [1462, 0]
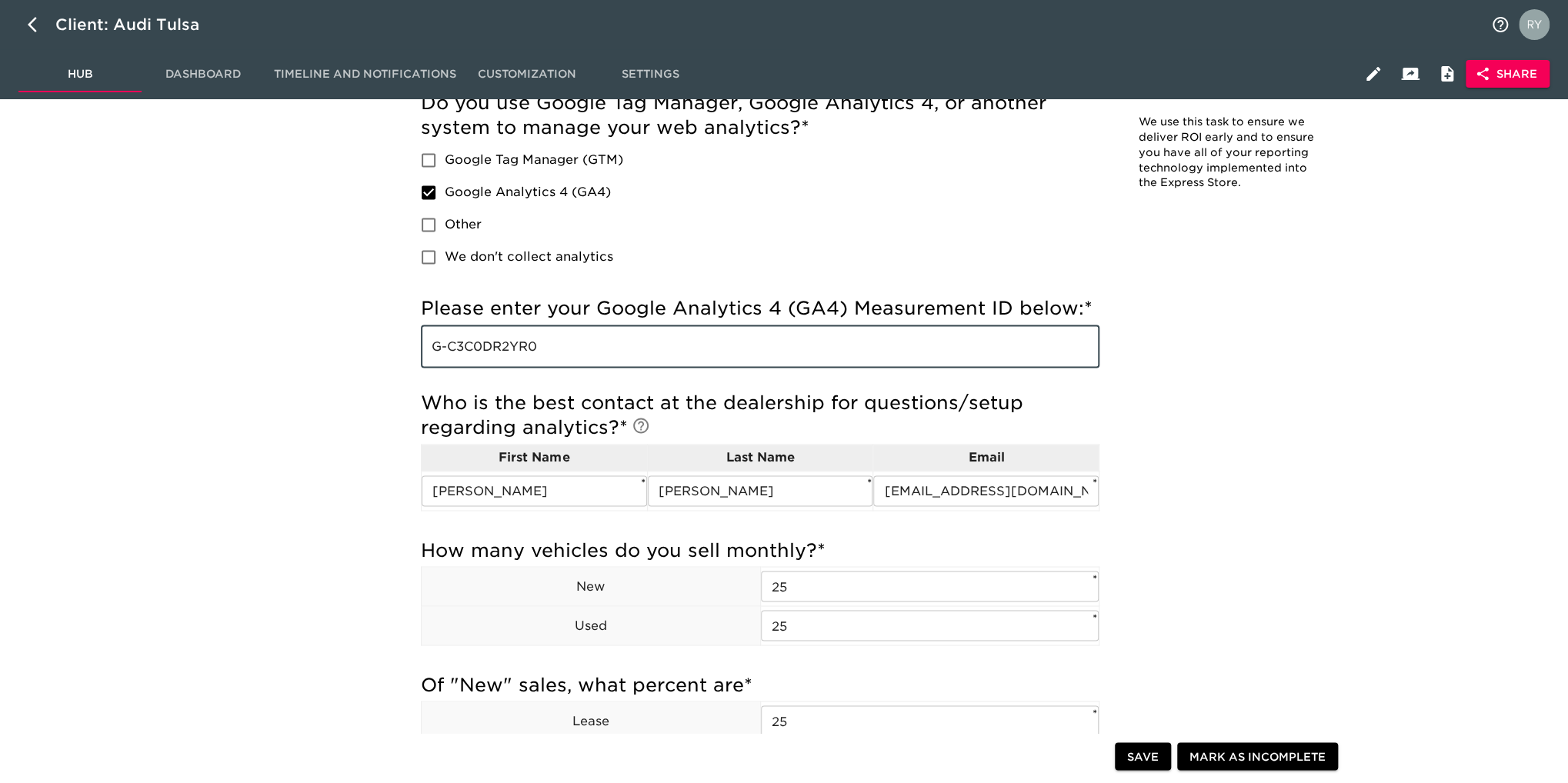
drag, startPoint x: 560, startPoint y: 349, endPoint x: 401, endPoint y: 356, distance: 159.2
click at [402, 356] on div "Incomplete: Who recommended Roadster to you? Incomplete: What do you like about…" at bounding box center [760, 203] width 716 height 2947
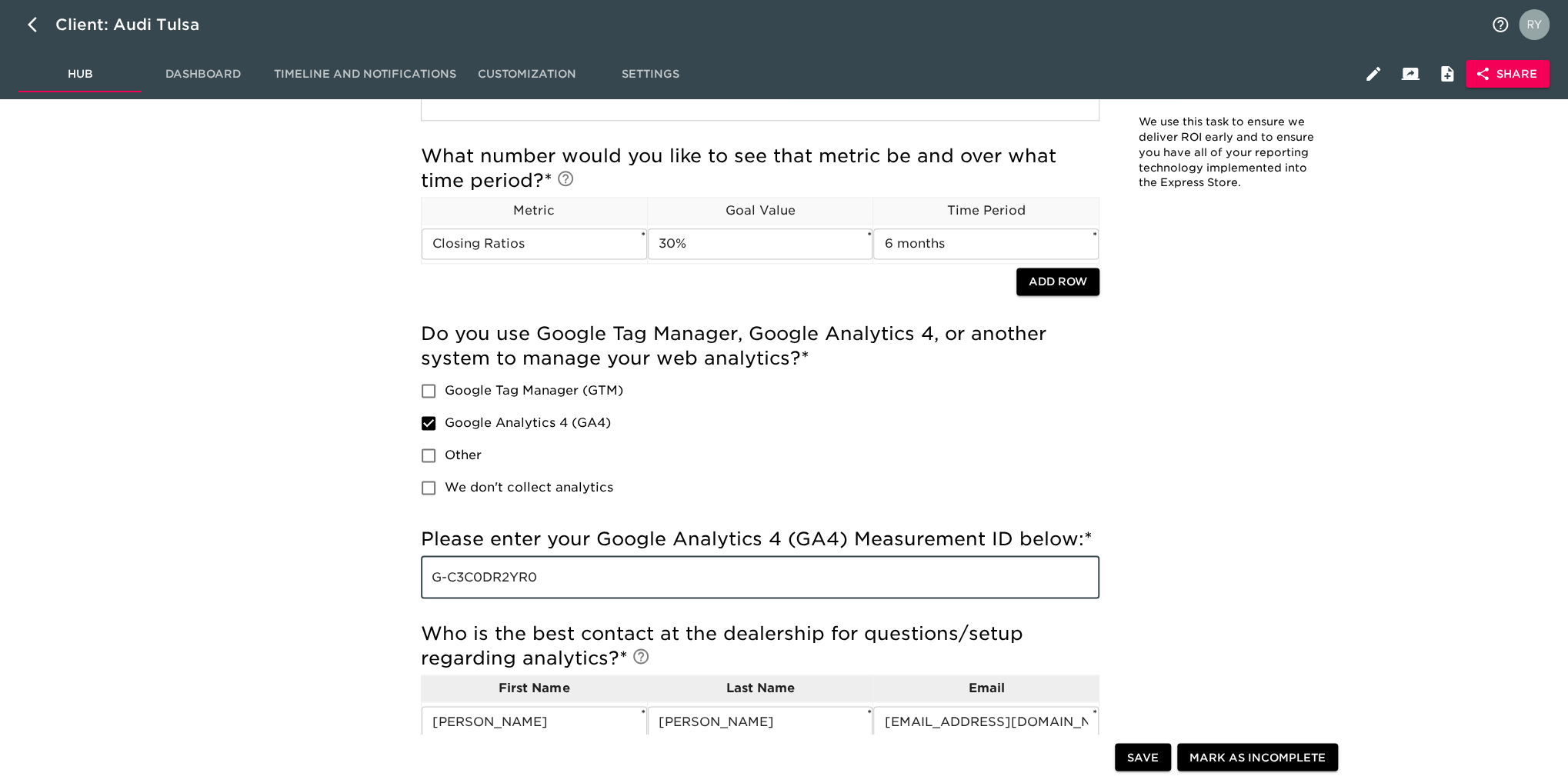
click at [194, 387] on div "89% completed Timeline and Status Core Configuration Store Details Dealership P…" at bounding box center [102, 535] width 204 height 3321
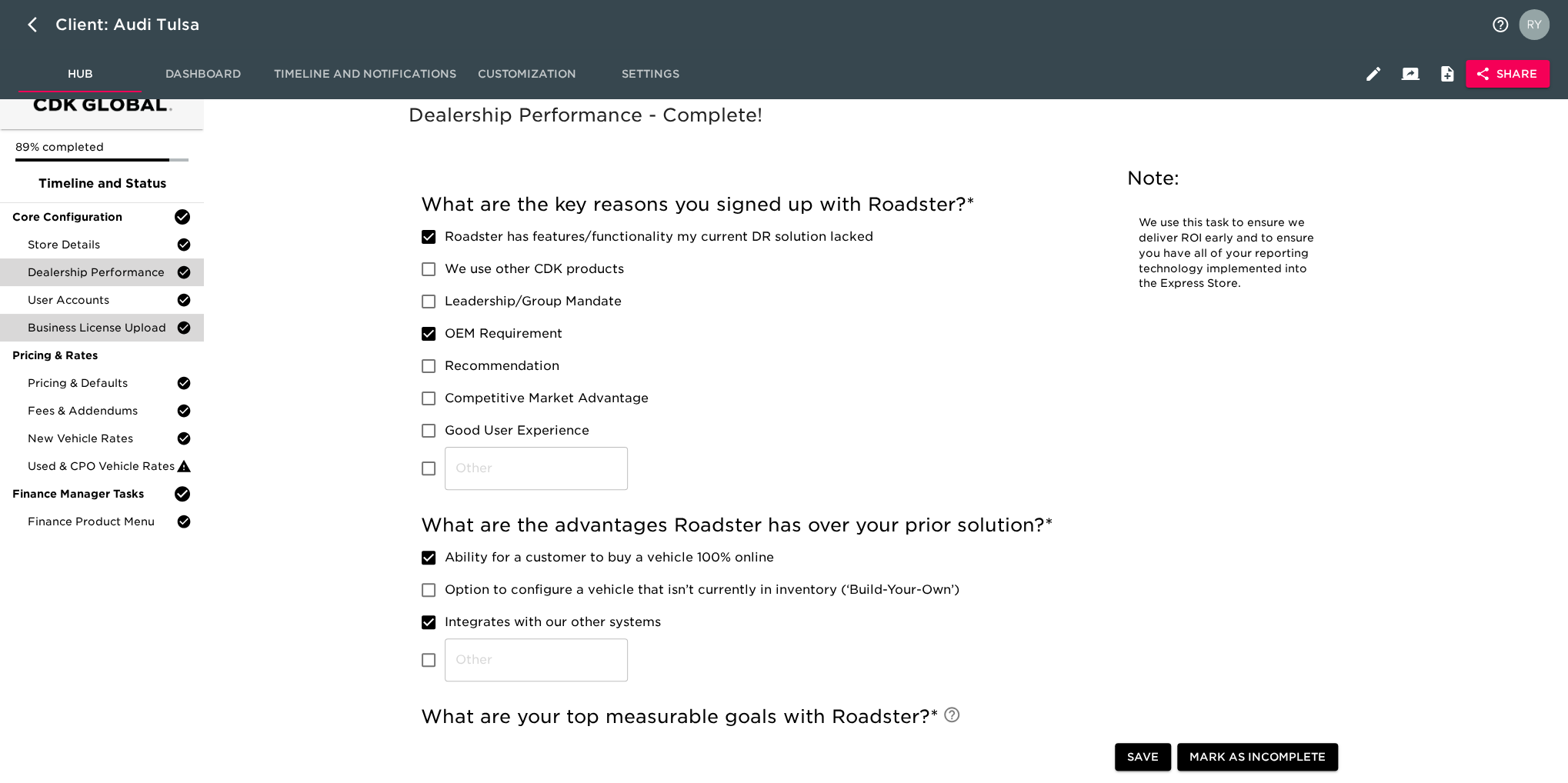
scroll to position [0, 0]
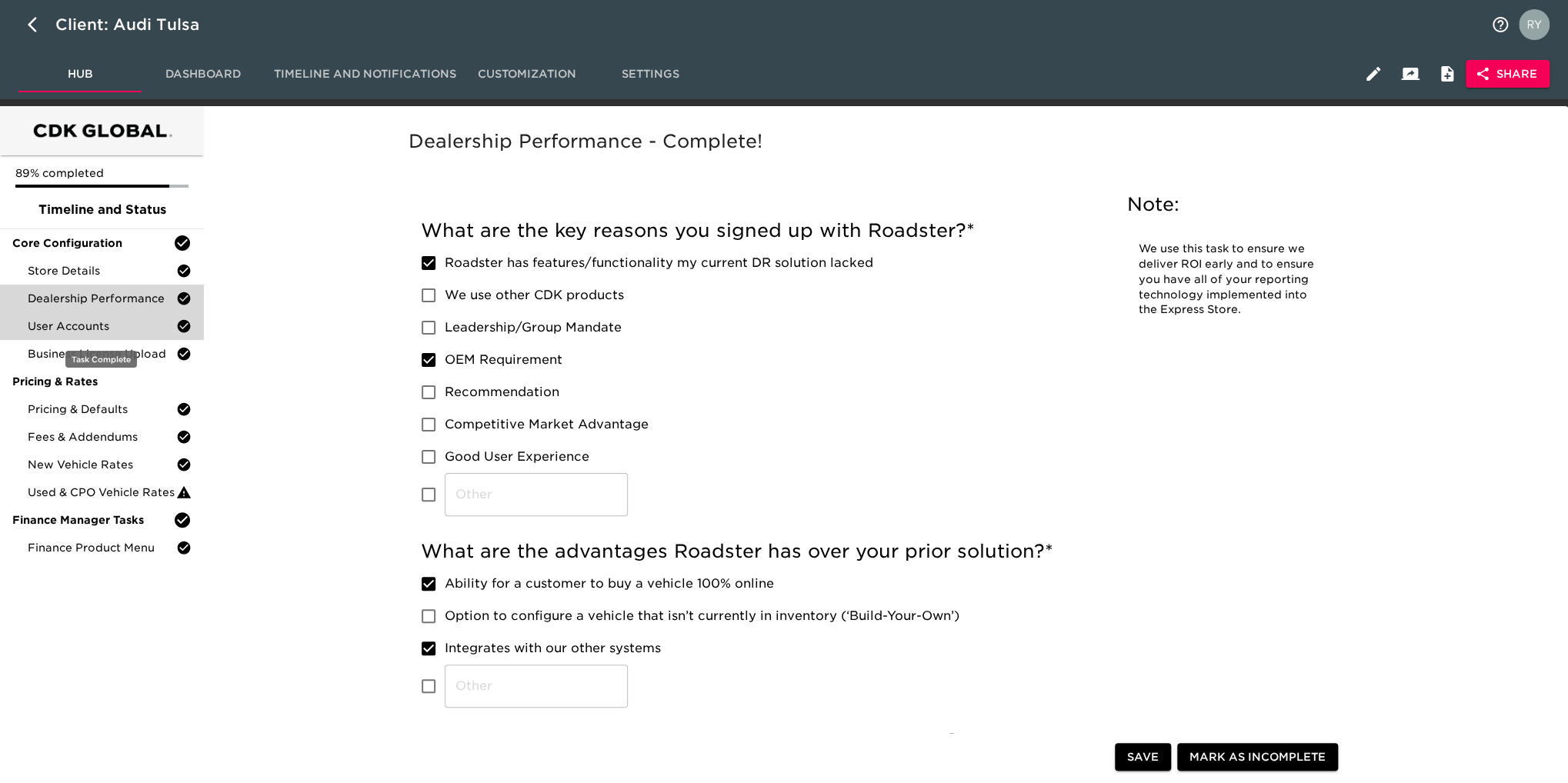
click at [92, 330] on span "User Accounts" at bounding box center [102, 326] width 149 height 16
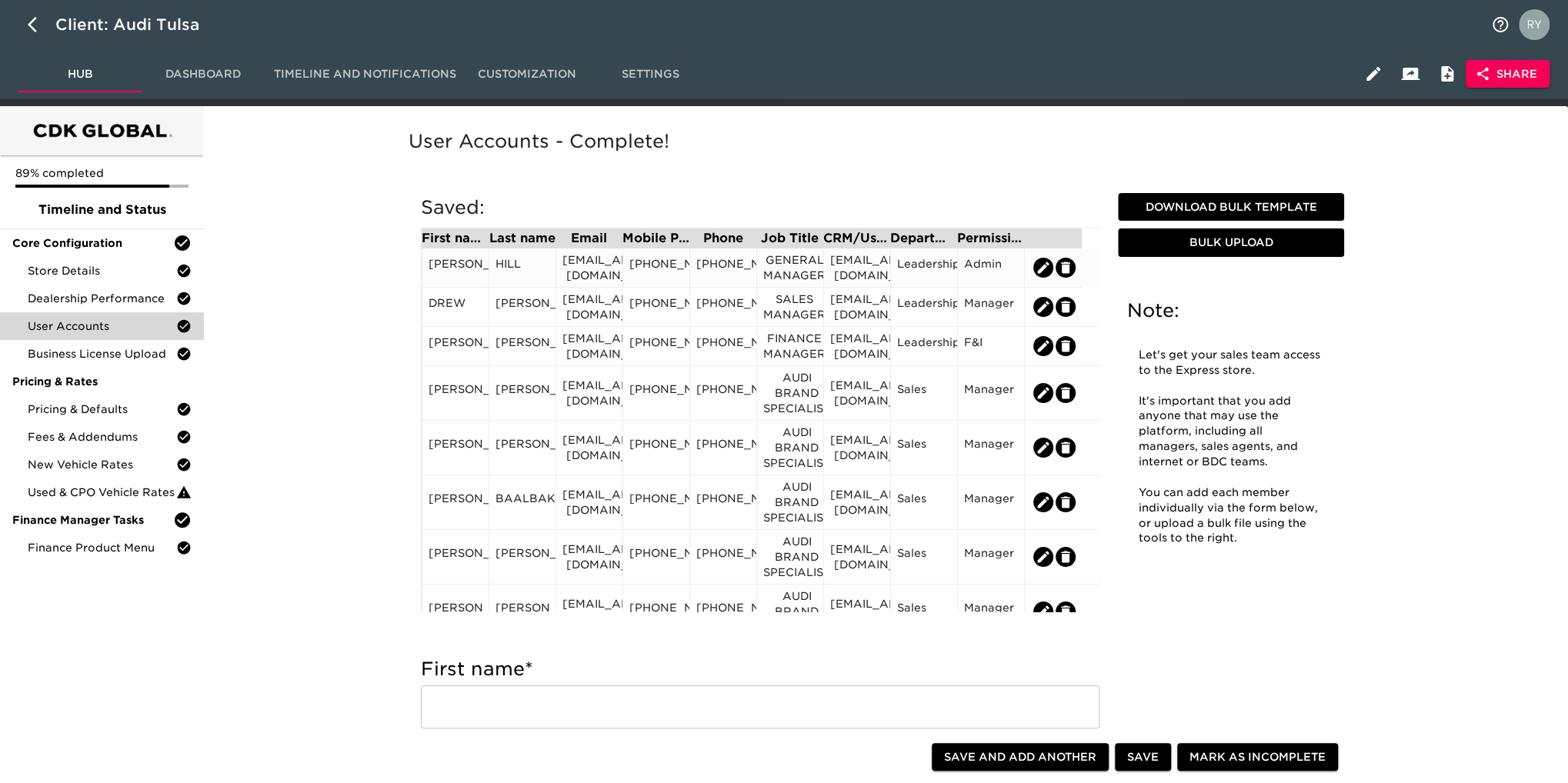
click at [607, 274] on div "JHILL@AUDITULSA.COM" at bounding box center [589, 268] width 54 height 31
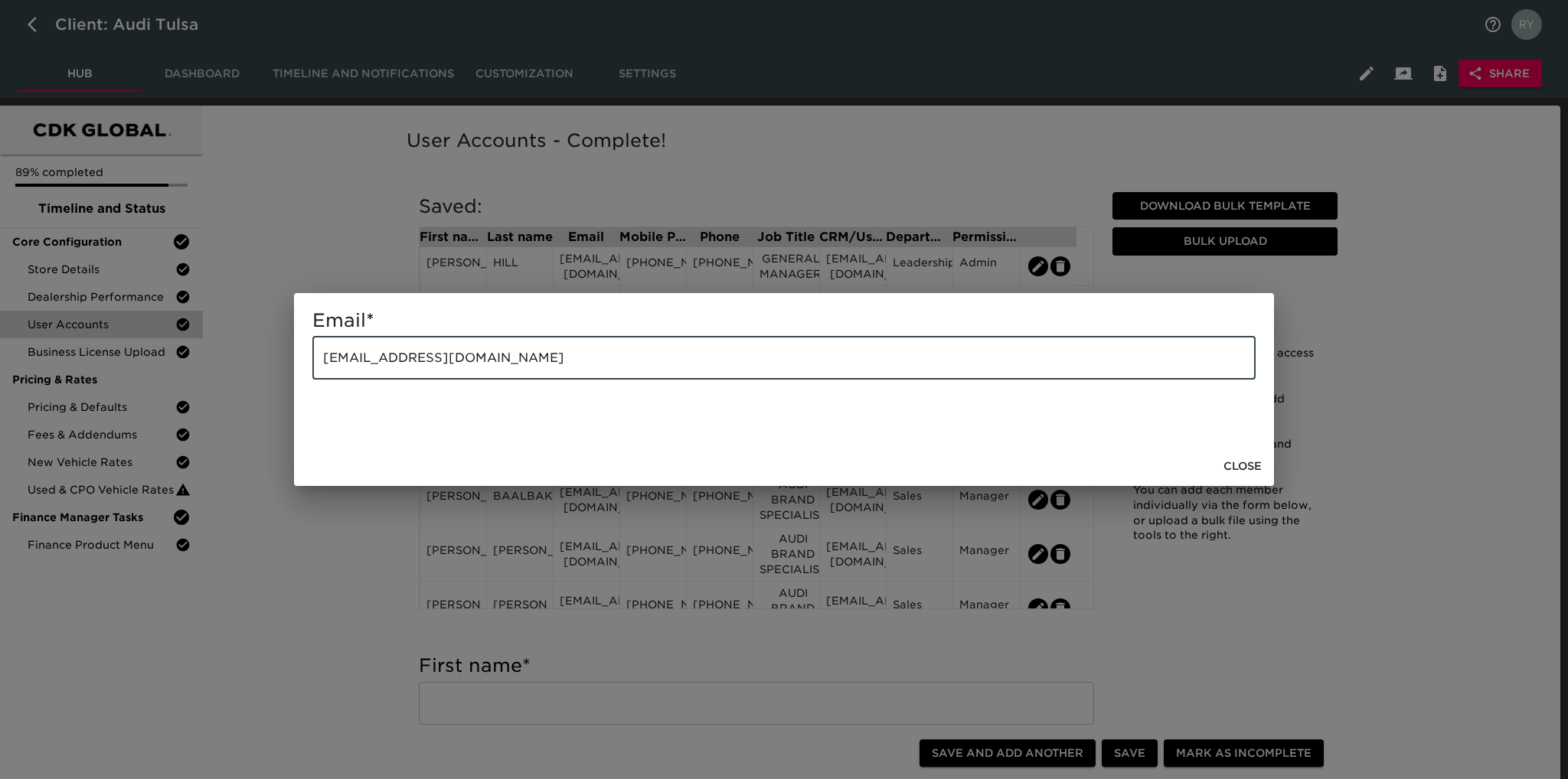
drag, startPoint x: 560, startPoint y: 344, endPoint x: 272, endPoint y: 381, distance: 290.4
click at [272, 381] on div "Email * JHILL@AUDITULSA.COM ​ Close" at bounding box center [784, 390] width 1568 height 779
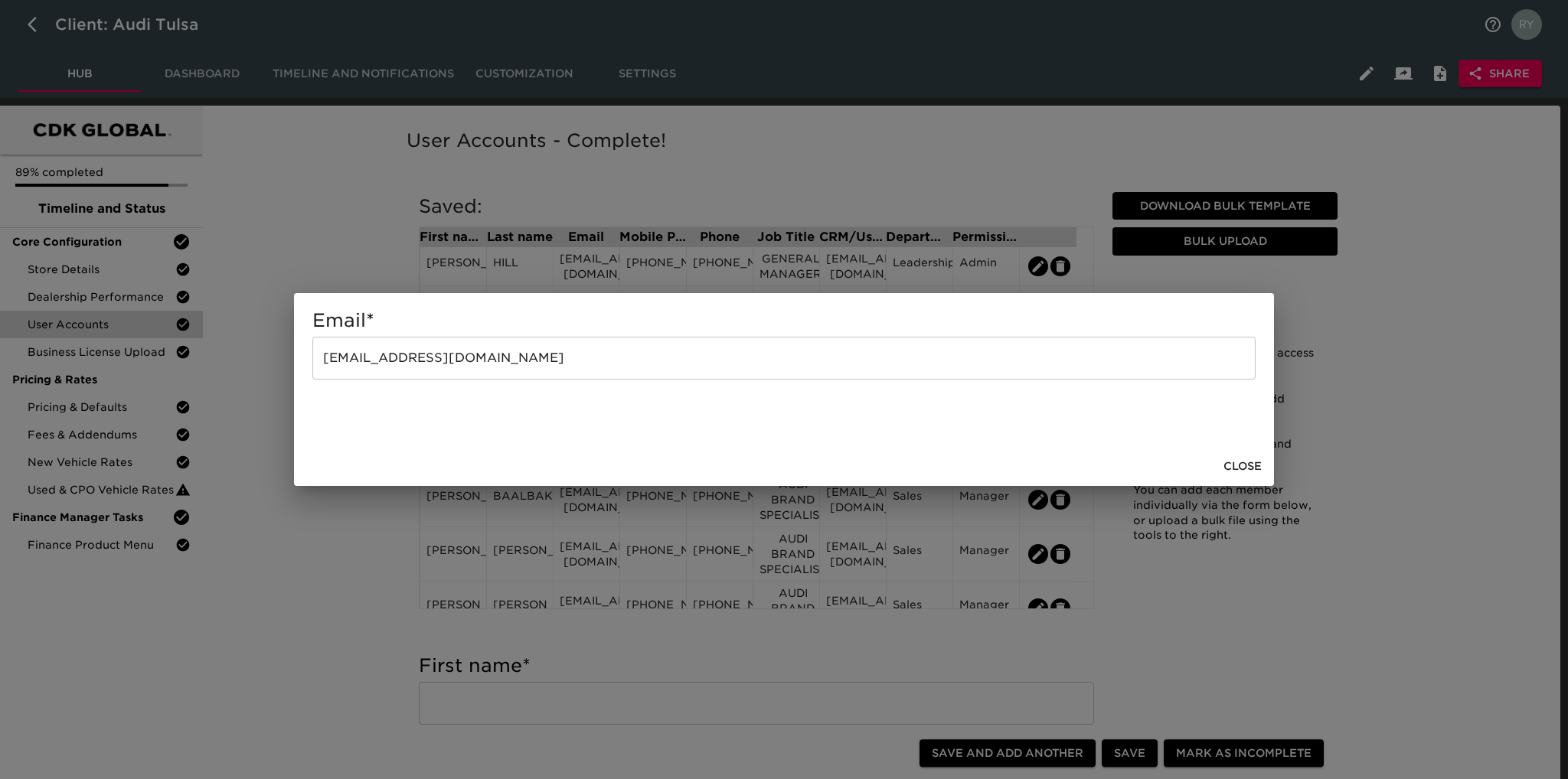
drag, startPoint x: 259, startPoint y: 592, endPoint x: 268, endPoint y: 594, distance: 9.2
click at [259, 593] on div "Email * JHILL@AUDITULSA.COM ​ Close" at bounding box center [784, 390] width 1568 height 779
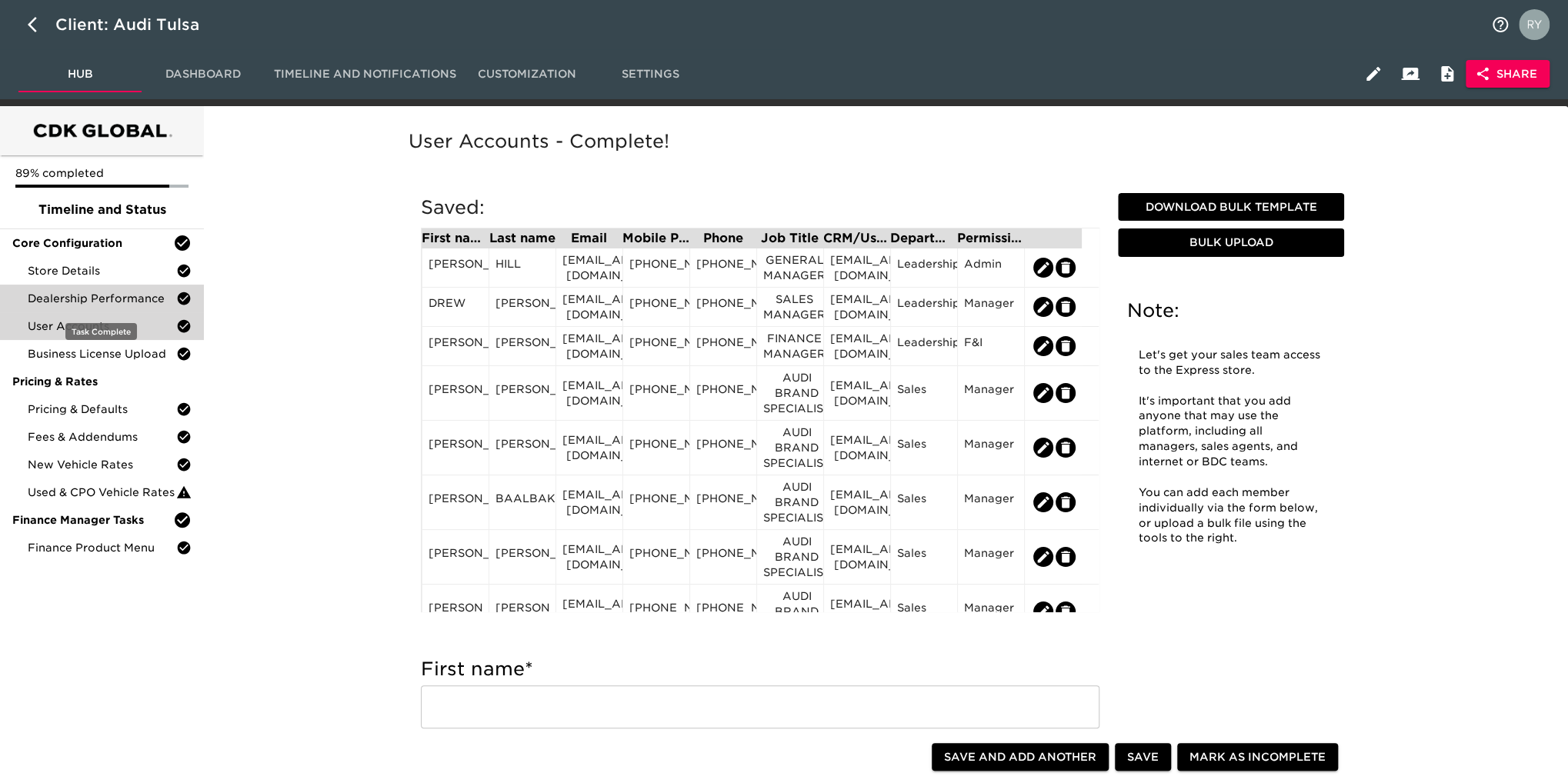
click at [101, 301] on span "Dealership Performance" at bounding box center [102, 298] width 149 height 16
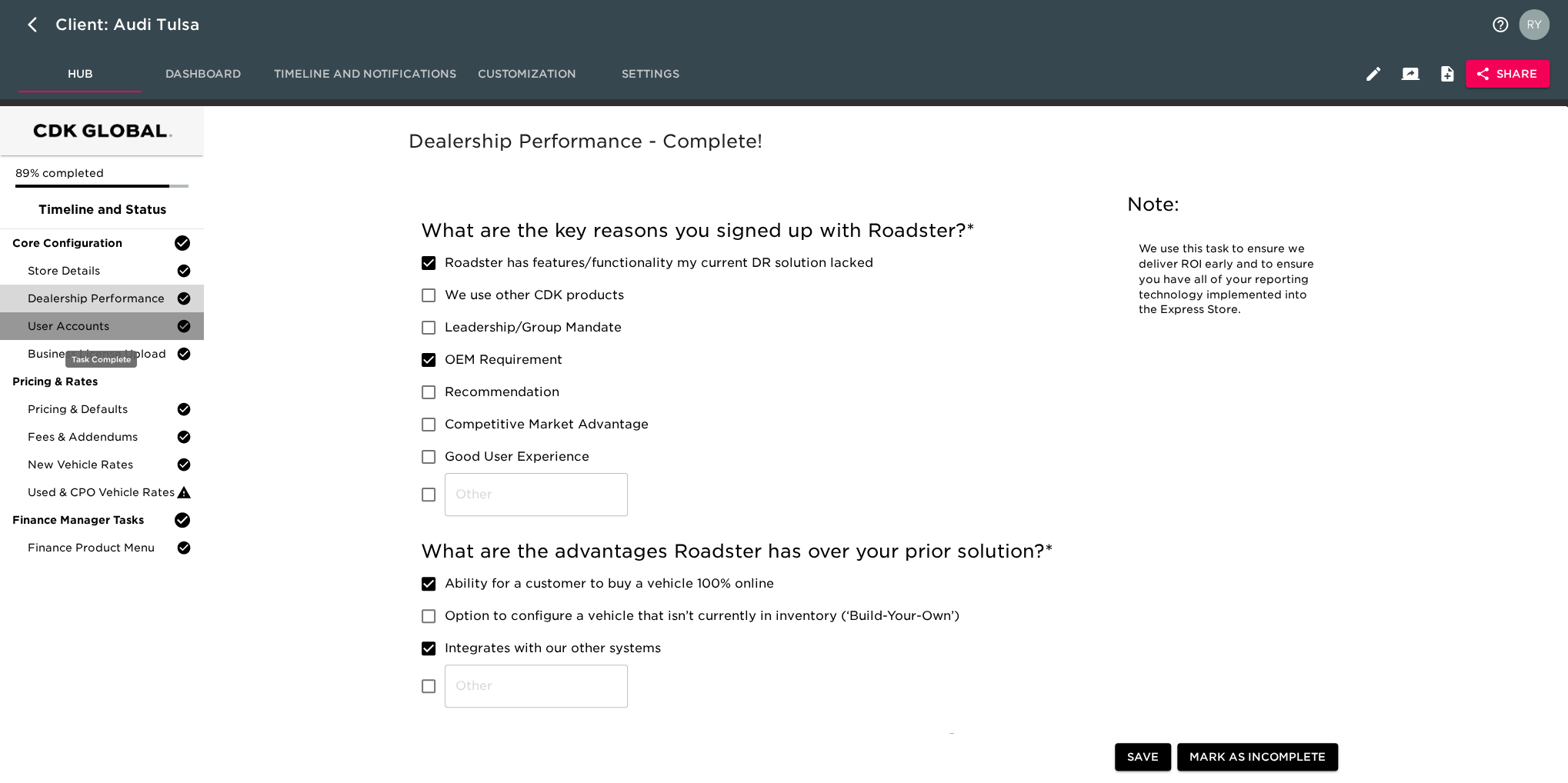
click at [89, 325] on span "User Accounts" at bounding box center [102, 326] width 149 height 16
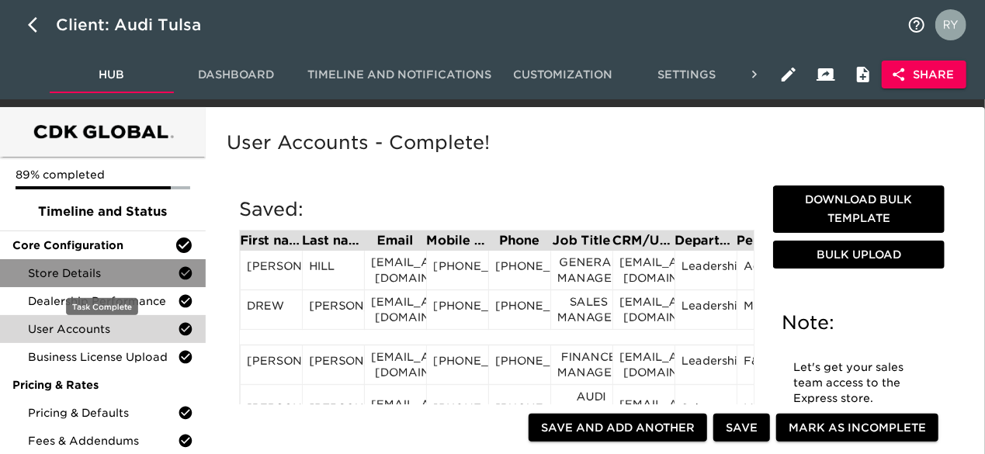
click at [122, 277] on span "Store Details" at bounding box center [103, 273] width 150 height 16
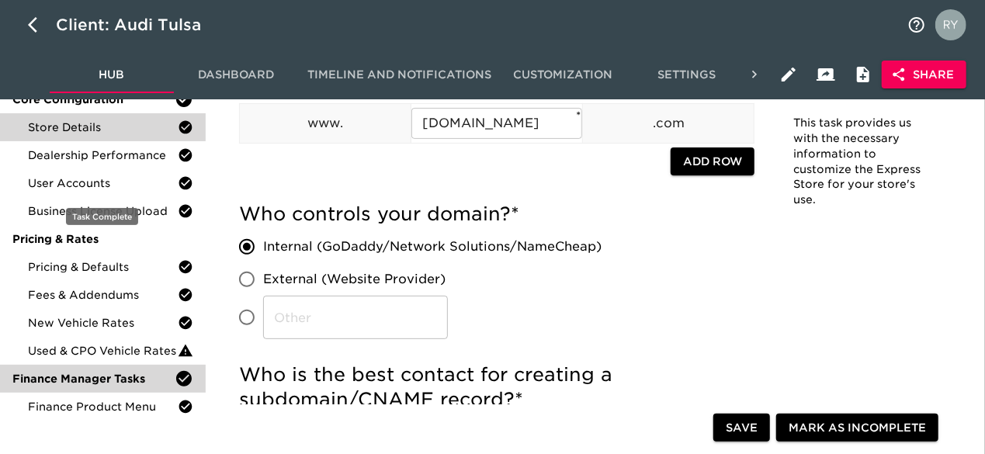
scroll to position [233, 0]
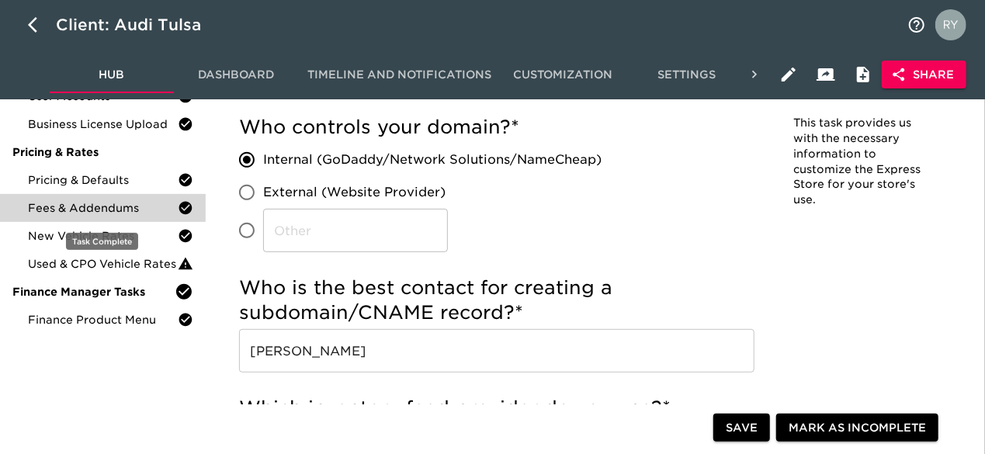
click at [77, 201] on span "Fees & Addendums" at bounding box center [103, 208] width 150 height 16
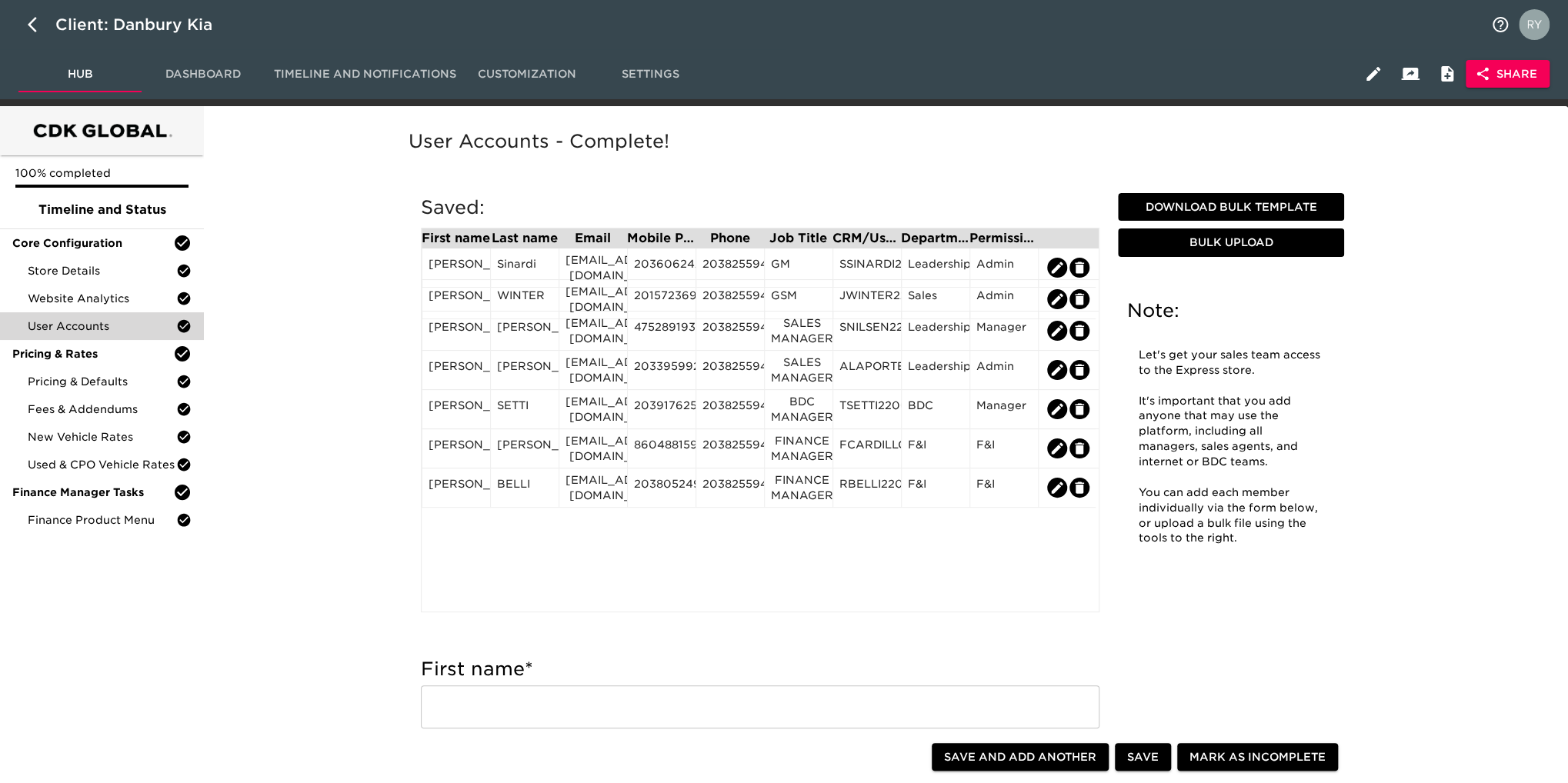
click at [189, 70] on span "Dashboard" at bounding box center [203, 73] width 105 height 19
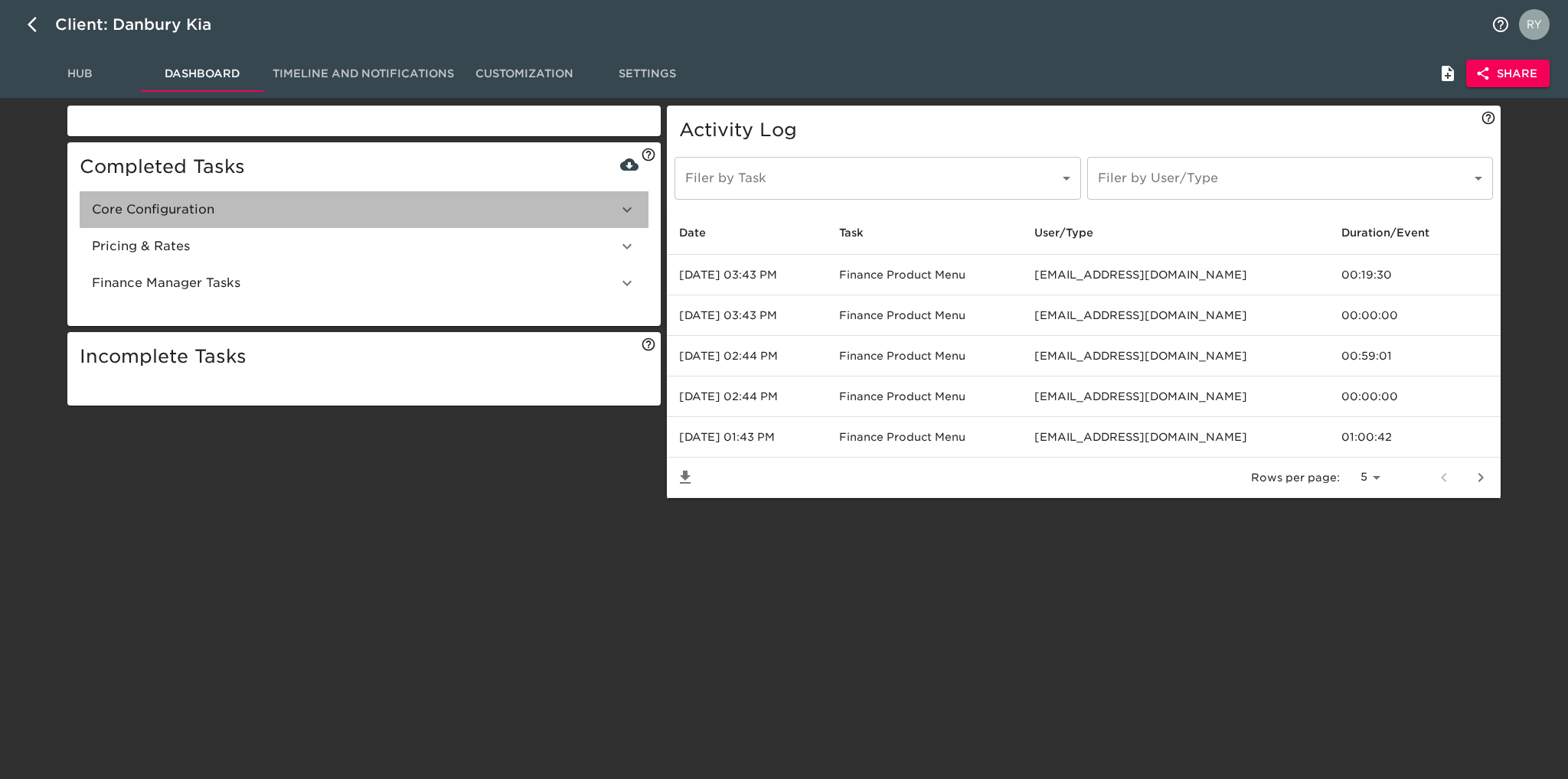
click at [623, 213] on icon at bounding box center [626, 209] width 19 height 19
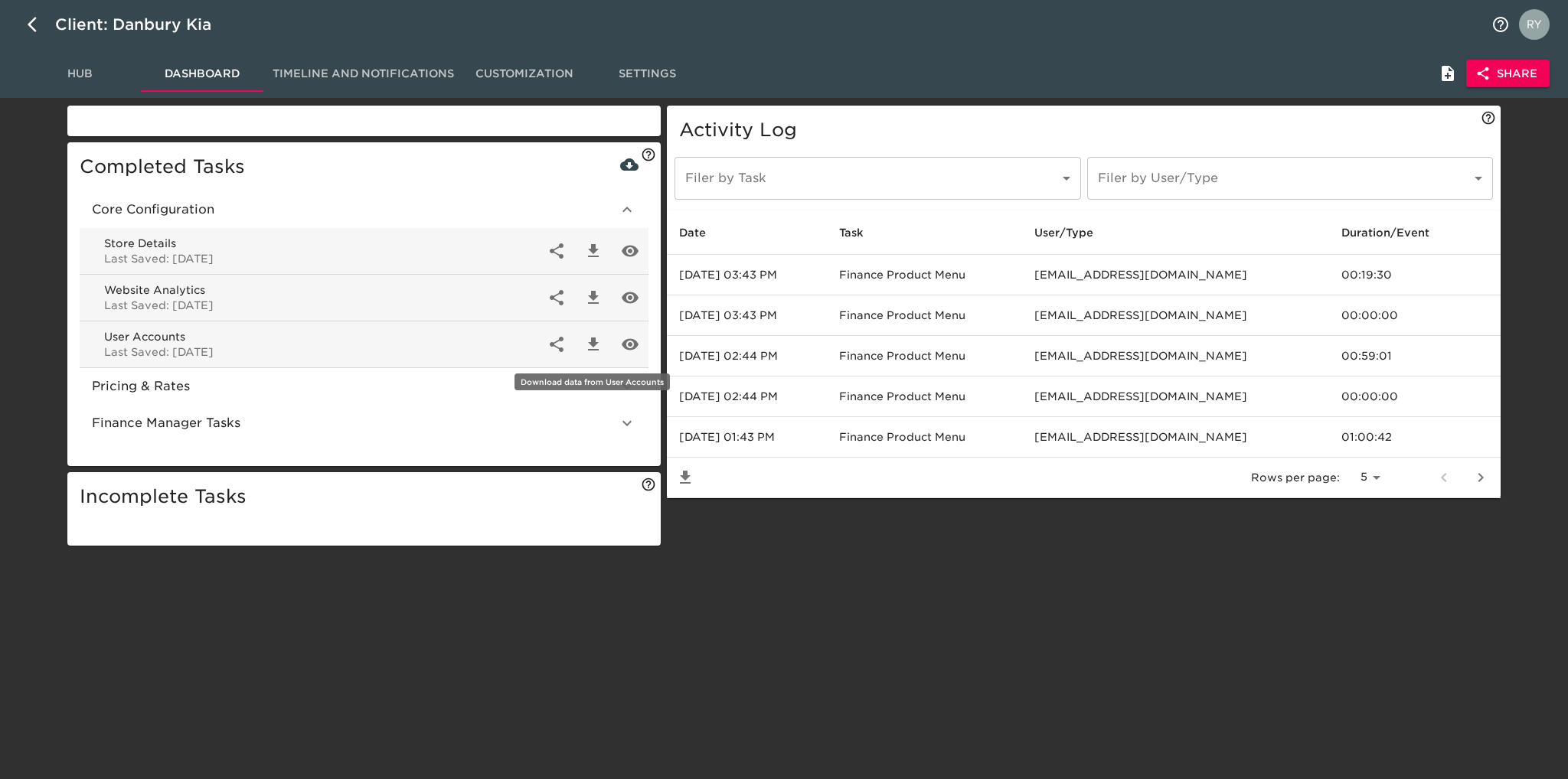
click at [591, 340] on icon "button" at bounding box center [593, 344] width 19 height 19
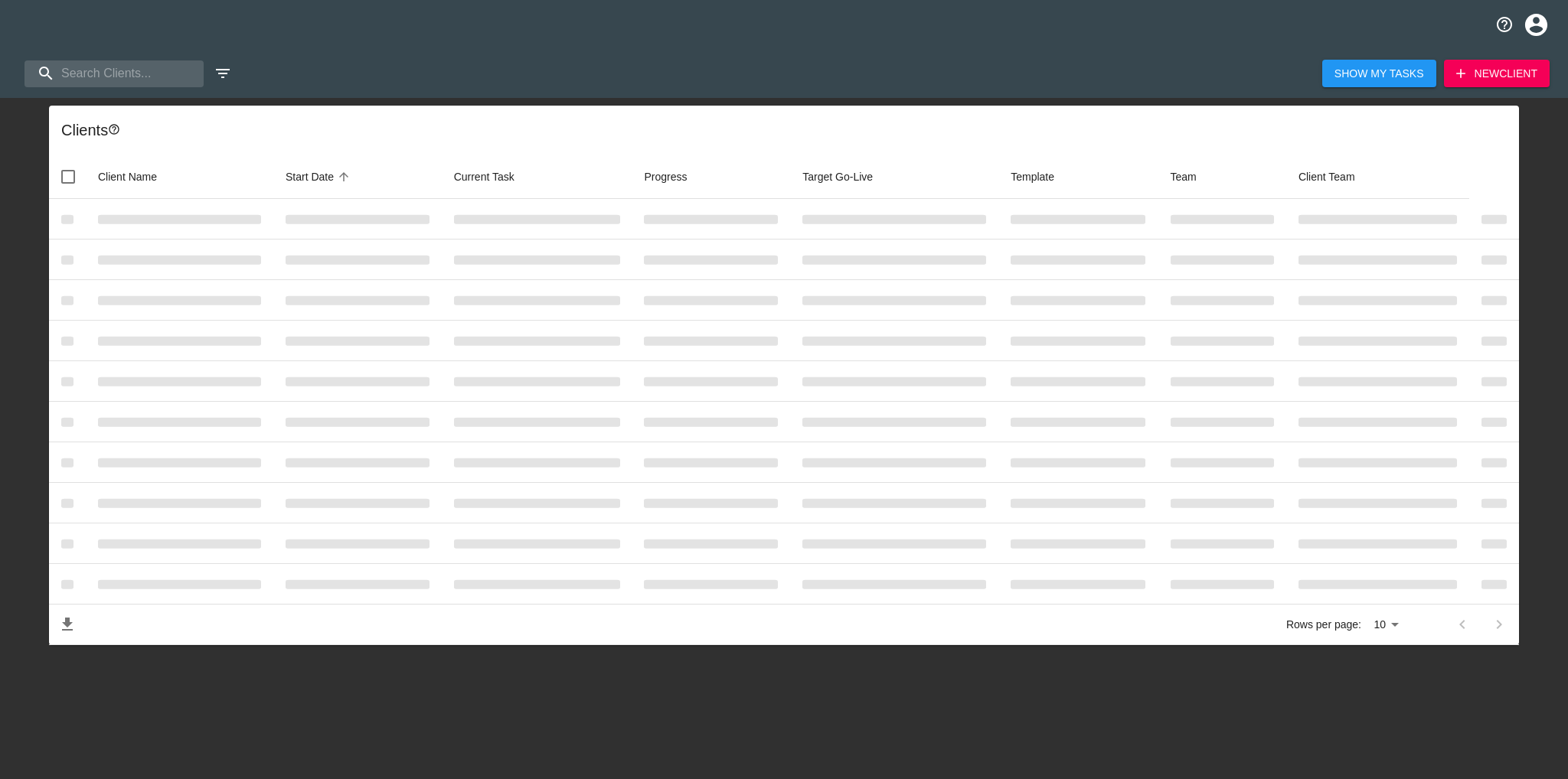
select select "10"
click at [147, 70] on input "search" at bounding box center [107, 73] width 166 height 27
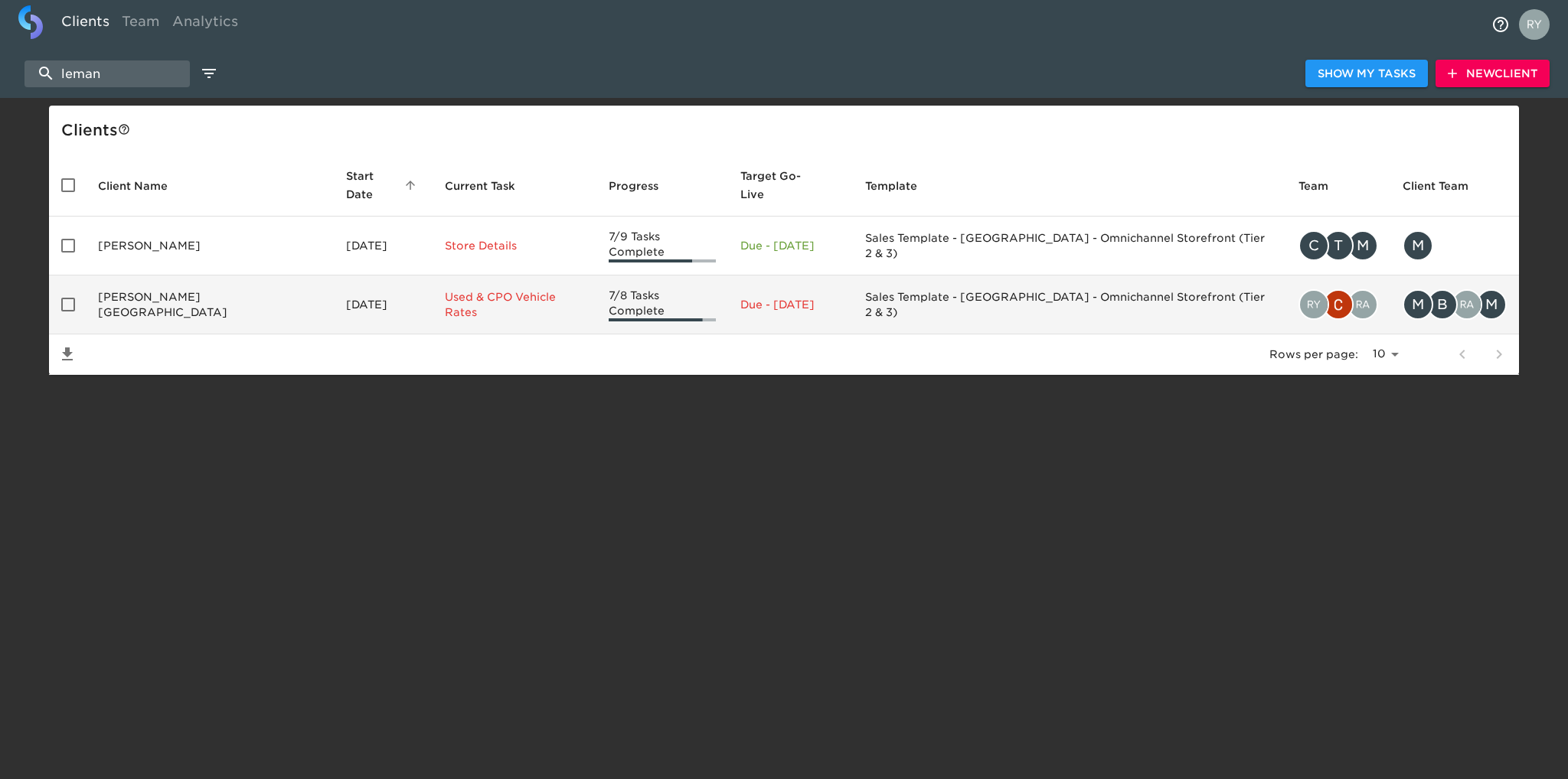
type input "leman"
click at [166, 285] on td "Leman's Chevy City" at bounding box center [210, 305] width 249 height 59
